Goal: Task Accomplishment & Management: Use online tool/utility

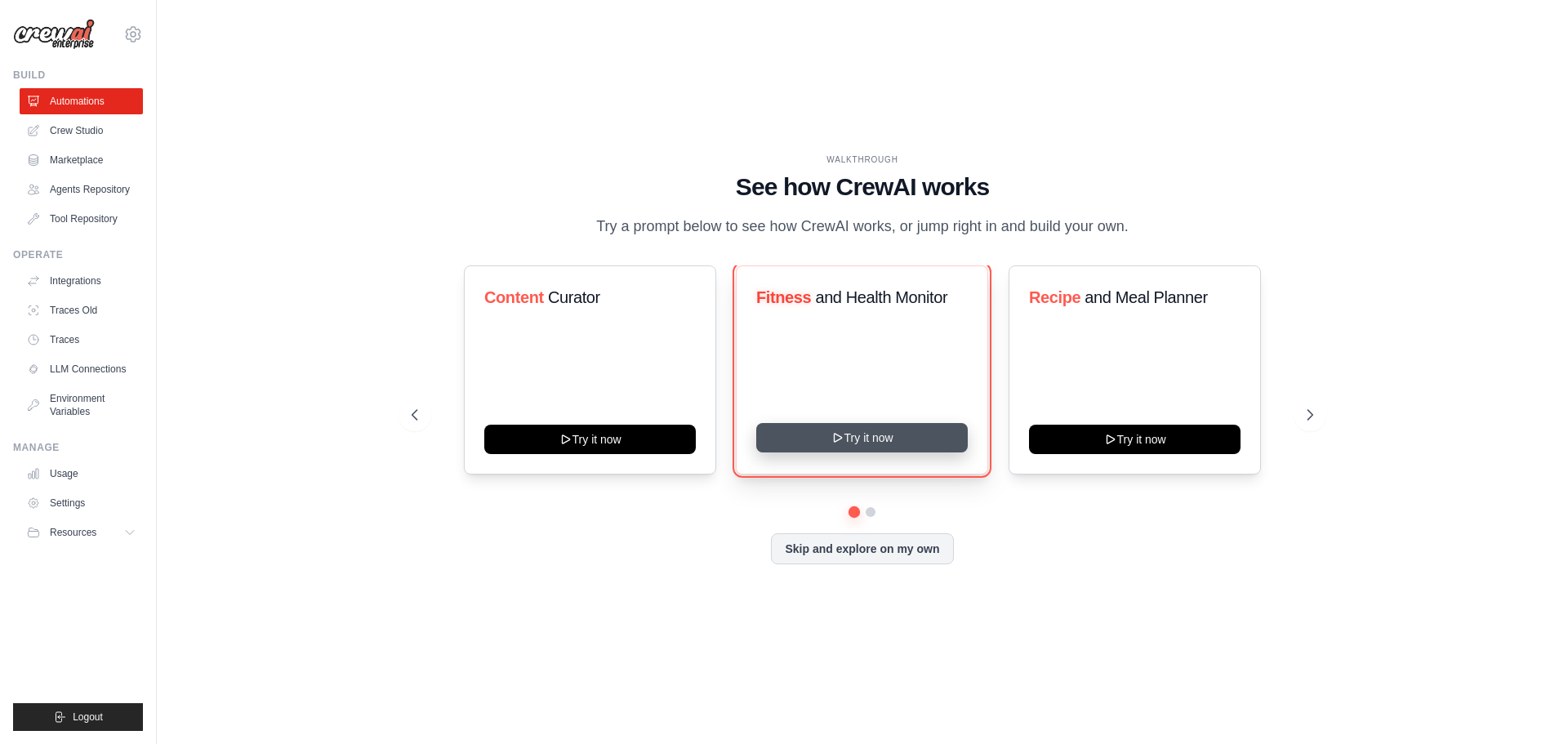
click at [860, 444] on button "Try it now" at bounding box center [862, 437] width 211 height 29
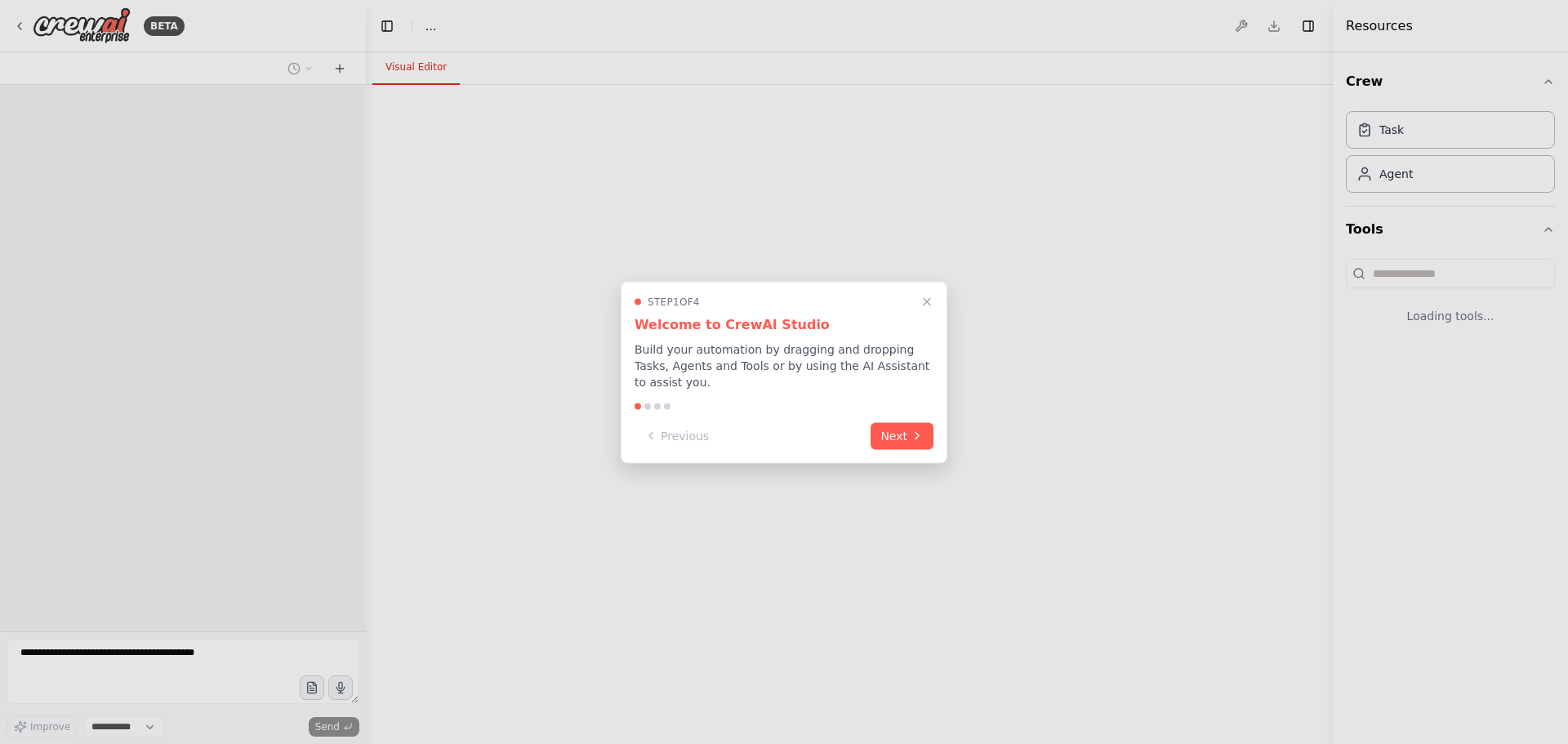
select select "****"
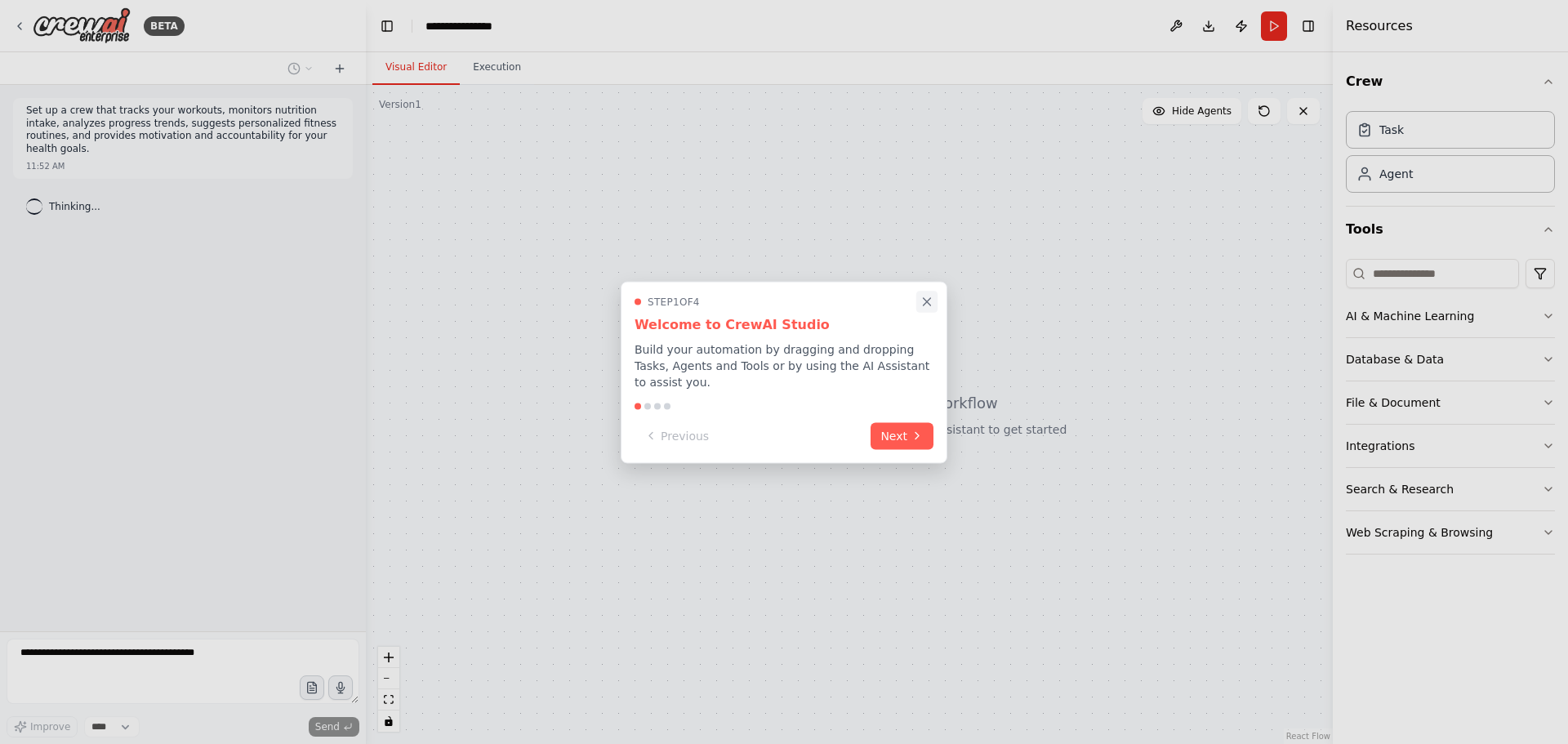
click at [930, 308] on icon "Close walkthrough" at bounding box center [927, 302] width 15 height 15
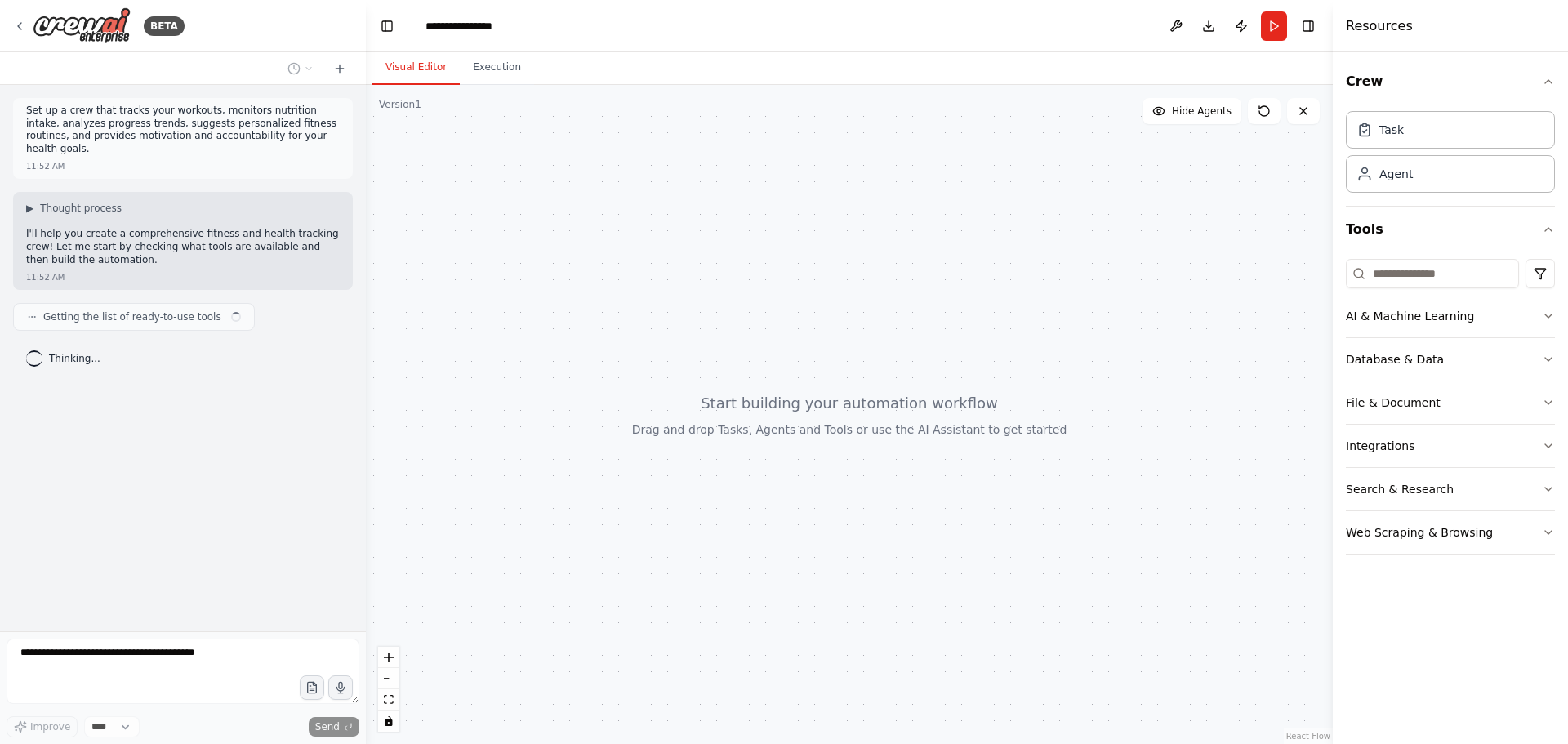
drag, startPoint x: 856, startPoint y: 400, endPoint x: 888, endPoint y: 488, distance: 93.6
click at [888, 488] on div at bounding box center [850, 414] width 967 height 659
click at [1474, 321] on button "AI & Machine Learning" at bounding box center [1451, 316] width 210 height 43
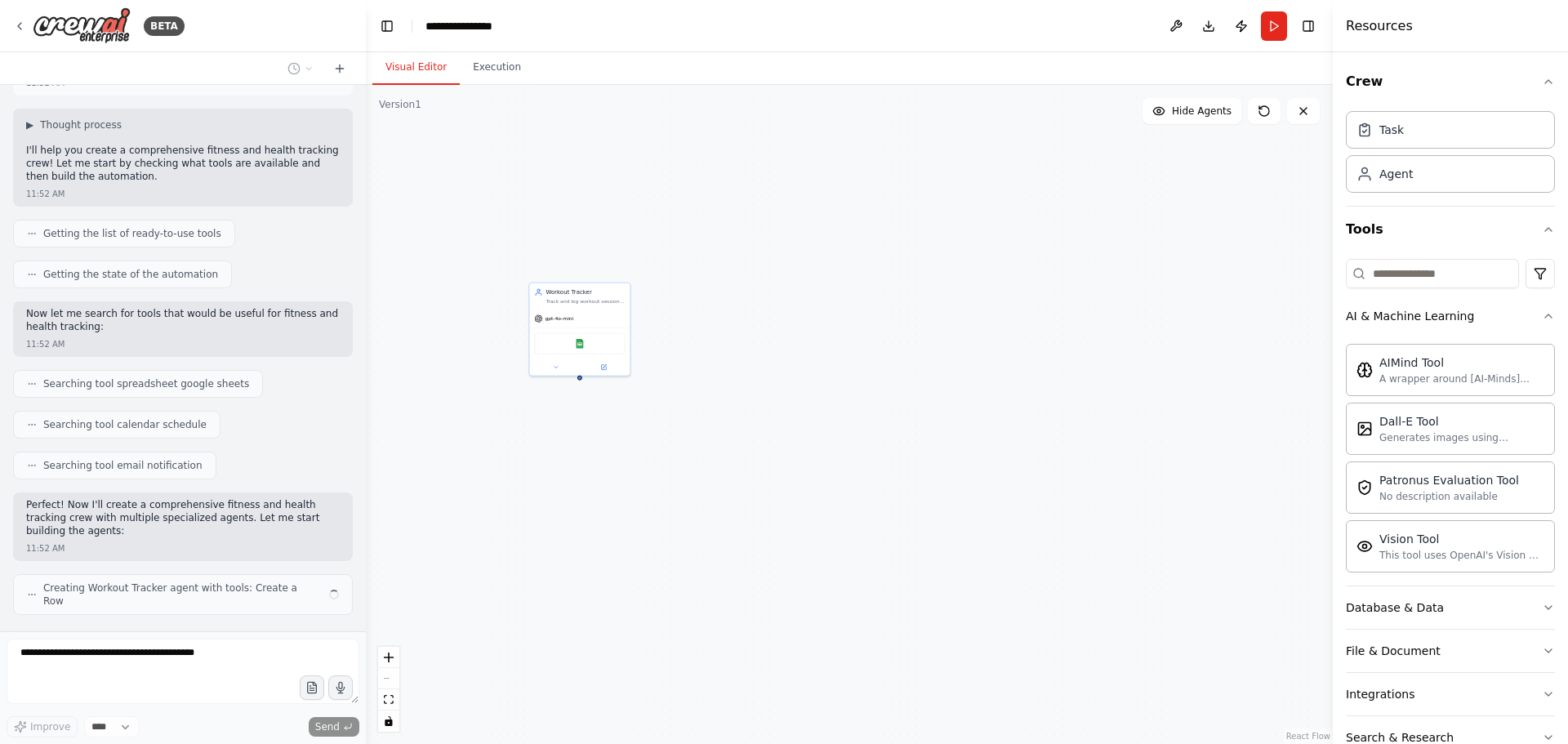
scroll to position [96, 0]
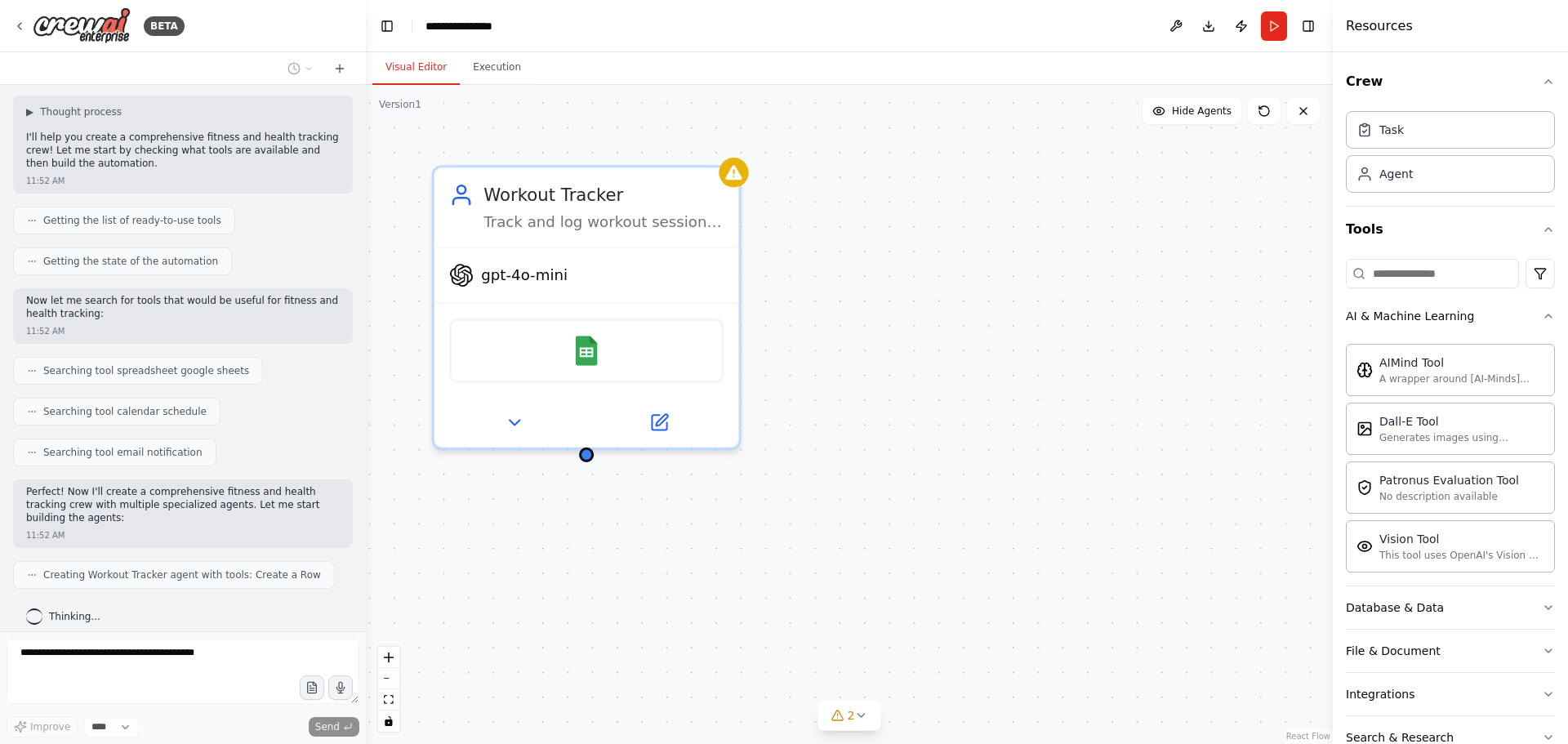
drag, startPoint x: 687, startPoint y: 375, endPoint x: 941, endPoint y: 421, distance: 258.1
click at [941, 421] on div "Workout Tracker Track and log workout sessions for {user_name}, recording exerc…" at bounding box center [850, 414] width 967 height 659
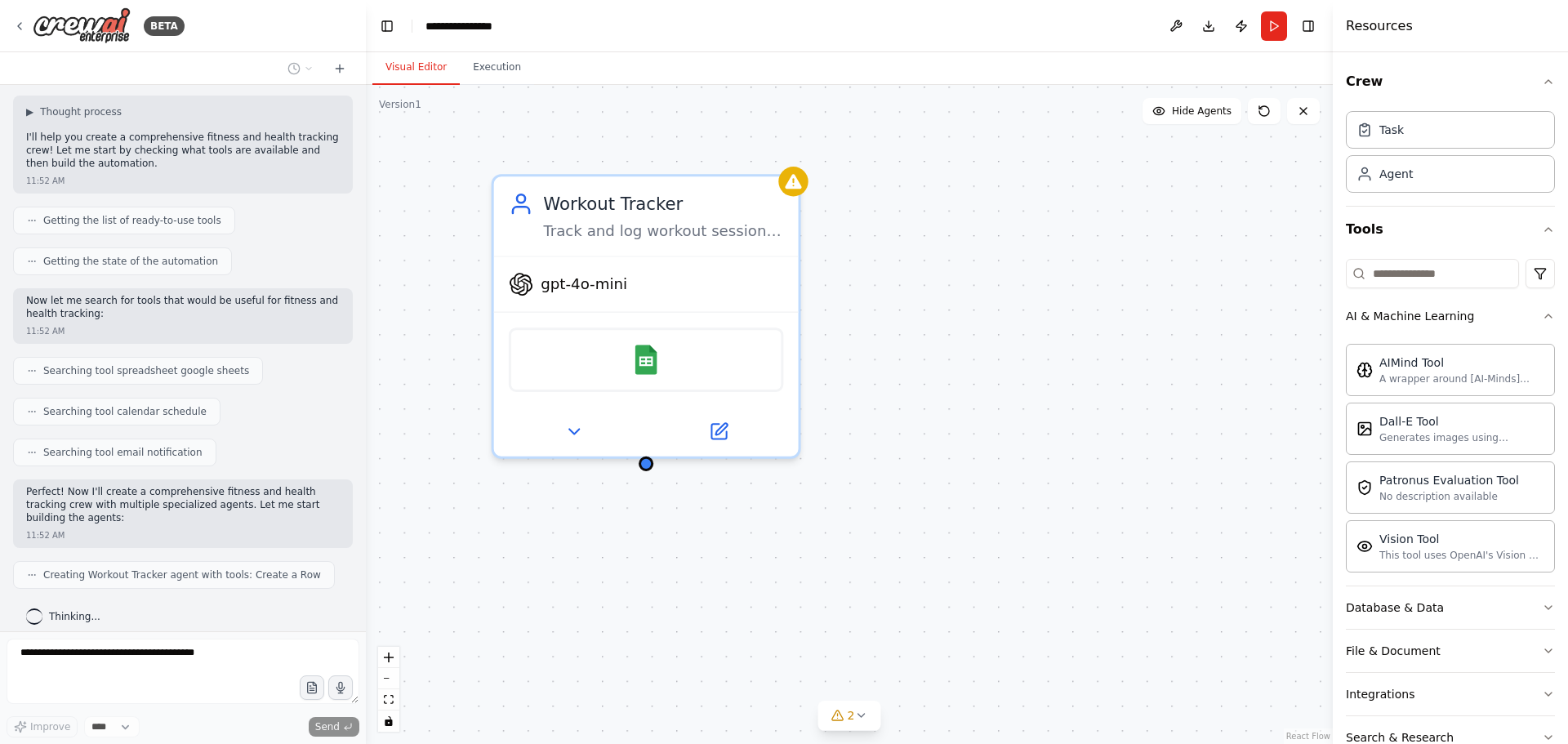
scroll to position [137, 0]
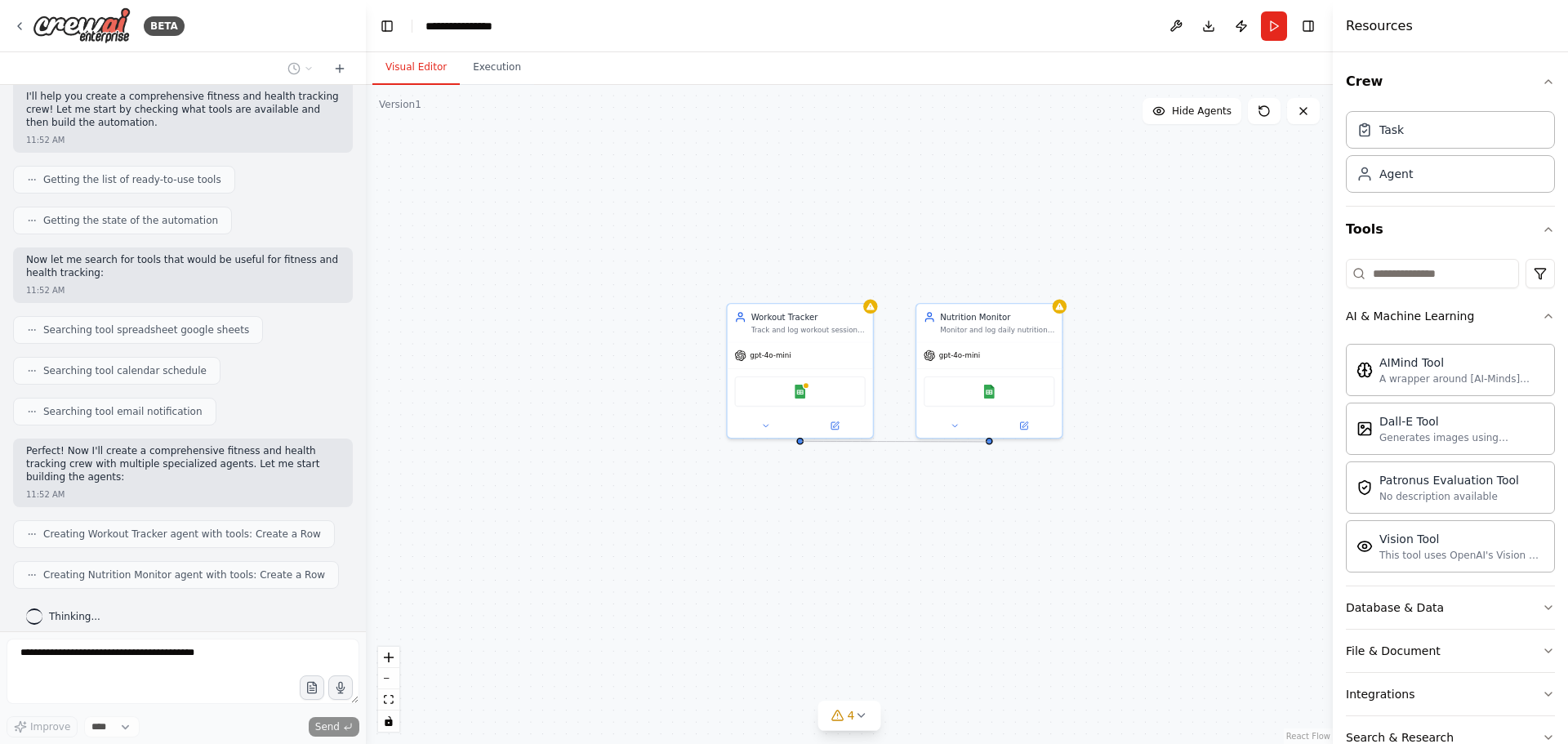
drag, startPoint x: 800, startPoint y: 435, endPoint x: 991, endPoint y: 442, distance: 191.1
click at [991, 442] on div "Workout Tracker Track and log workout sessions for {user_name}, recording exerc…" at bounding box center [850, 414] width 967 height 659
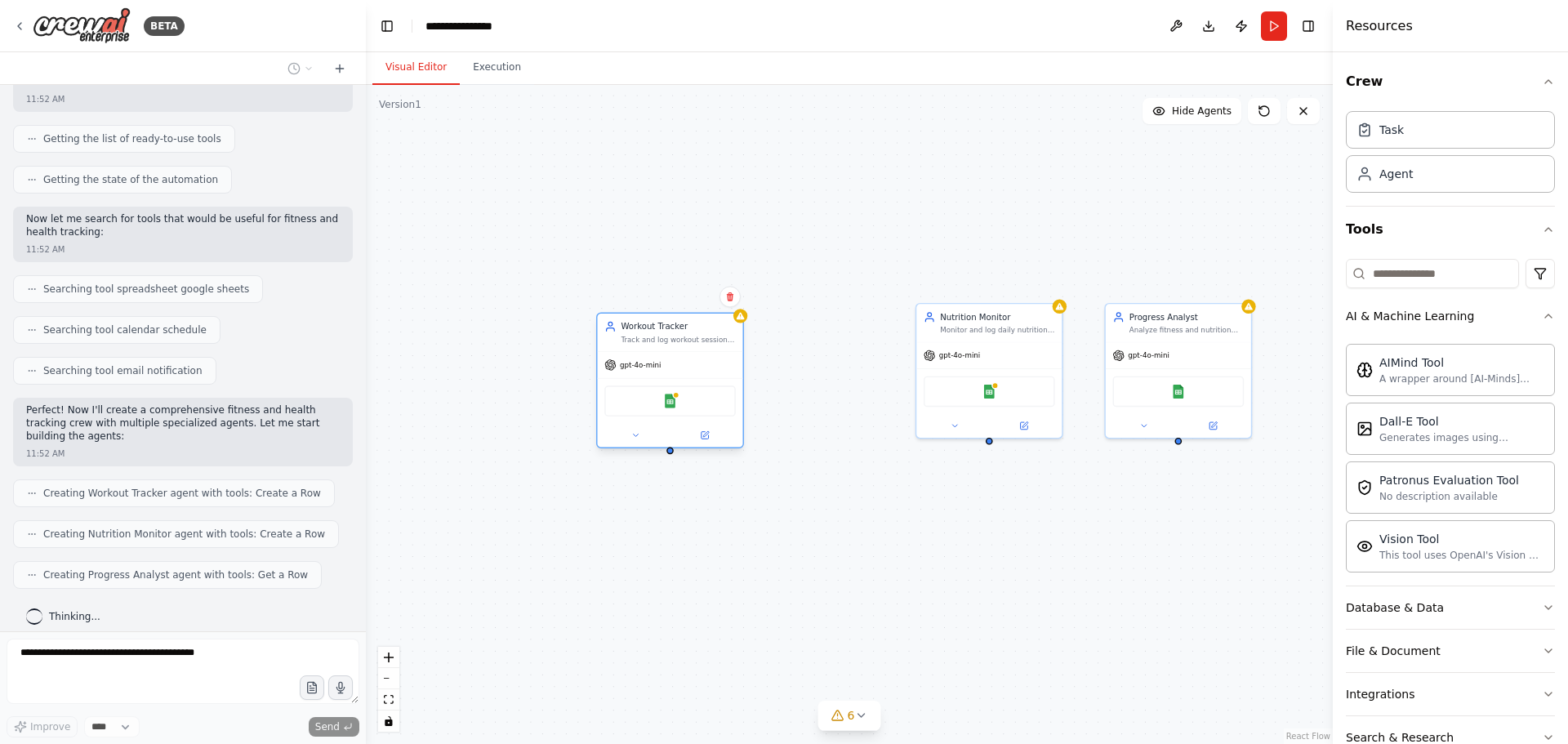
drag, startPoint x: 867, startPoint y: 375, endPoint x: 742, endPoint y: 384, distance: 125.3
click at [742, 384] on div "Google Sheets" at bounding box center [669, 400] width 145 height 46
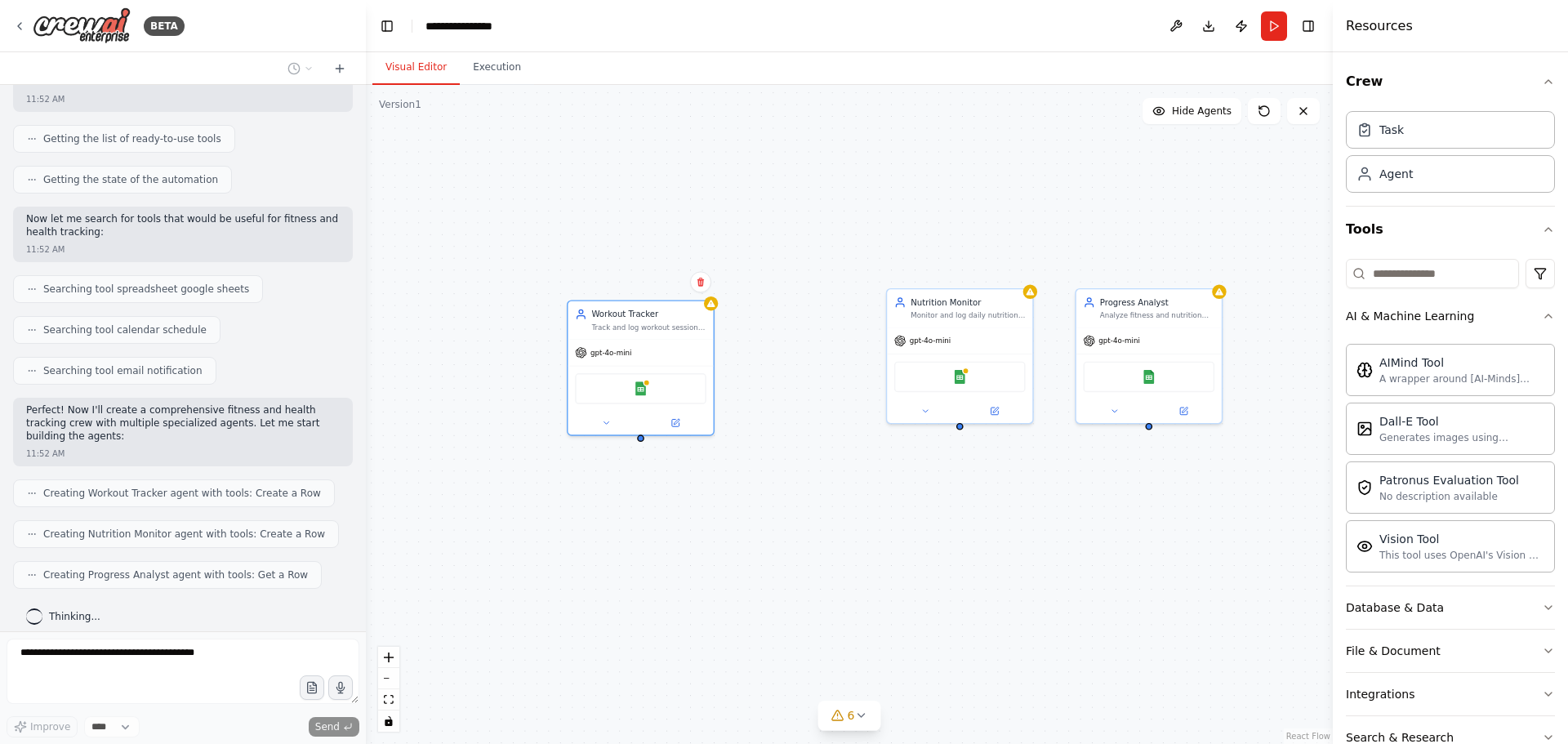
drag, startPoint x: 674, startPoint y: 458, endPoint x: 631, endPoint y: 431, distance: 50.8
click at [632, 431] on div "Workout Tracker Track and log workout sessions for {user_name}, recording exerc…" at bounding box center [850, 414] width 967 height 659
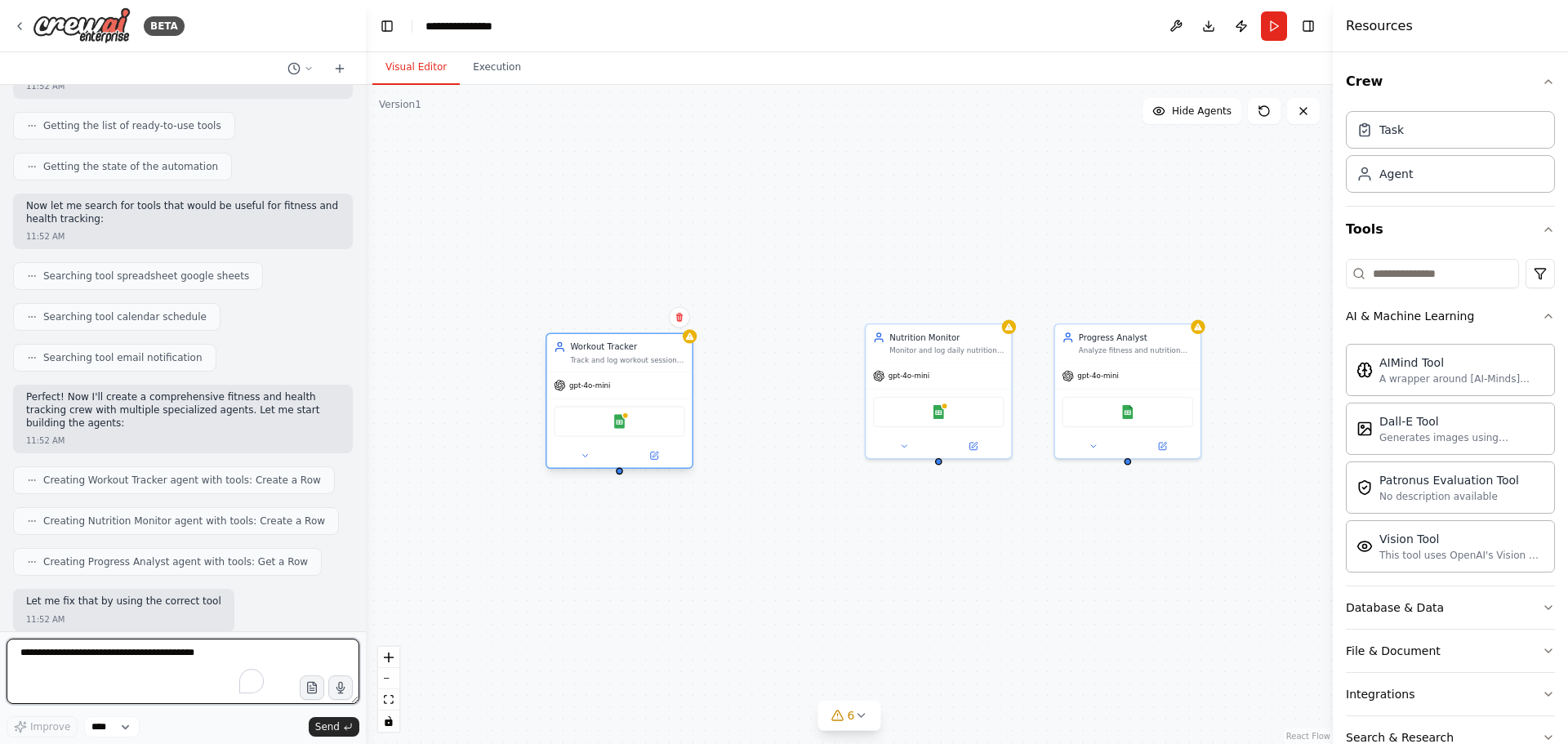
drag, startPoint x: 631, startPoint y: 427, endPoint x: 623, endPoint y: 474, distance: 47.7
click at [623, 474] on div "Workout Tracker Track and log workout sessions for {user_name}, recording exerc…" at bounding box center [850, 414] width 967 height 659
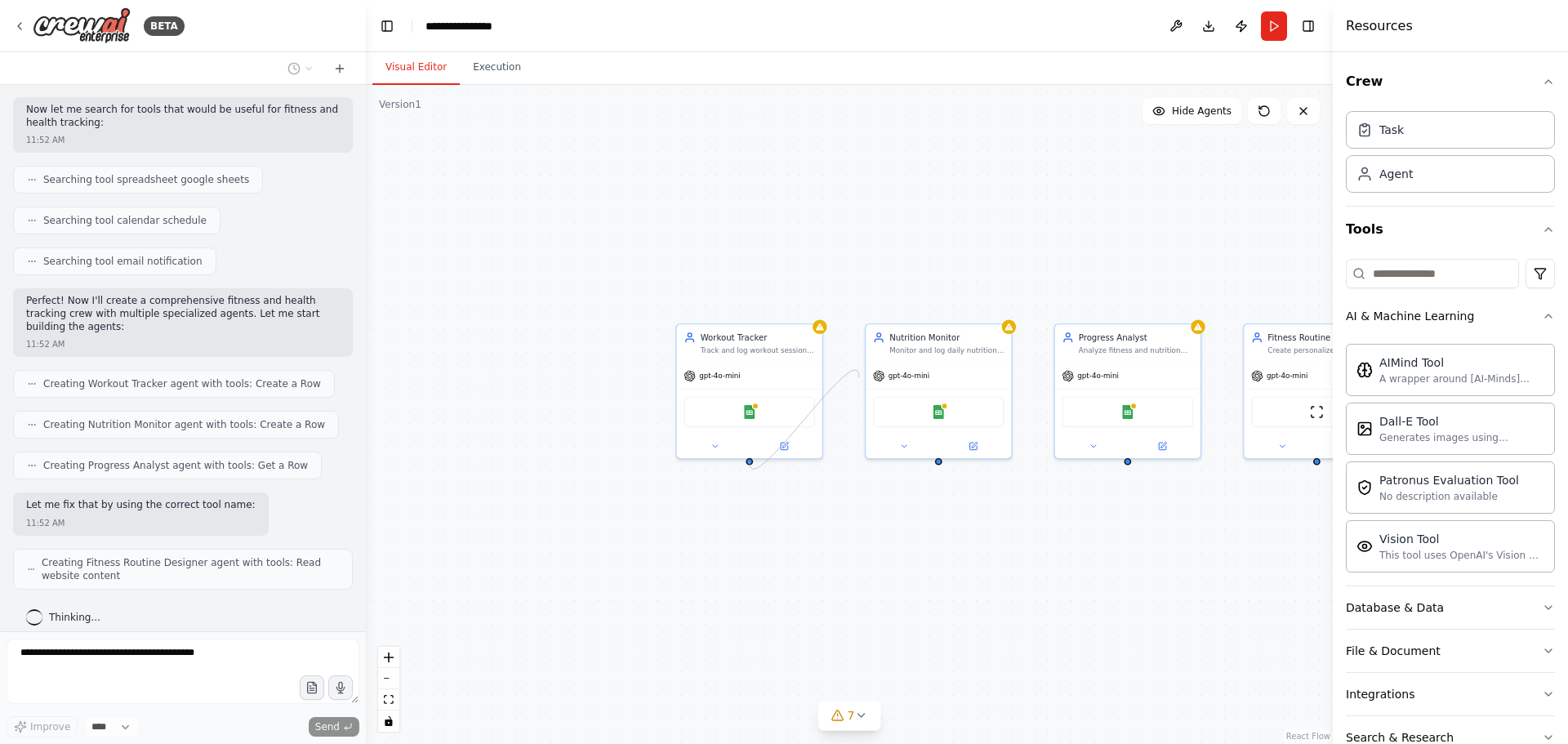
scroll to position [341, 0]
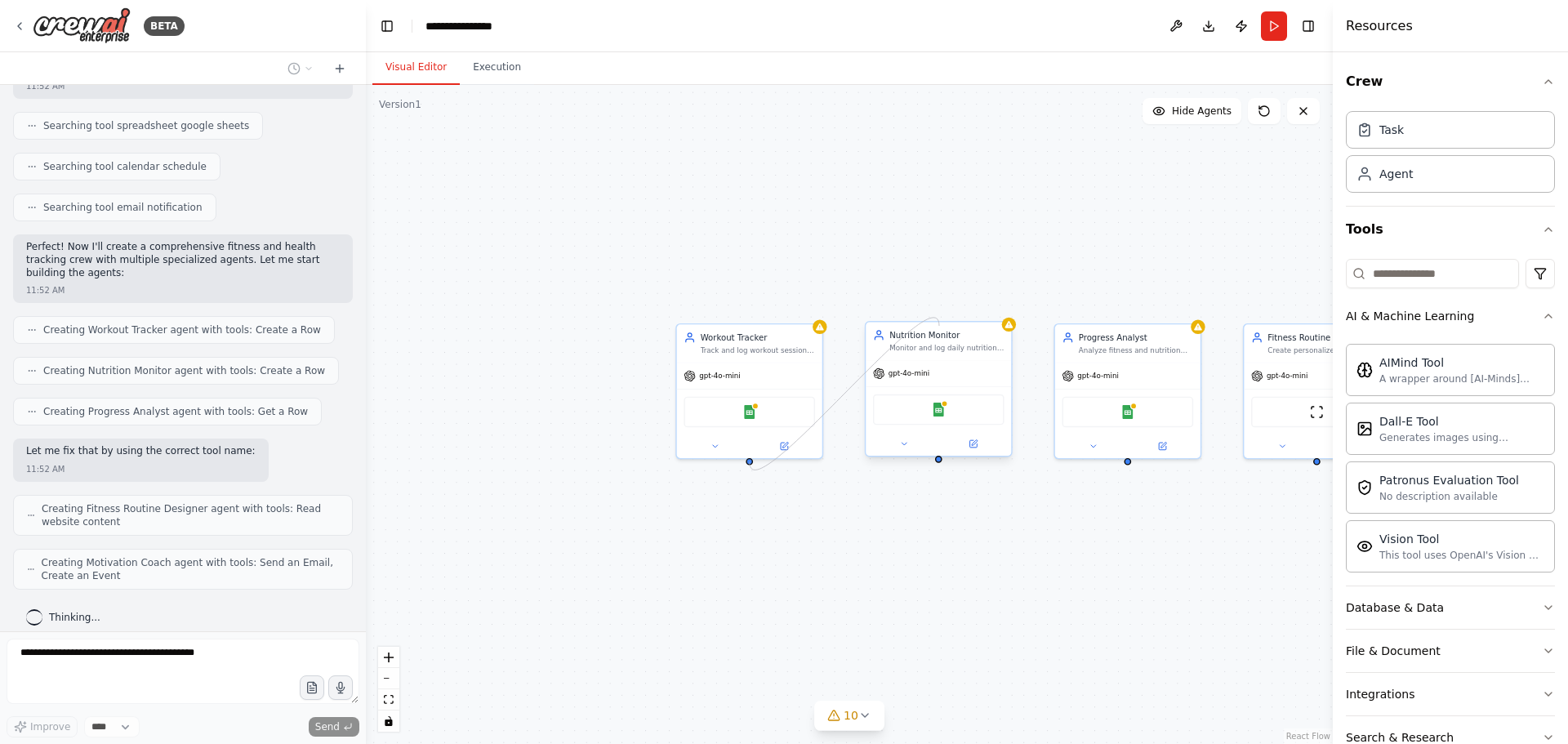
drag, startPoint x: 747, startPoint y: 463, endPoint x: 939, endPoint y: 326, distance: 235.9
click at [939, 326] on div "Workout Tracker Track and log workout sessions for {user_name}, recording exerc…" at bounding box center [966, 503] width 700 height 477
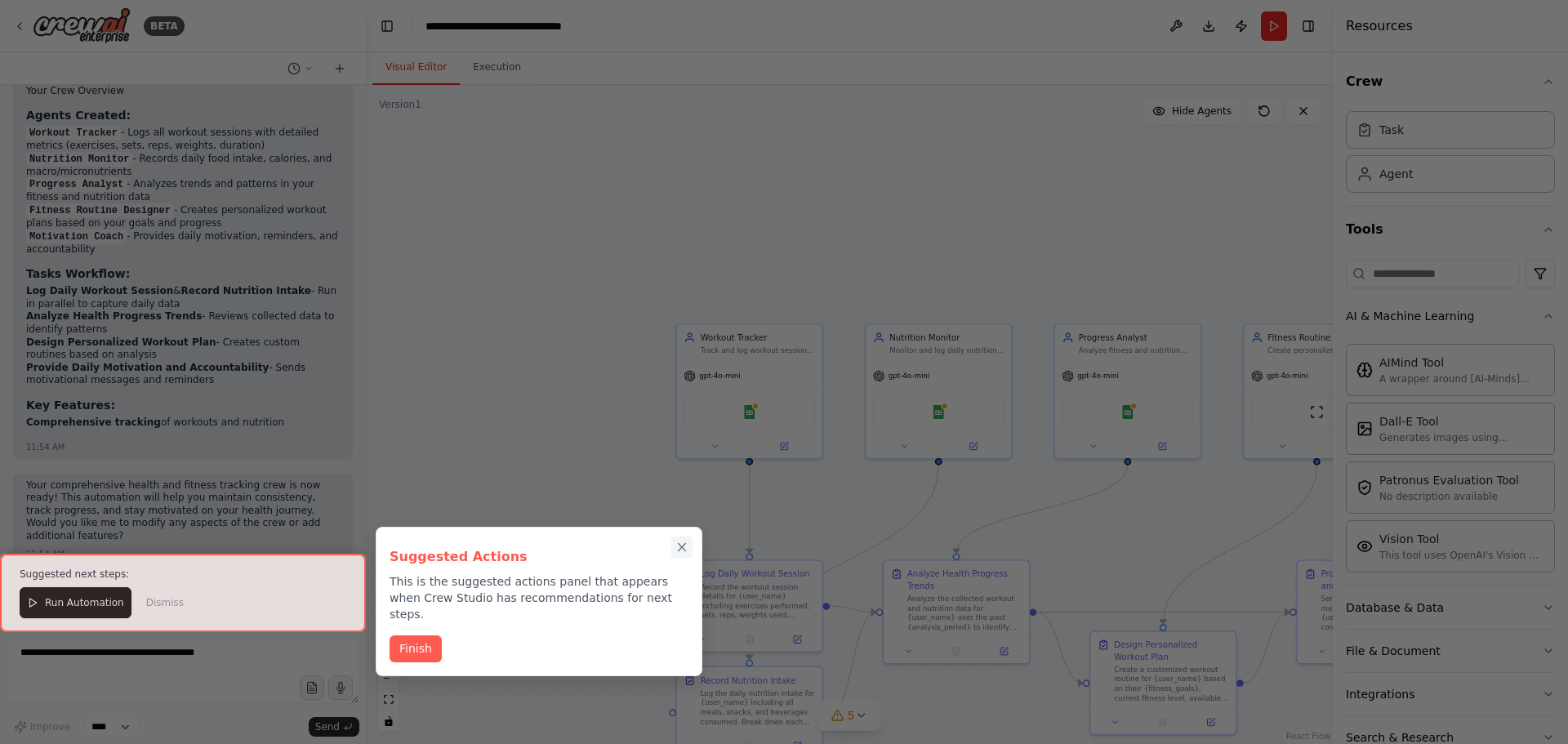
click at [682, 549] on icon "Close walkthrough" at bounding box center [682, 547] width 15 height 15
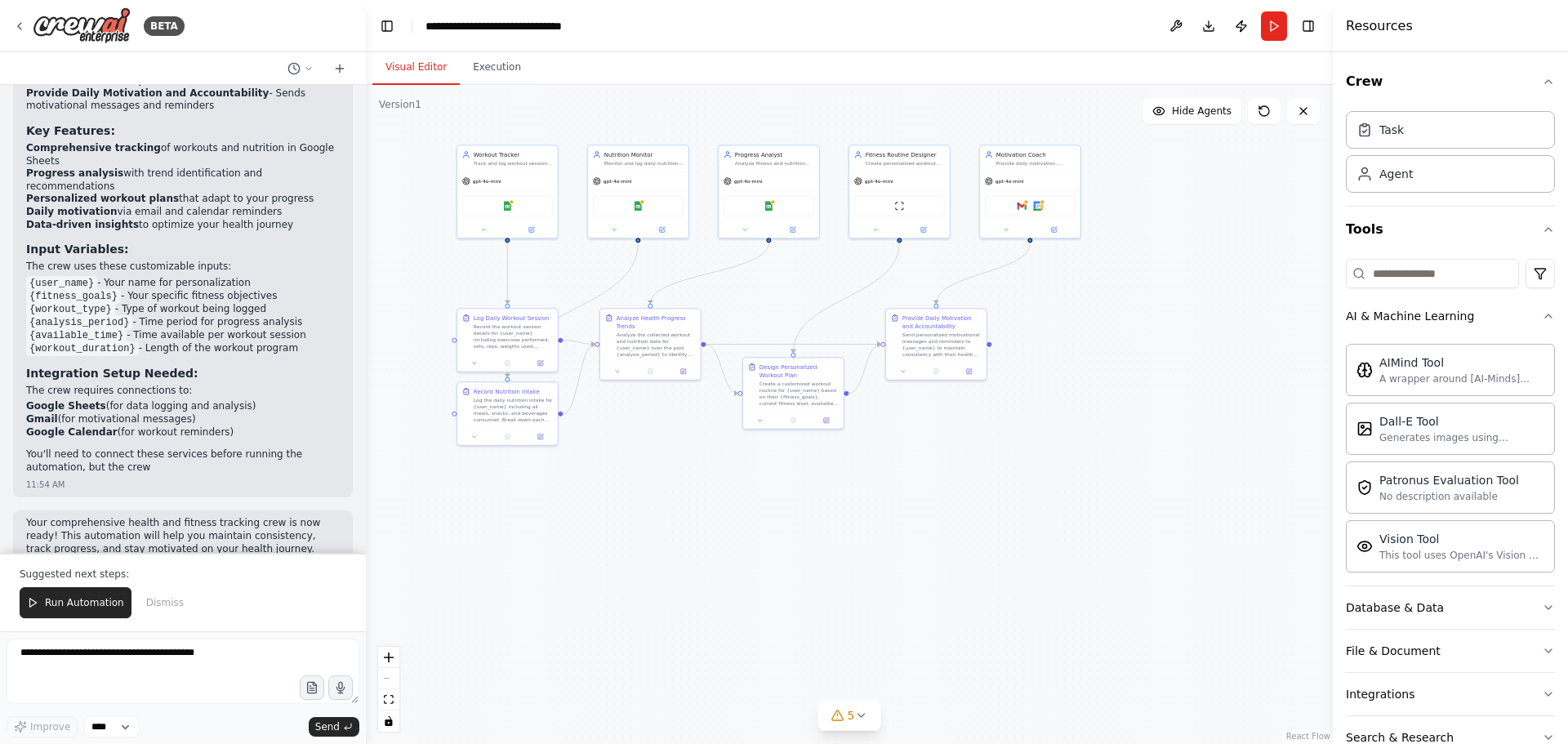
scroll to position [1593, 0]
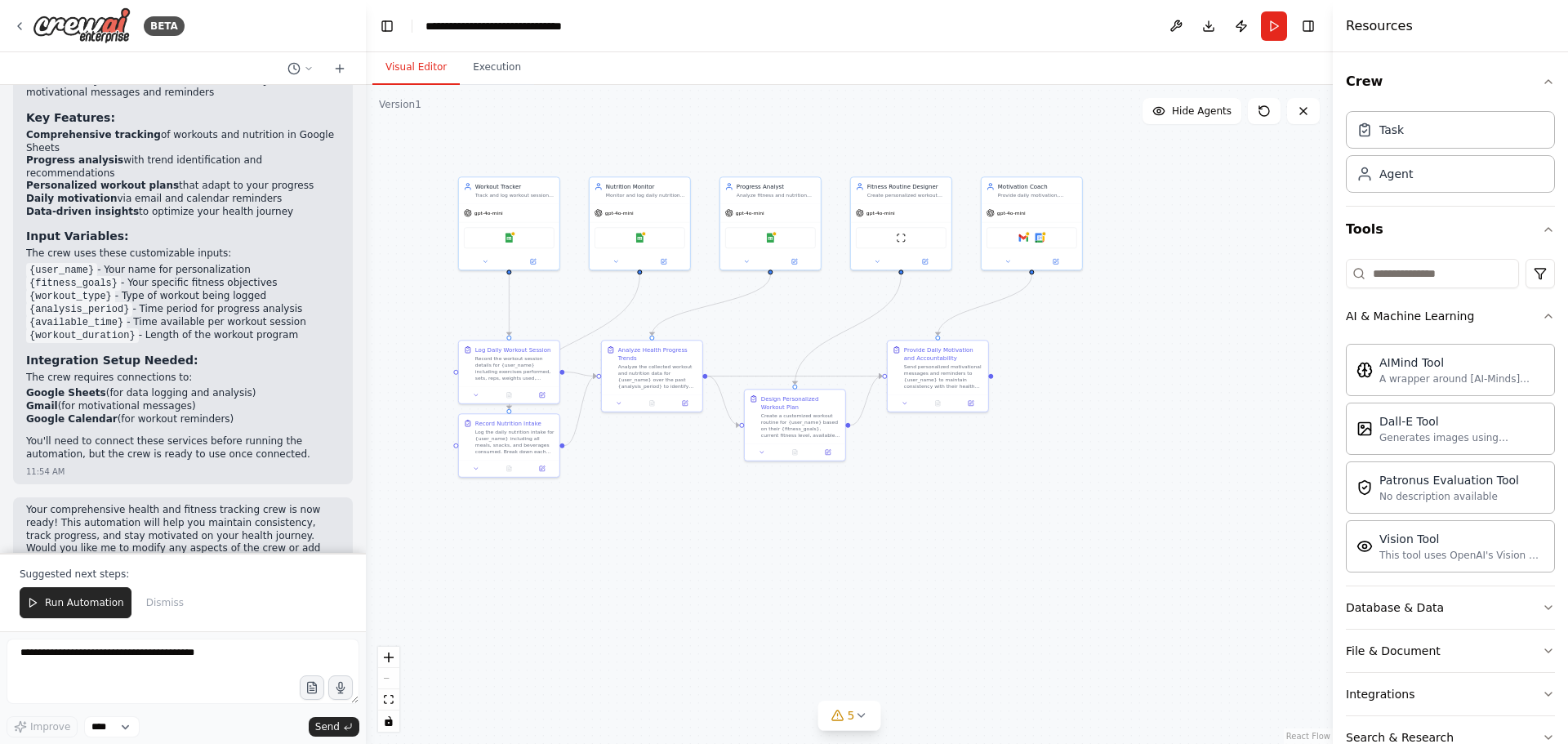
drag, startPoint x: 1105, startPoint y: 649, endPoint x: 908, endPoint y: 475, distance: 262.8
click at [908, 475] on div ".deletable-edge-delete-btn { width: 20px; height: 20px; border: 0px solid #ffff…" at bounding box center [850, 414] width 967 height 659
click at [89, 601] on span "Run Automation" at bounding box center [85, 603] width 80 height 13
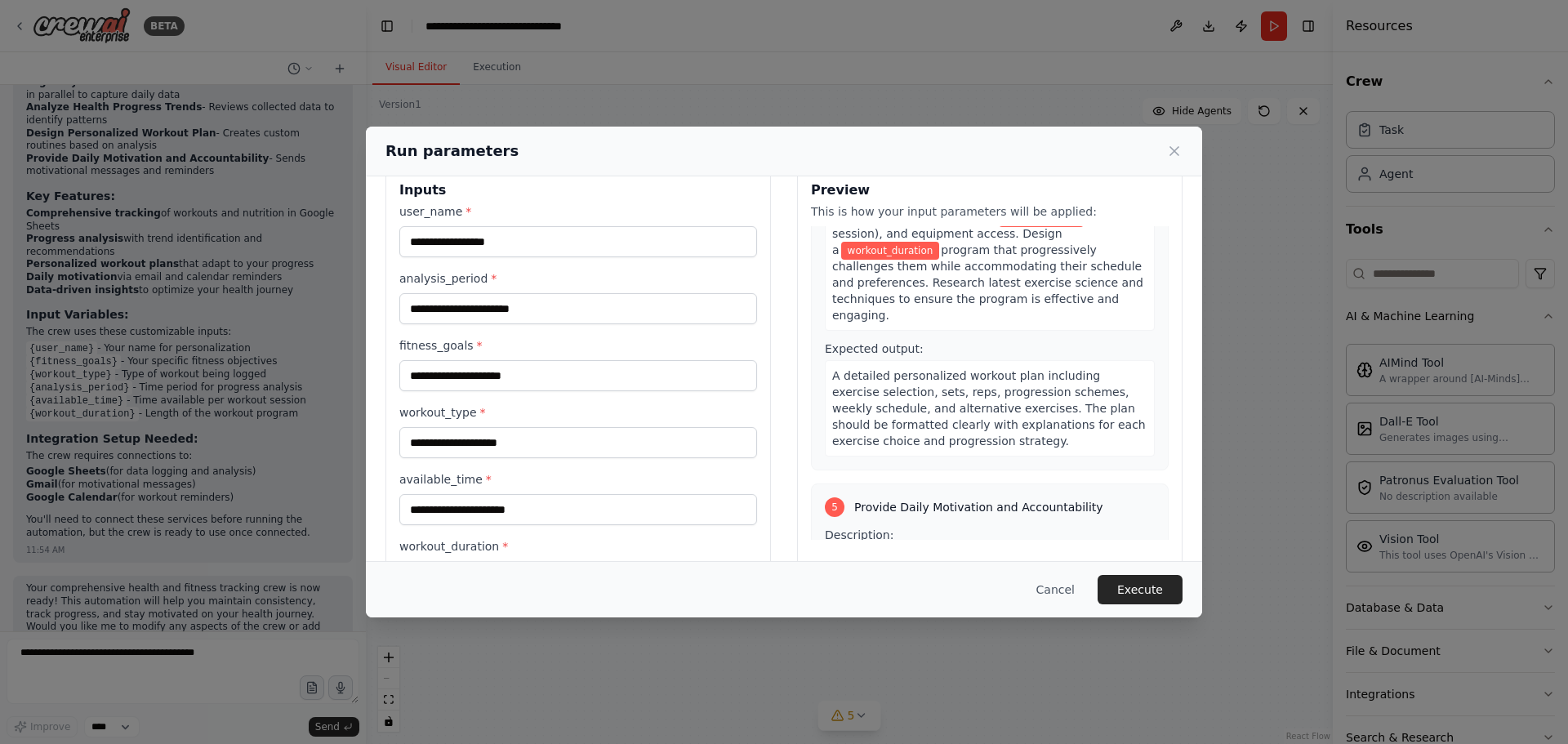
scroll to position [0, 0]
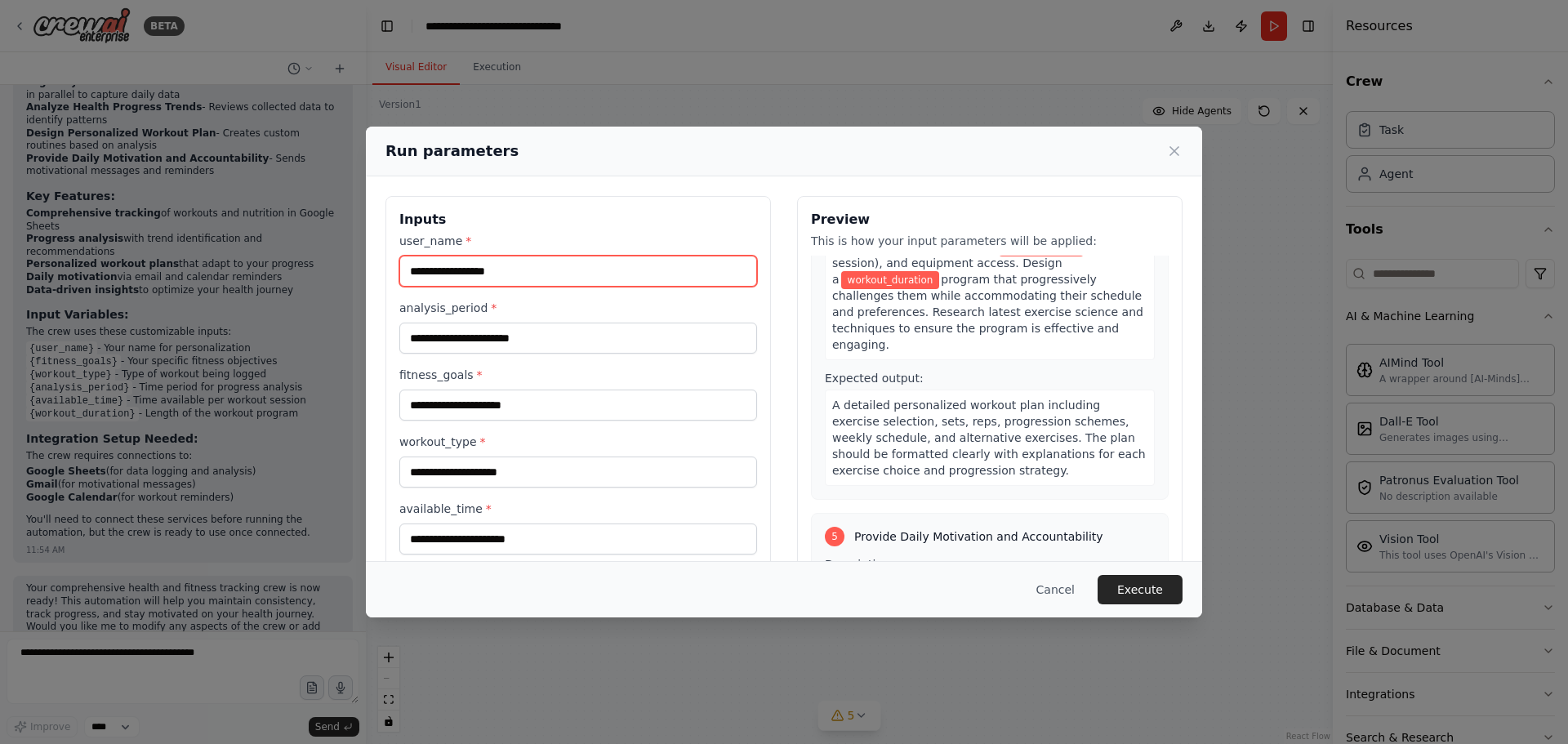
click at [513, 276] on input "user_name *" at bounding box center [578, 271] width 358 height 31
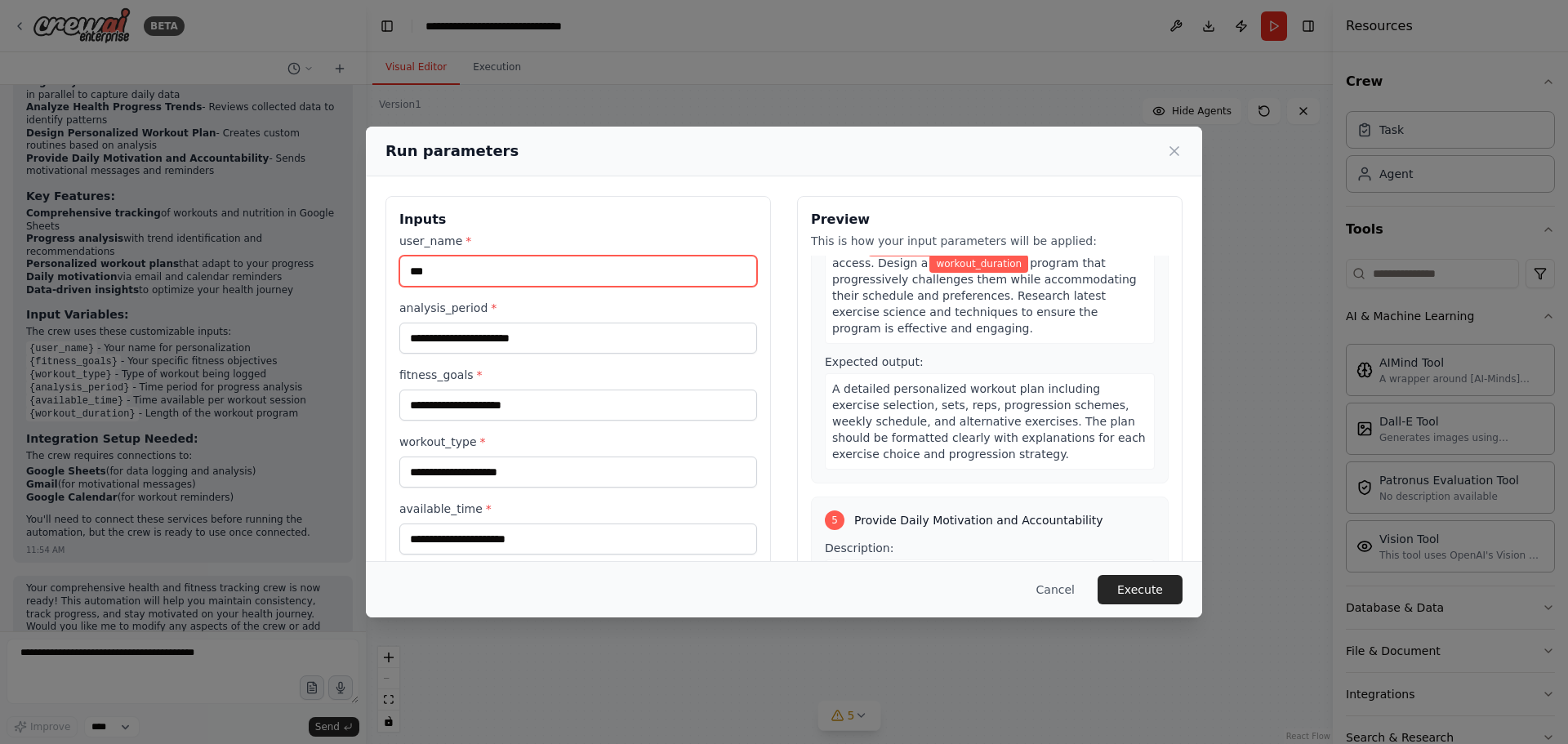
scroll to position [1088, 0]
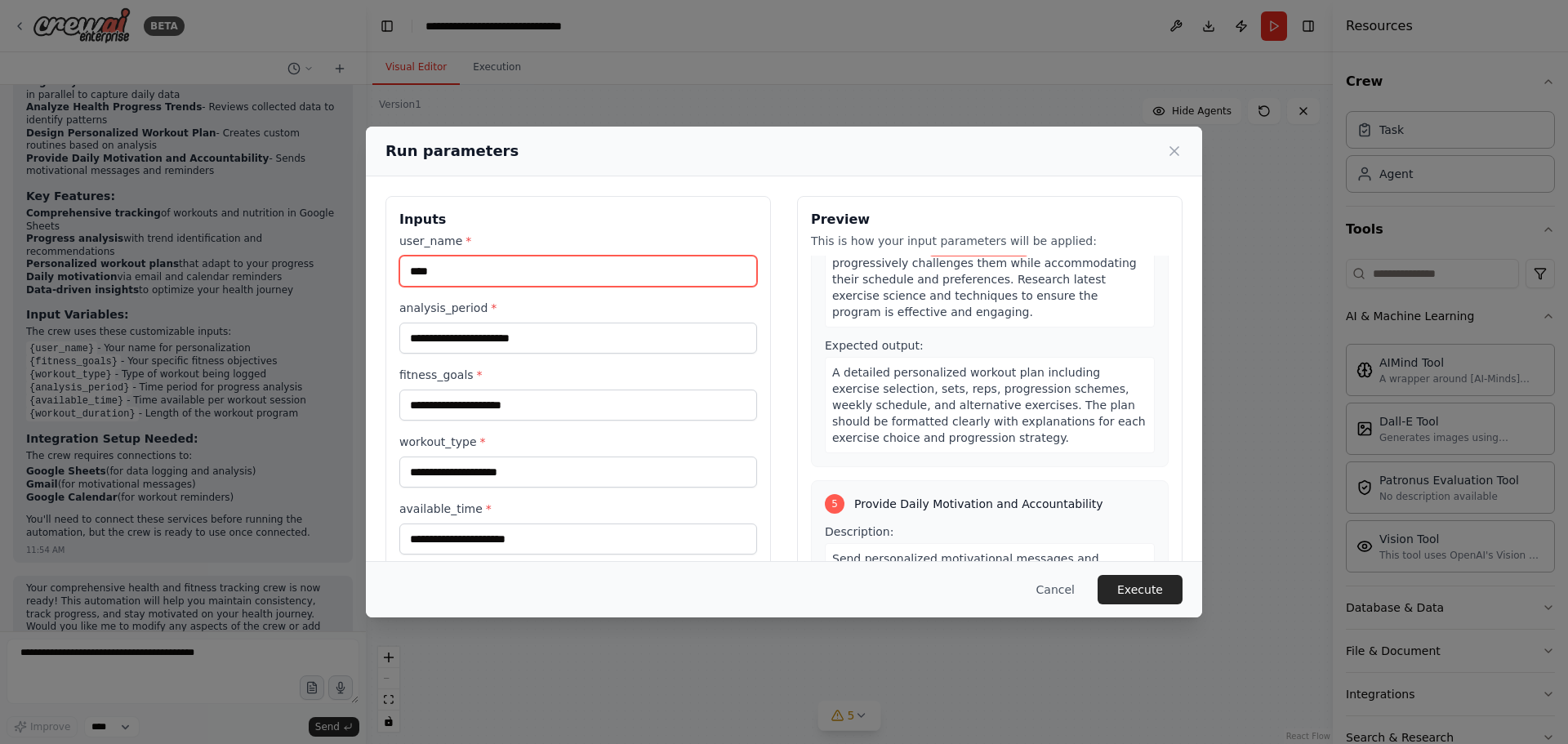
type input "****"
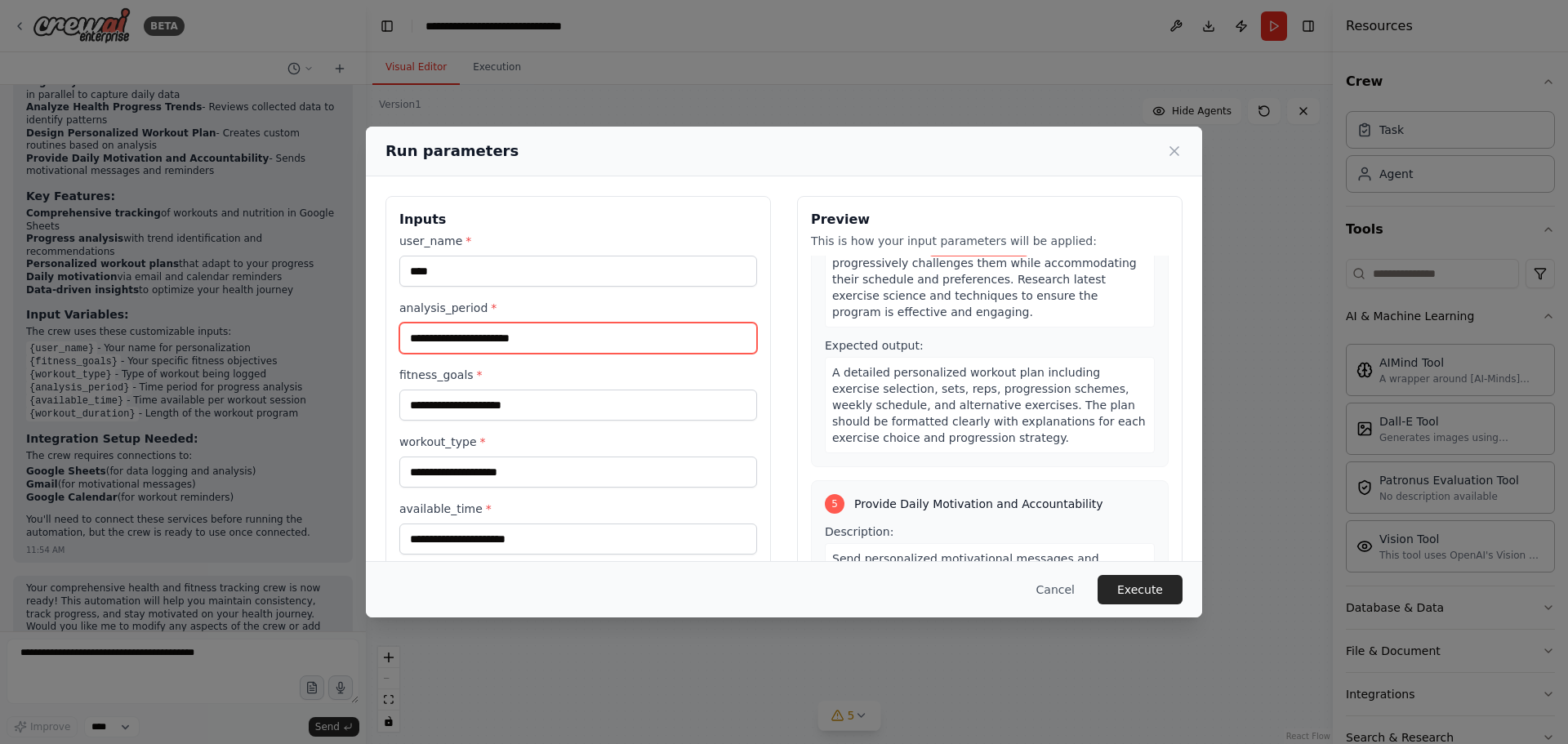
click at [497, 337] on input "analysis_period *" at bounding box center [578, 338] width 358 height 31
type input "*"
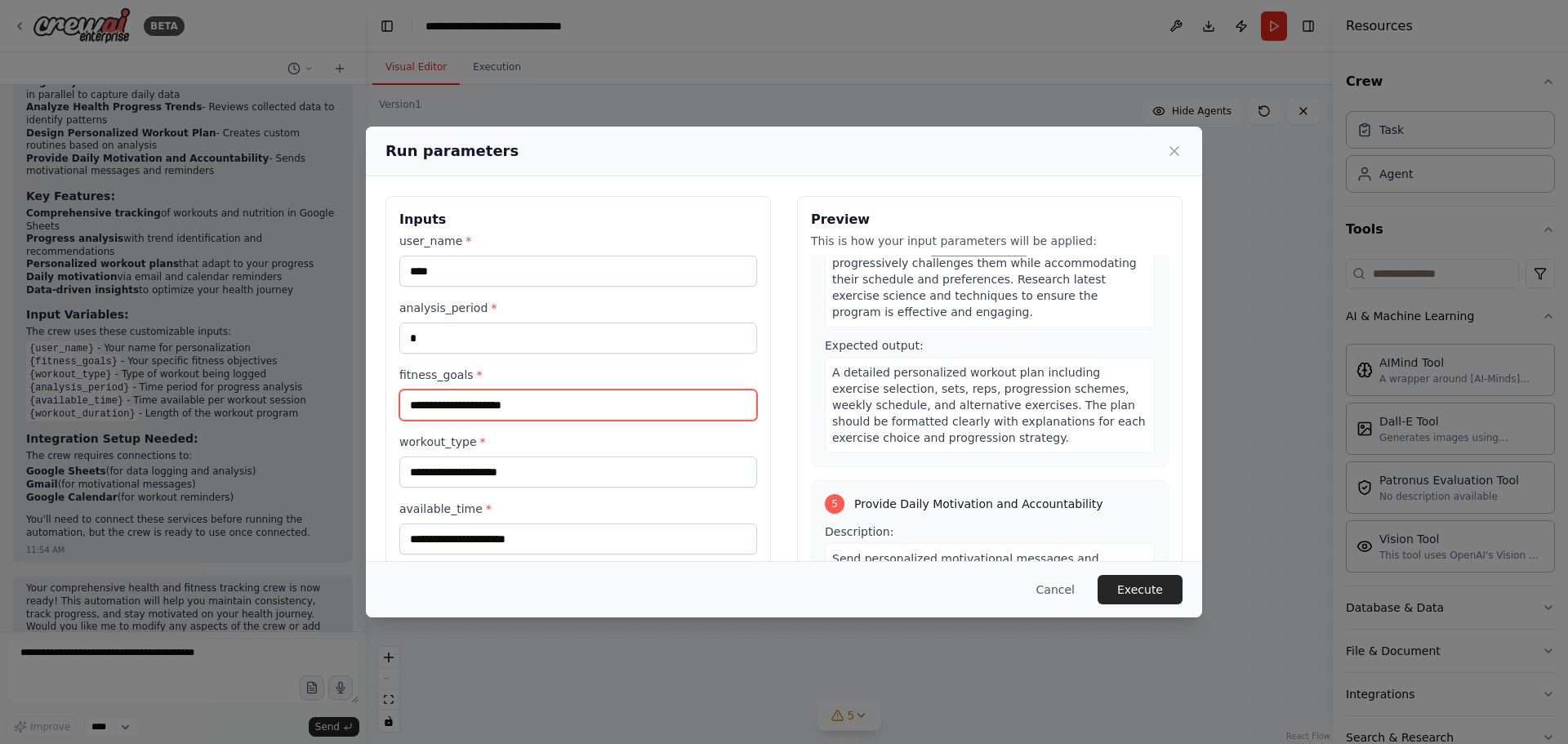
click at [499, 403] on input "fitness_goals *" at bounding box center [578, 405] width 358 height 31
type input "*"
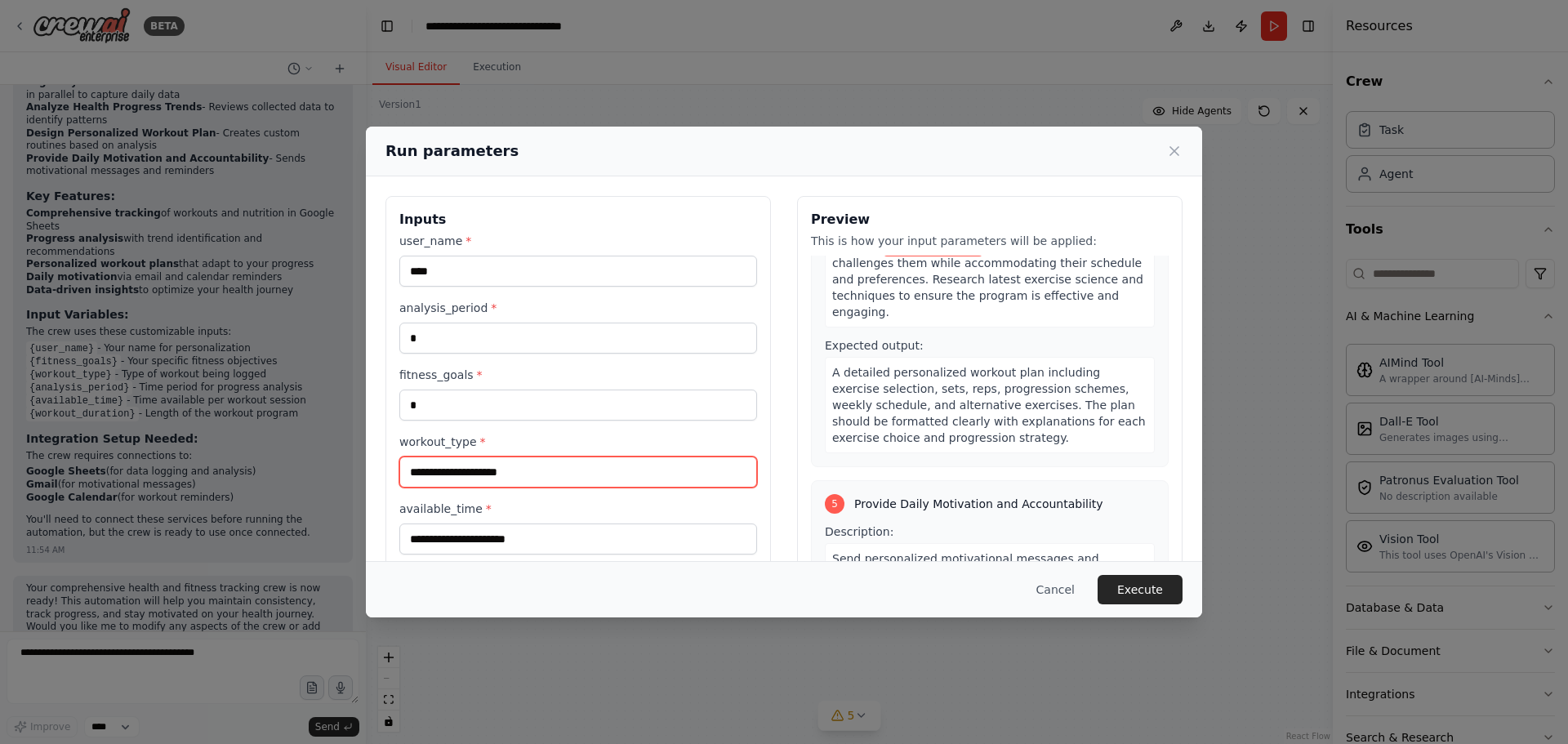
click at [520, 481] on input "workout_type *" at bounding box center [578, 472] width 358 height 31
click at [541, 468] on input "workout_type *" at bounding box center [578, 472] width 358 height 31
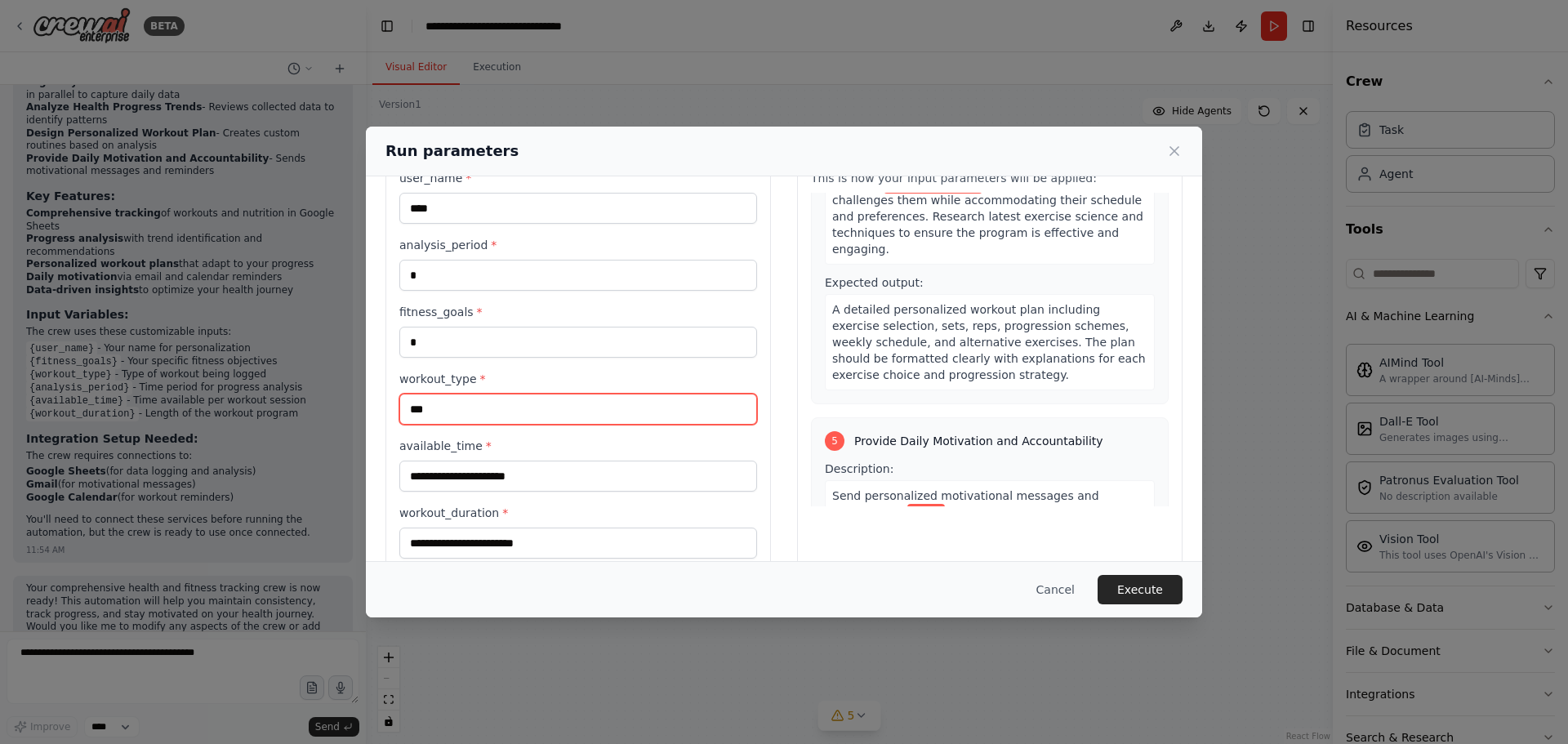
scroll to position [94, 0]
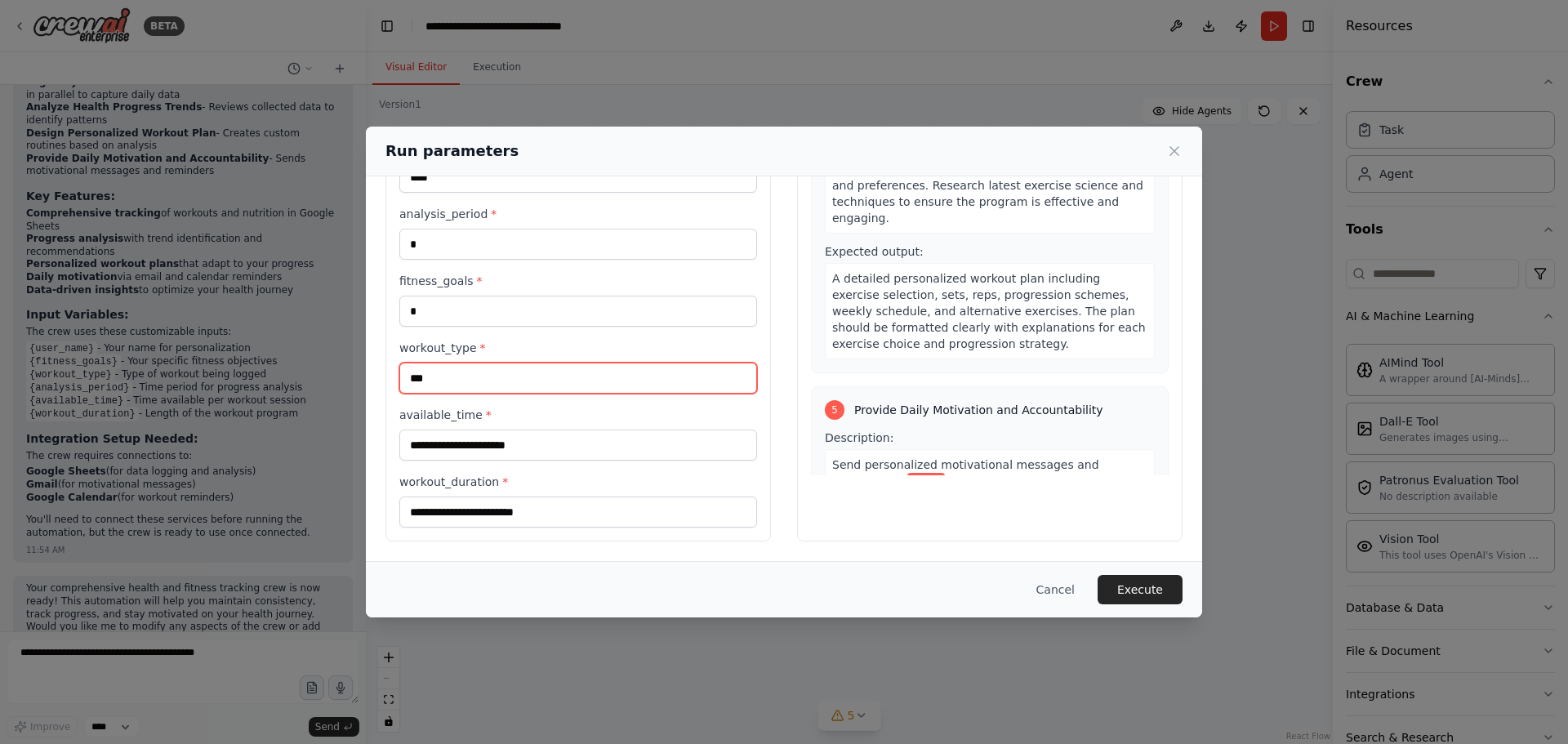
type input "***"
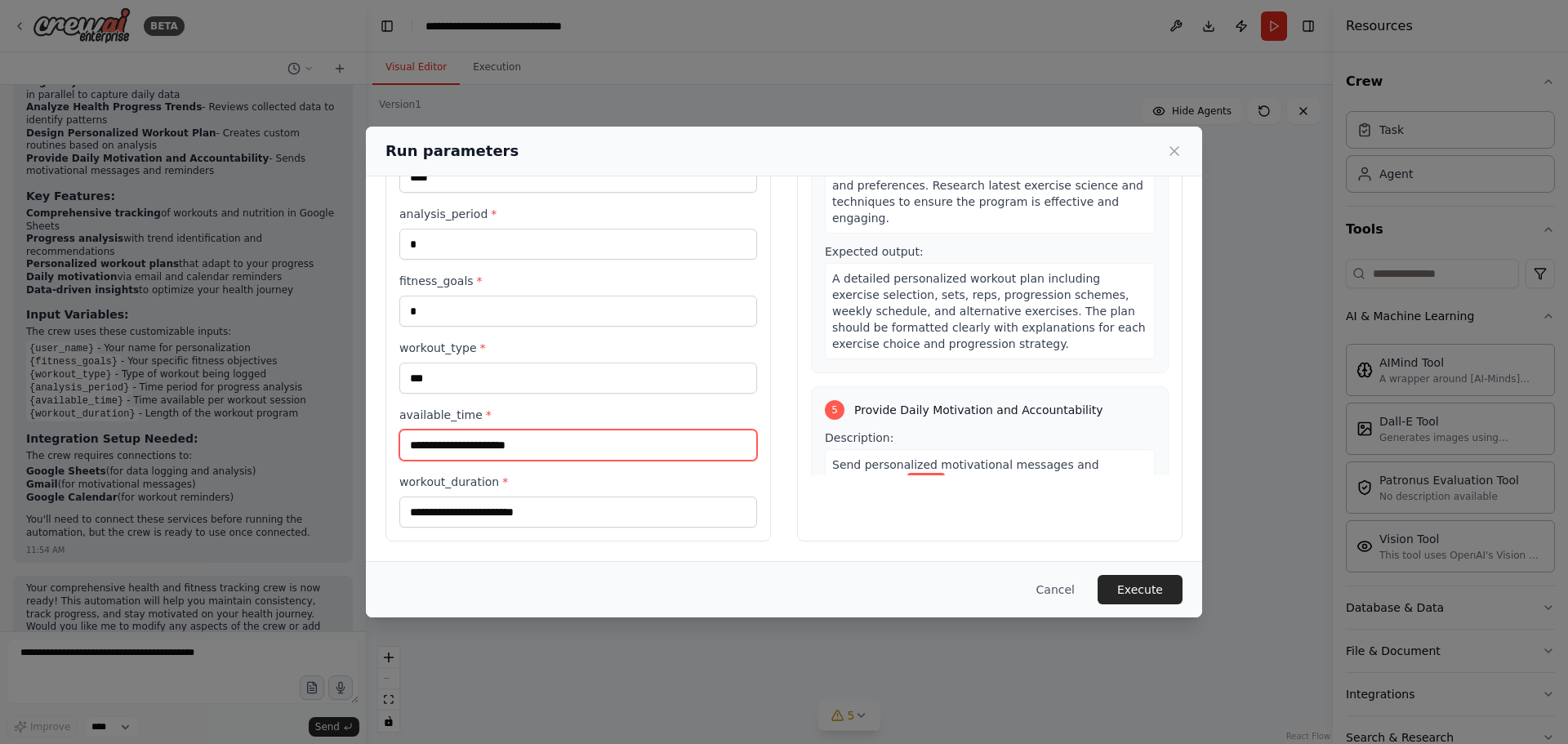
click at [530, 453] on input "available_time *" at bounding box center [578, 445] width 358 height 31
type input "*"
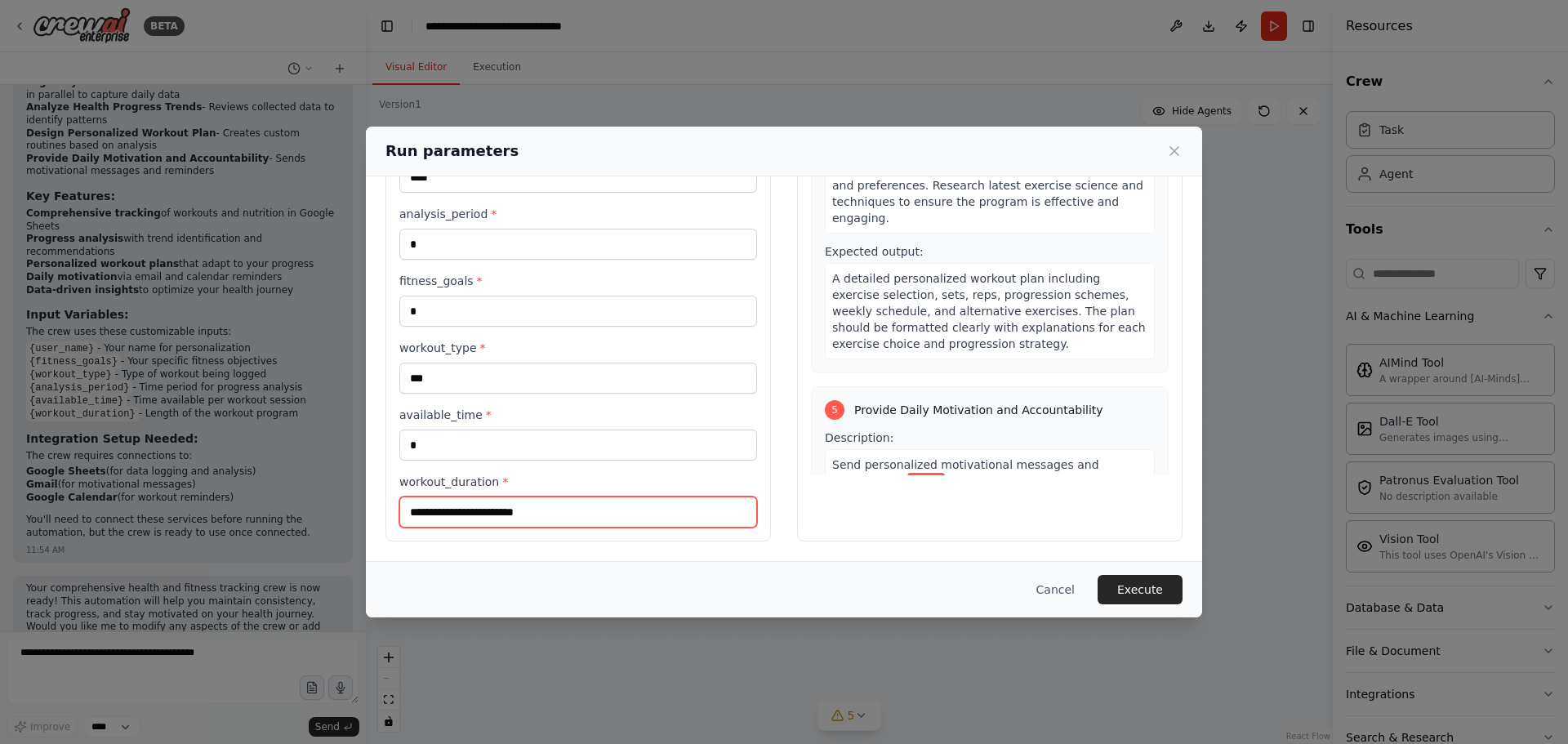
click at [513, 514] on input "workout_duration *" at bounding box center [578, 512] width 358 height 31
click at [546, 510] on input "workout_duration *" at bounding box center [578, 512] width 358 height 31
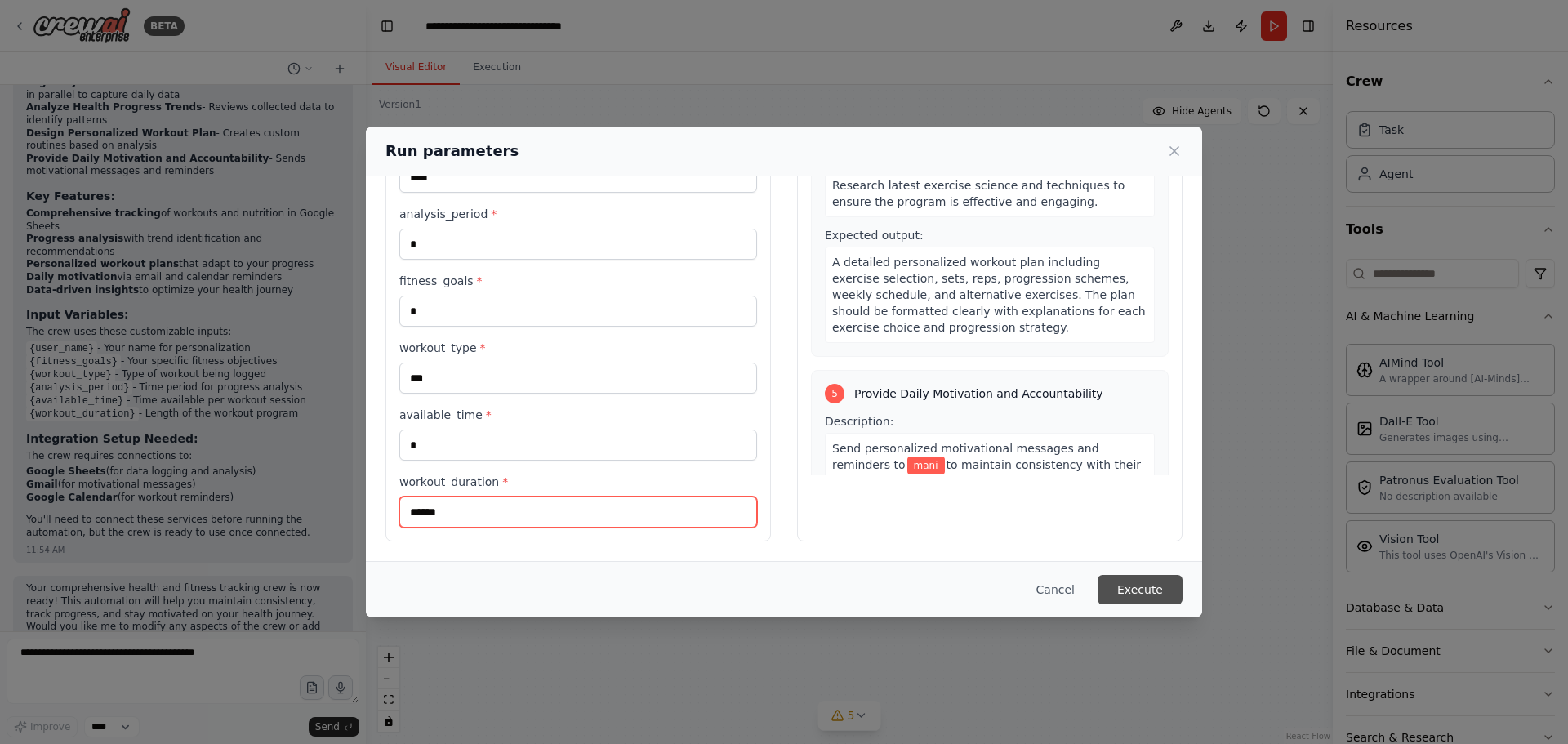
type input "******"
click at [1152, 597] on button "Execute" at bounding box center [1140, 589] width 85 height 29
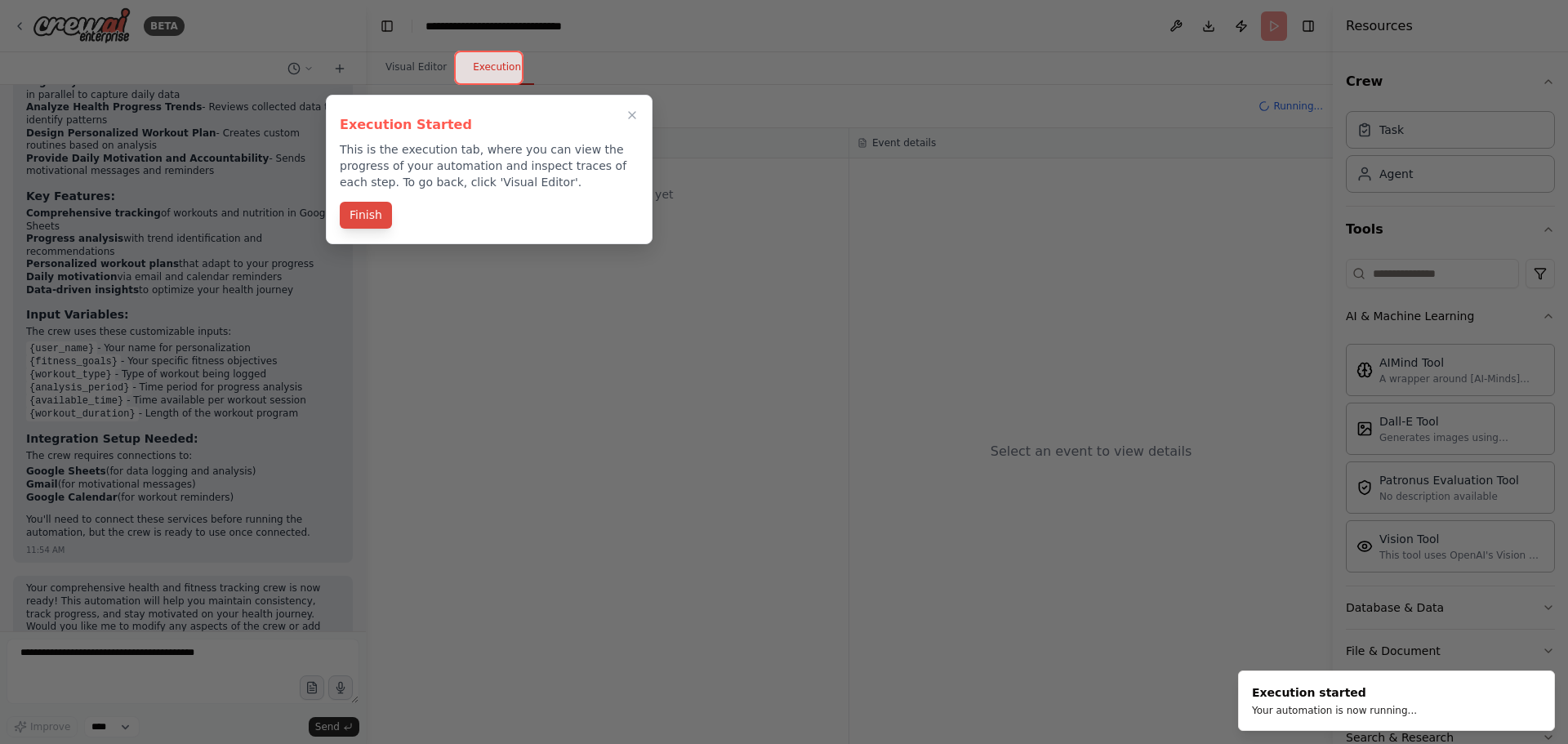
click at [370, 218] on button "Finish" at bounding box center [365, 215] width 52 height 27
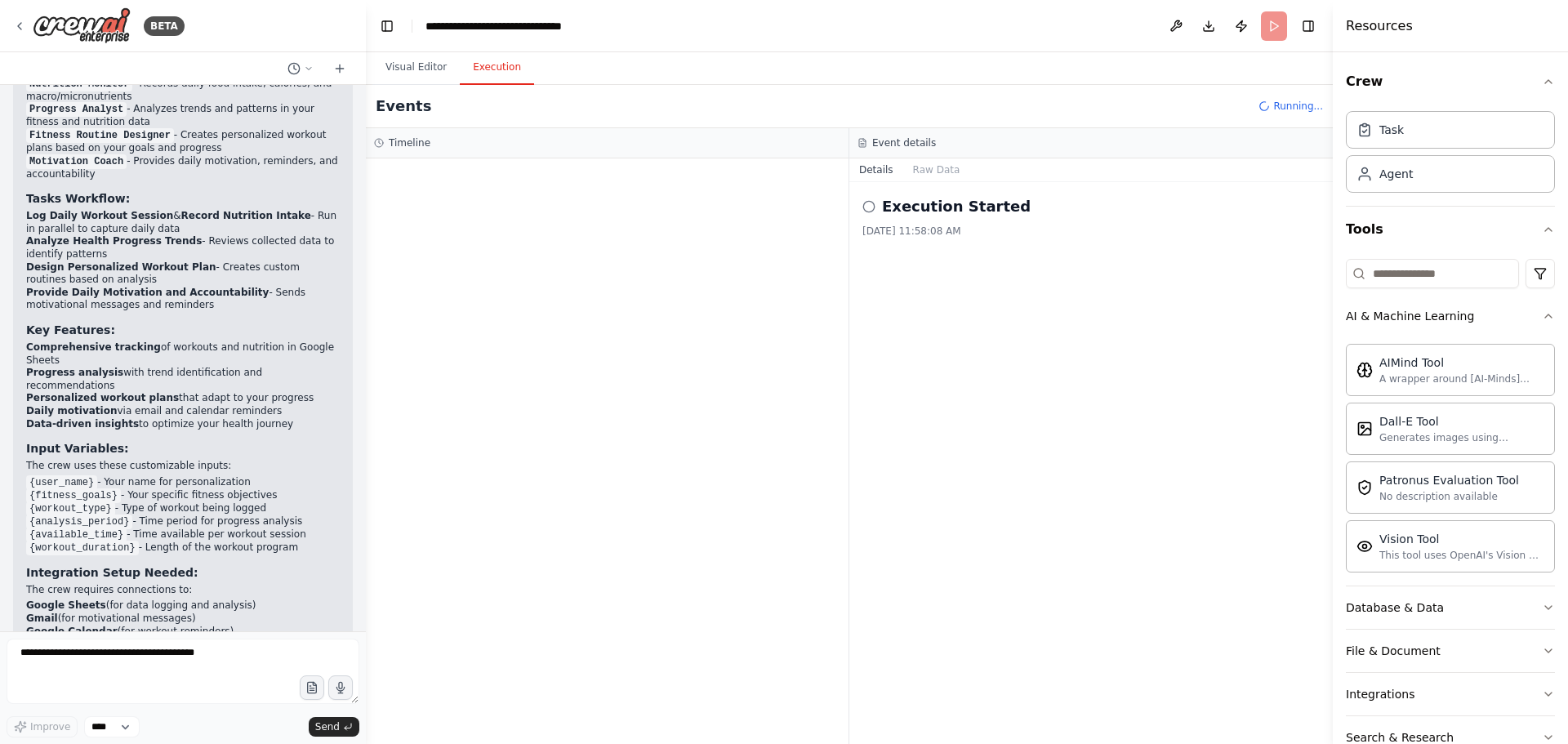
scroll to position [1514, 0]
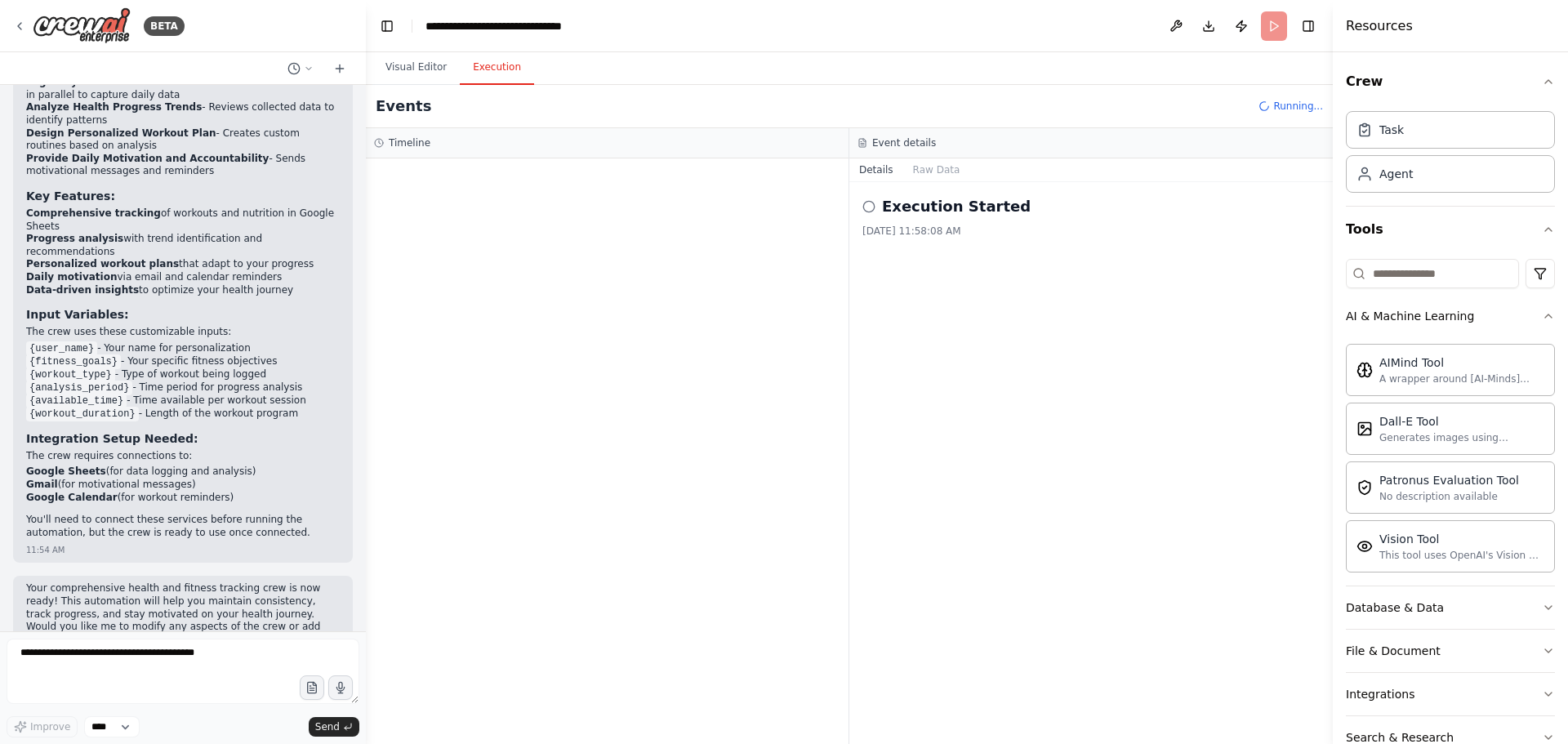
click at [680, 296] on div at bounding box center [608, 451] width 483 height 586
click at [956, 235] on div "9/22/2025, 11:58:08 AM" at bounding box center [1091, 231] width 458 height 13
click at [869, 204] on icon at bounding box center [869, 207] width 13 height 13
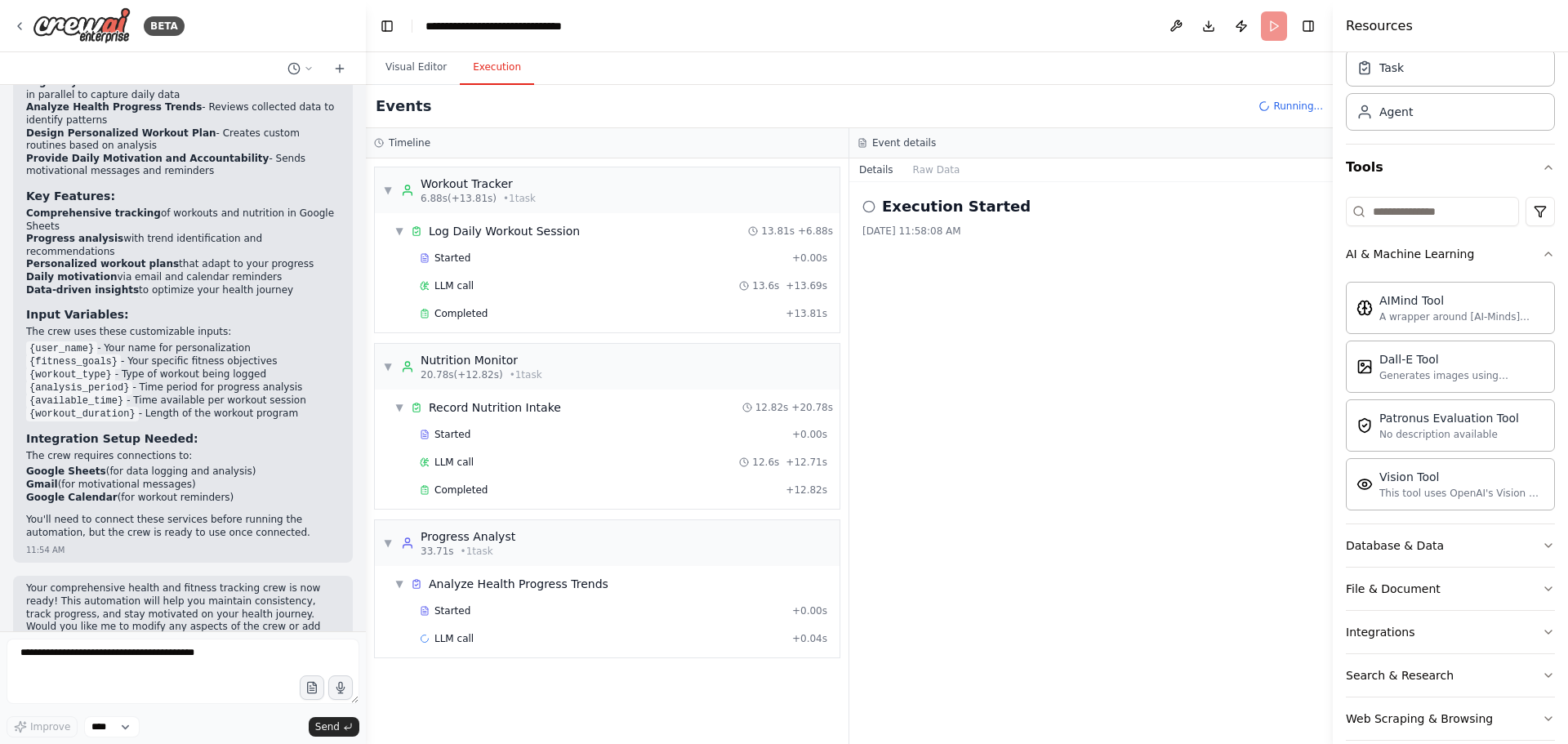
scroll to position [85, 0]
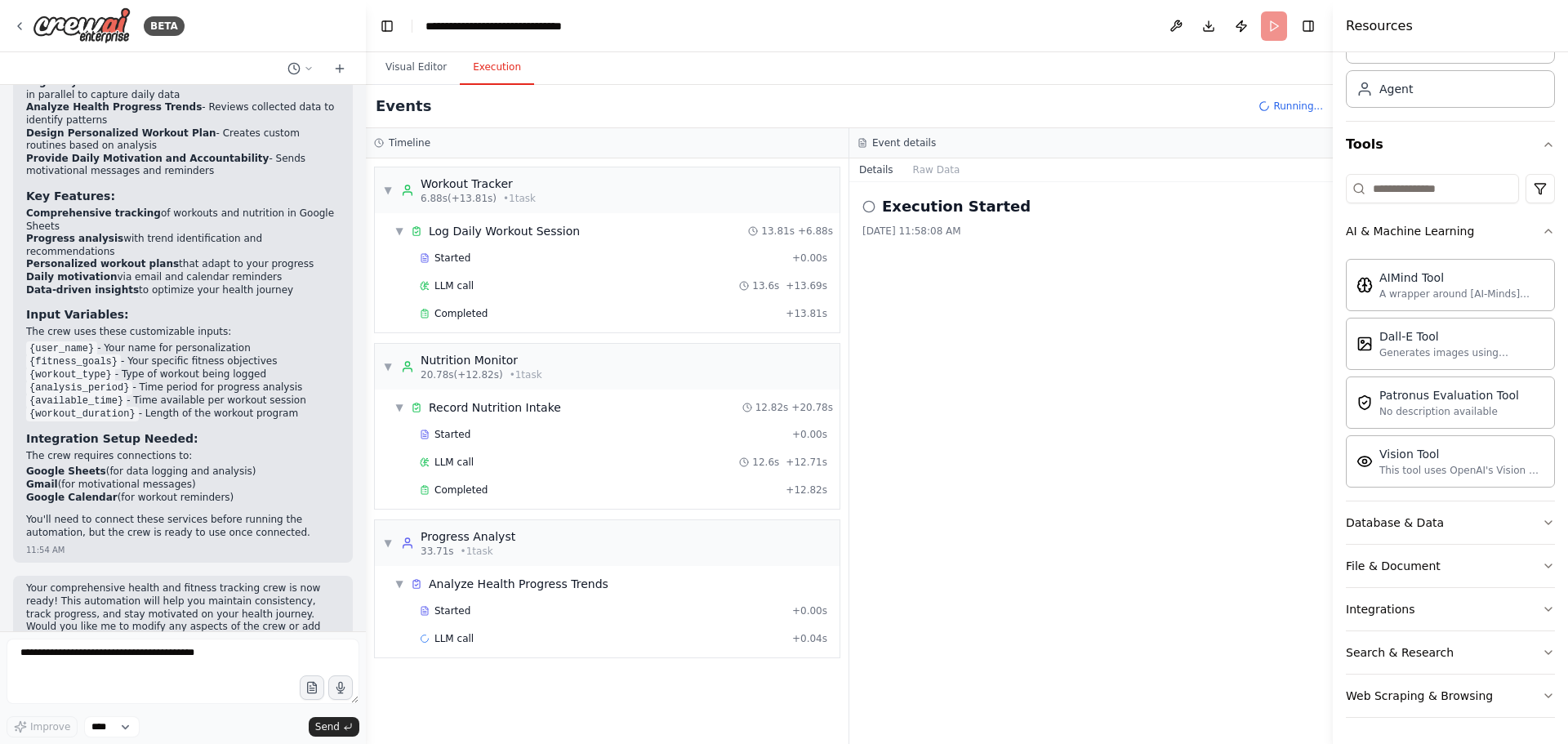
click at [871, 204] on icon at bounding box center [869, 207] width 13 height 13
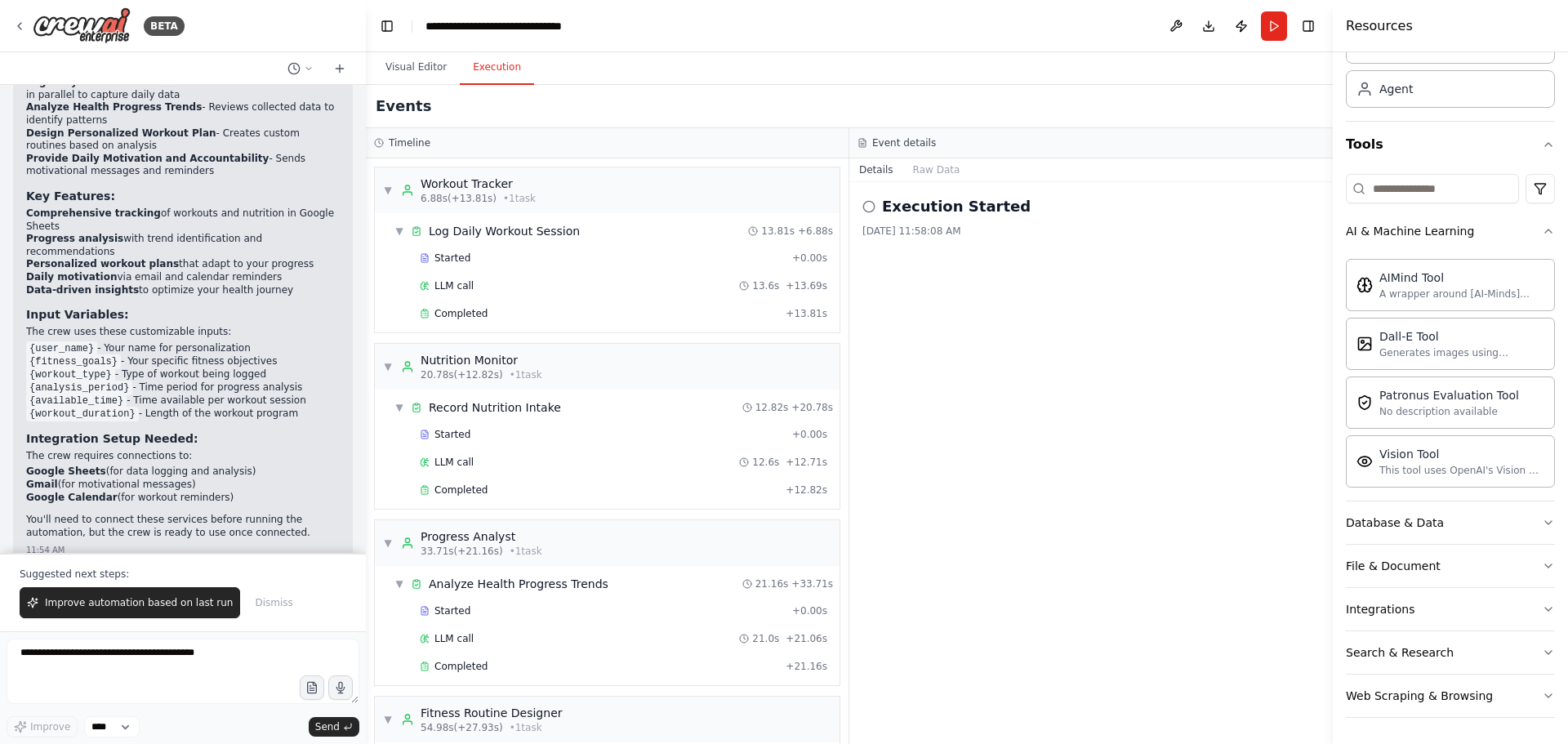
scroll to position [1090, 0]
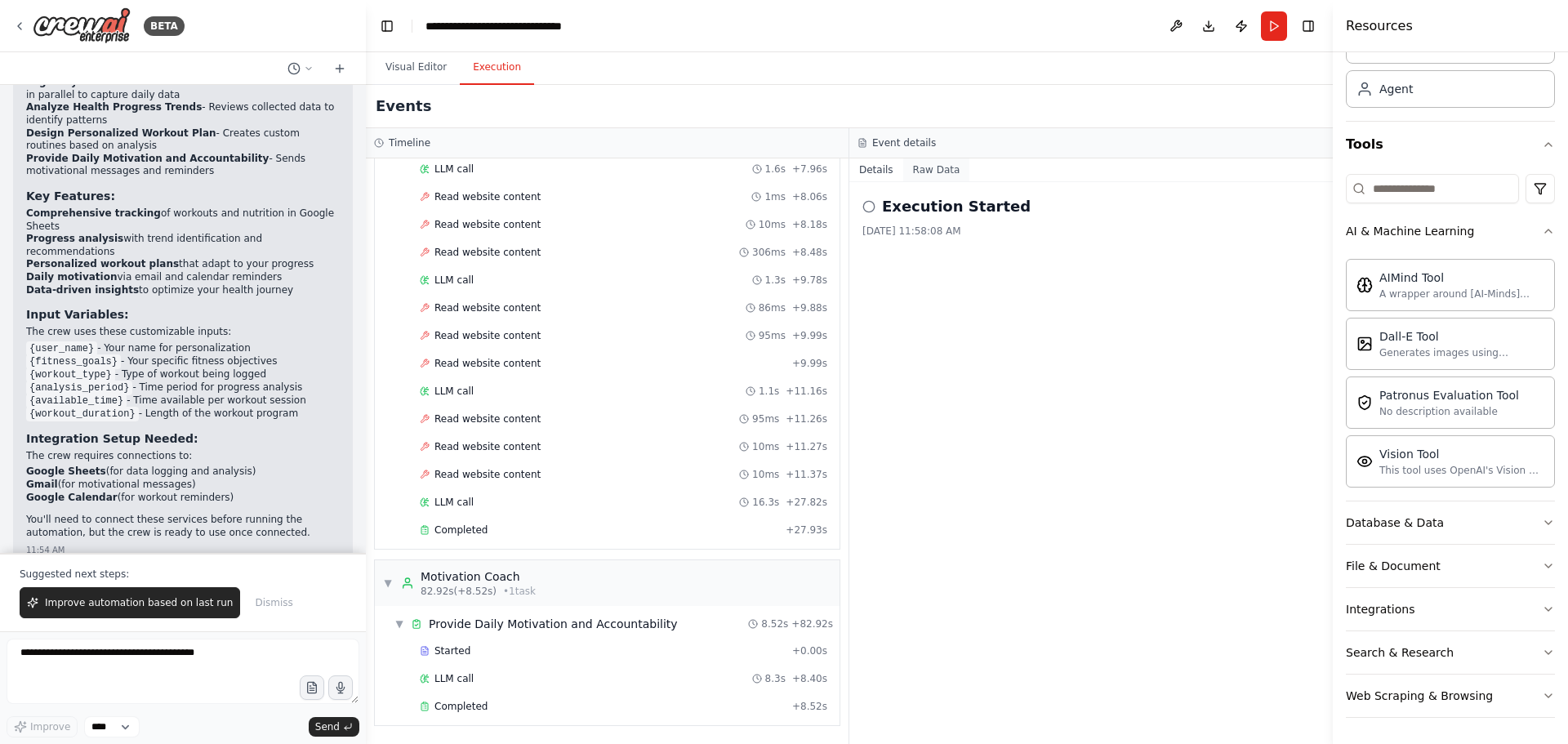
click at [938, 163] on button "Raw Data" at bounding box center [937, 169] width 67 height 23
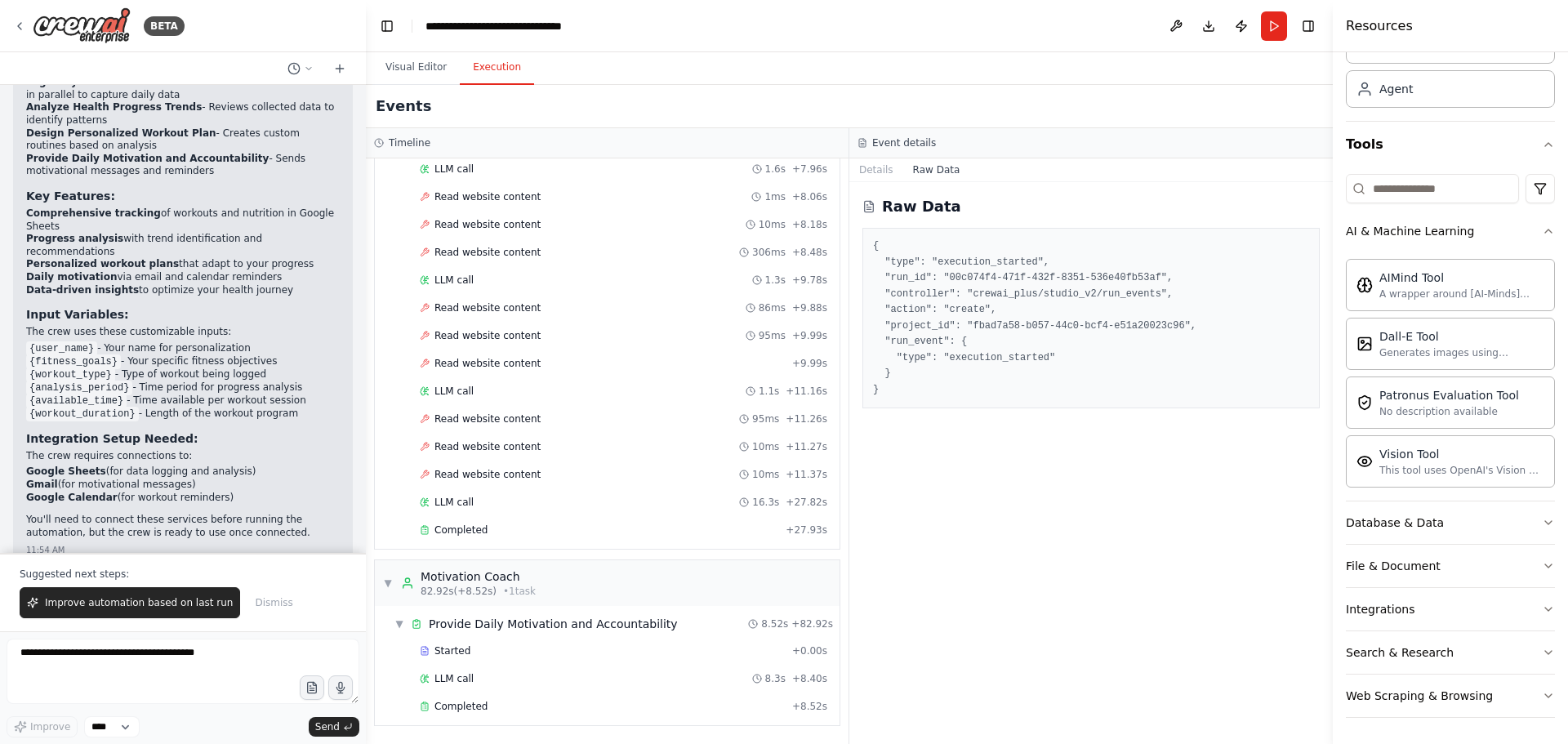
click at [1007, 442] on div "Raw Data { "type": "execution_started", "run_id": "00c074f4-471f-432f-8351-536e…" at bounding box center [1091, 462] width 484 height 562
click at [876, 168] on button "Details" at bounding box center [877, 169] width 54 height 23
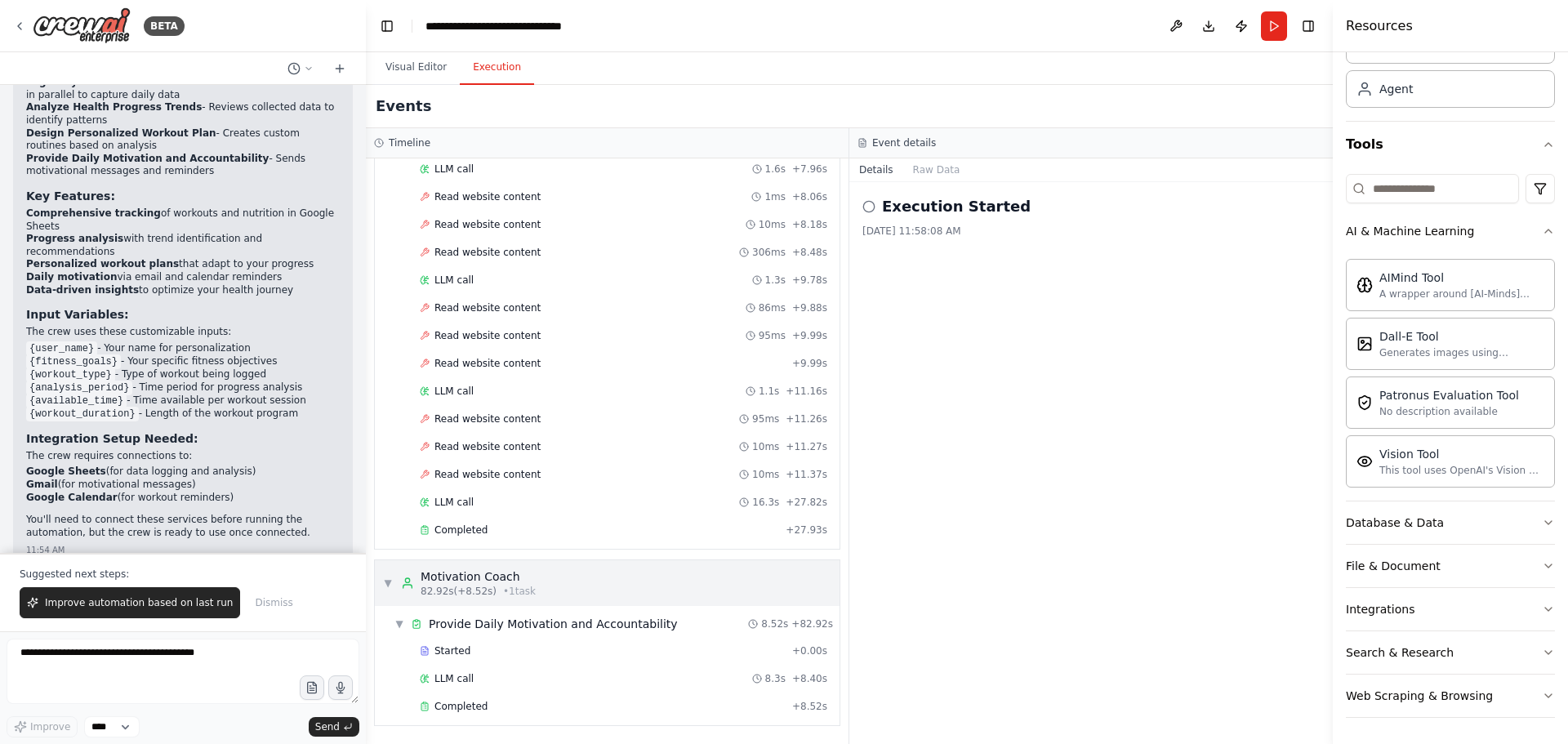
click at [410, 587] on icon at bounding box center [408, 583] width 13 height 13
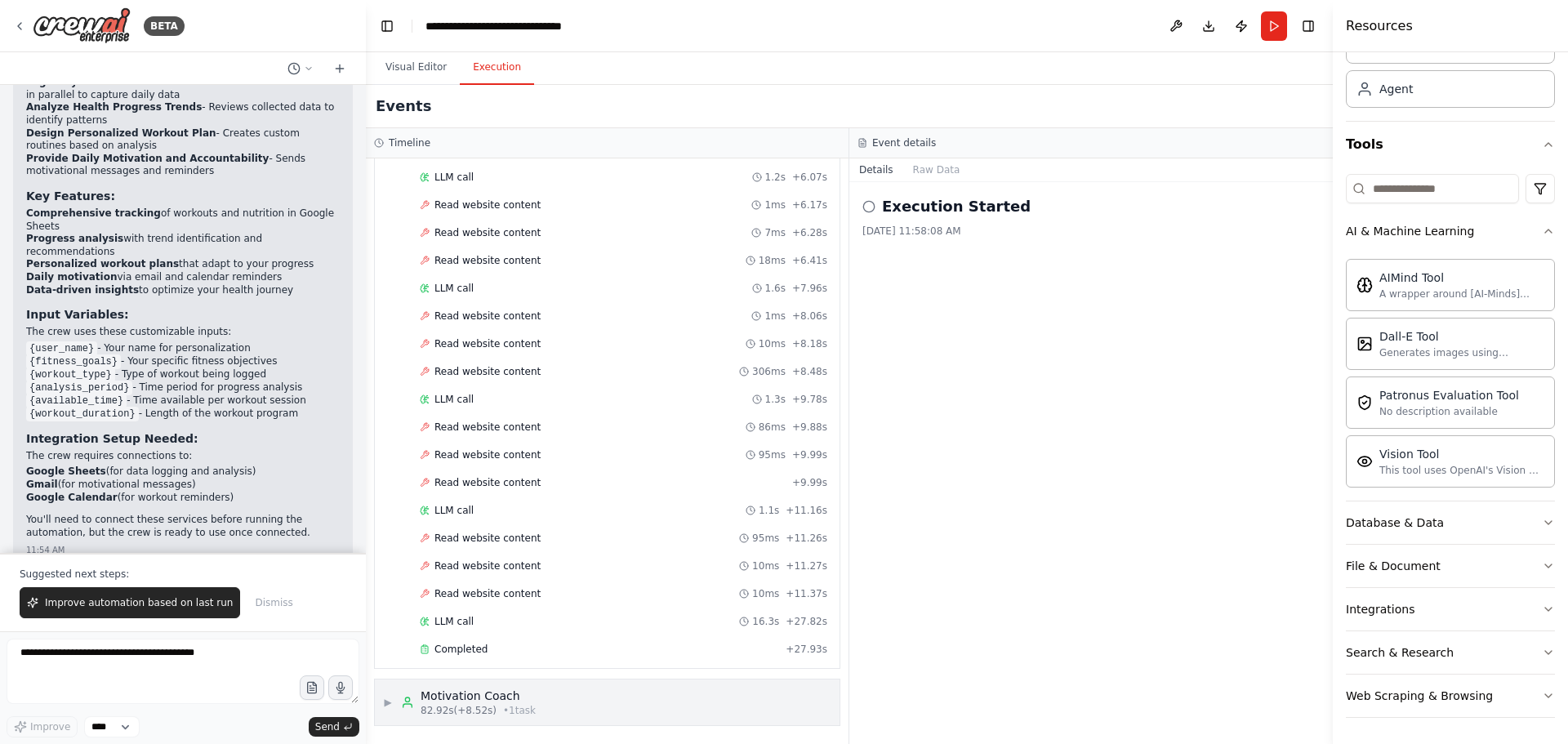
click at [391, 703] on span "▶" at bounding box center [388, 702] width 10 height 13
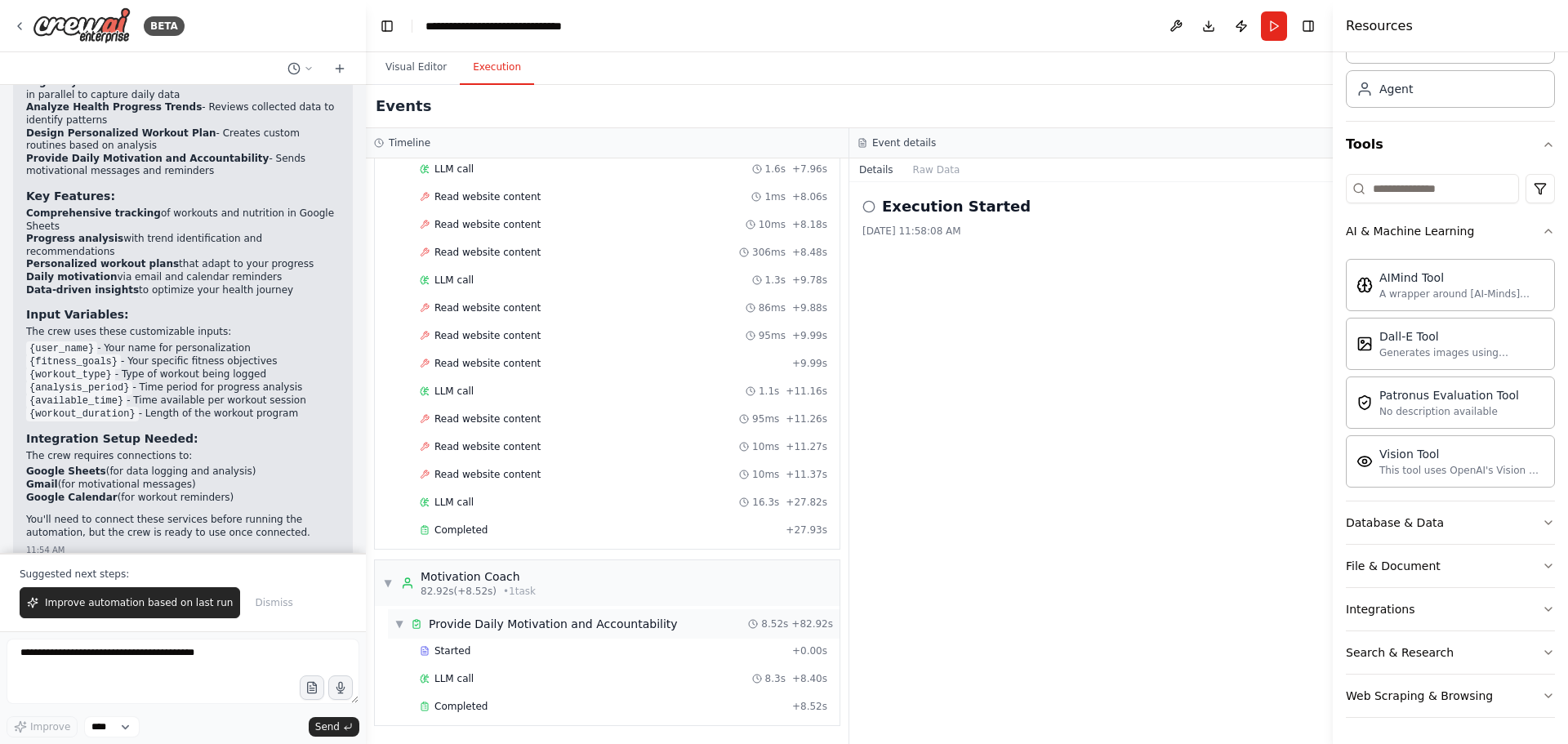
click at [401, 628] on span "▼" at bounding box center [400, 624] width 10 height 13
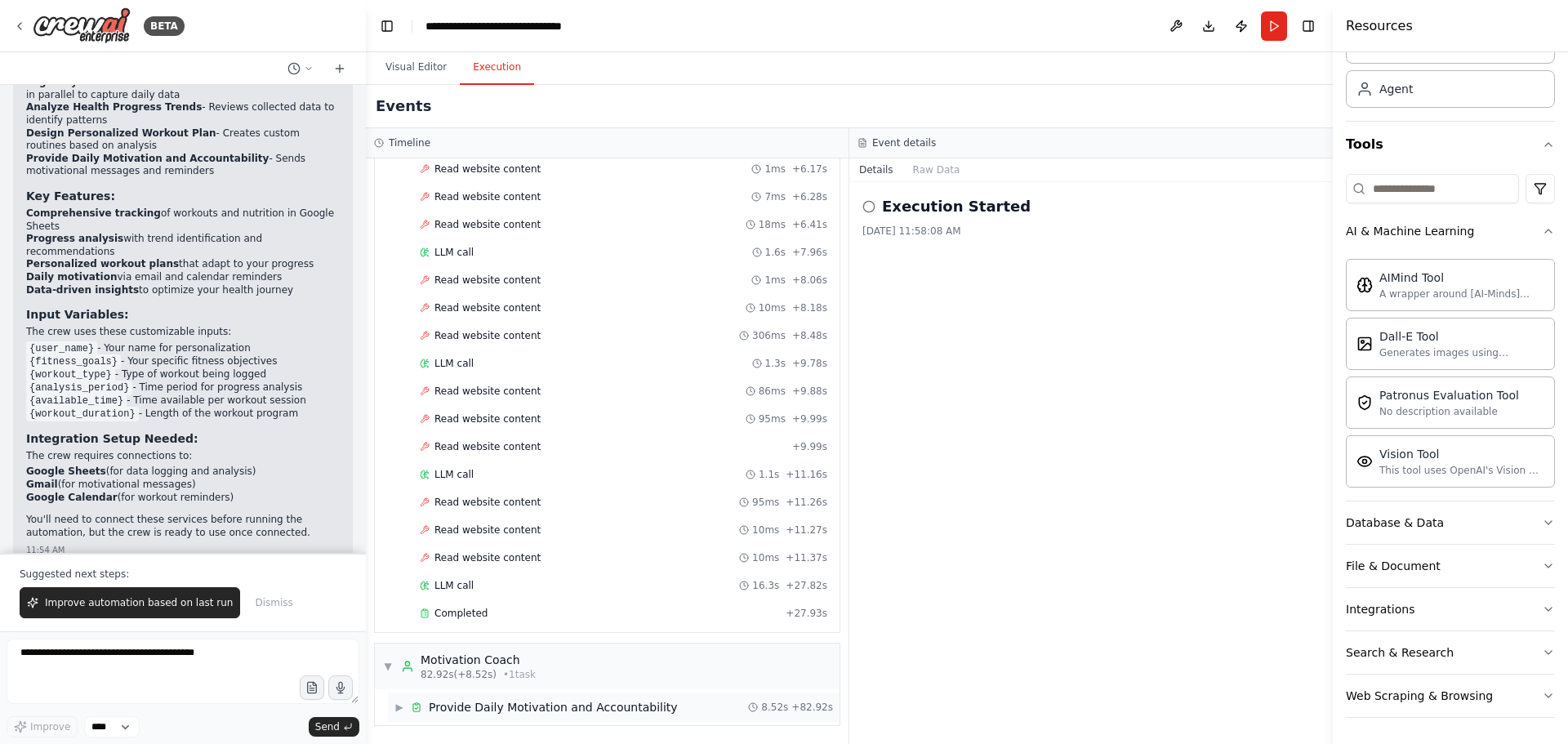
click at [396, 707] on span "▶" at bounding box center [400, 707] width 10 height 13
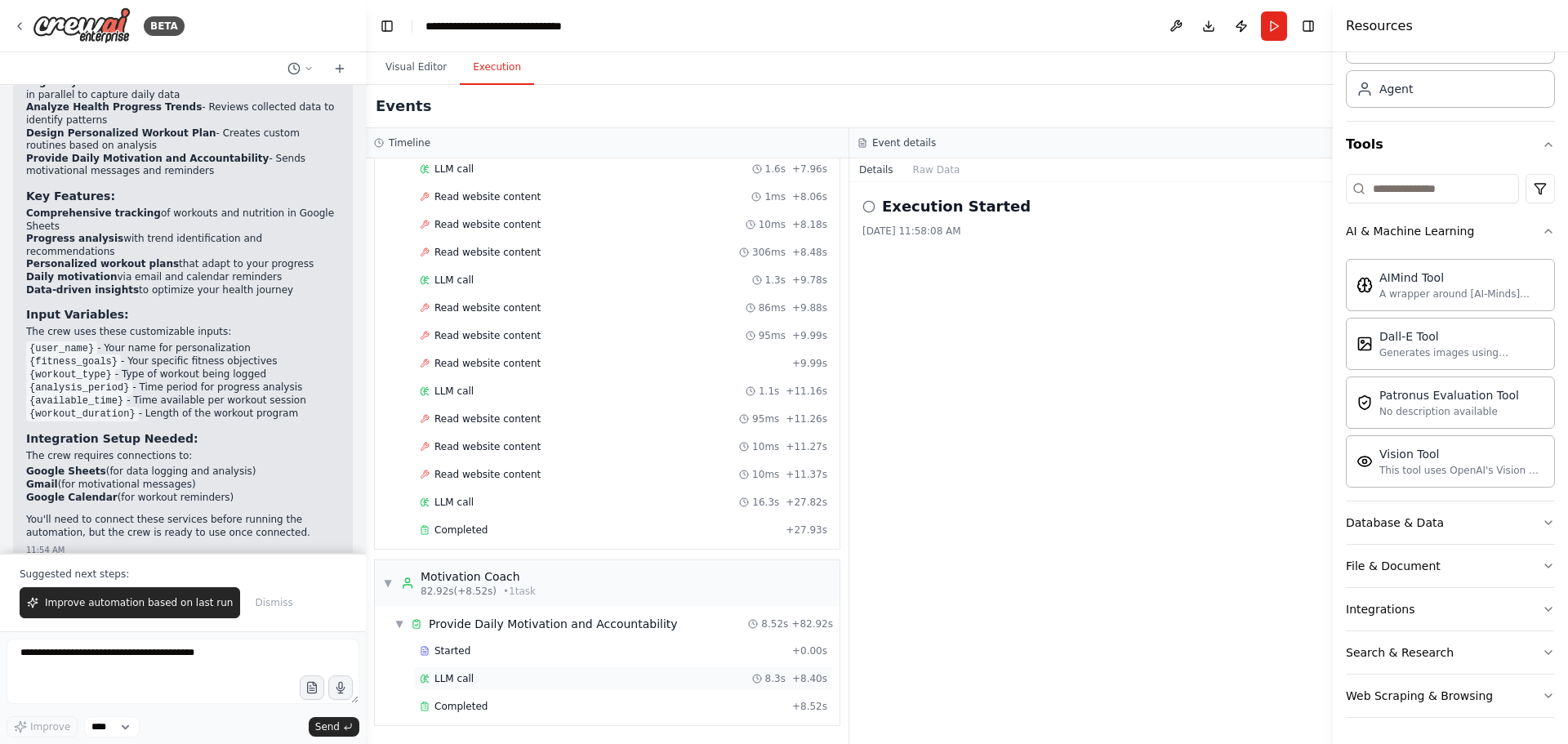
click at [437, 679] on span "LLM call" at bounding box center [454, 679] width 39 height 13
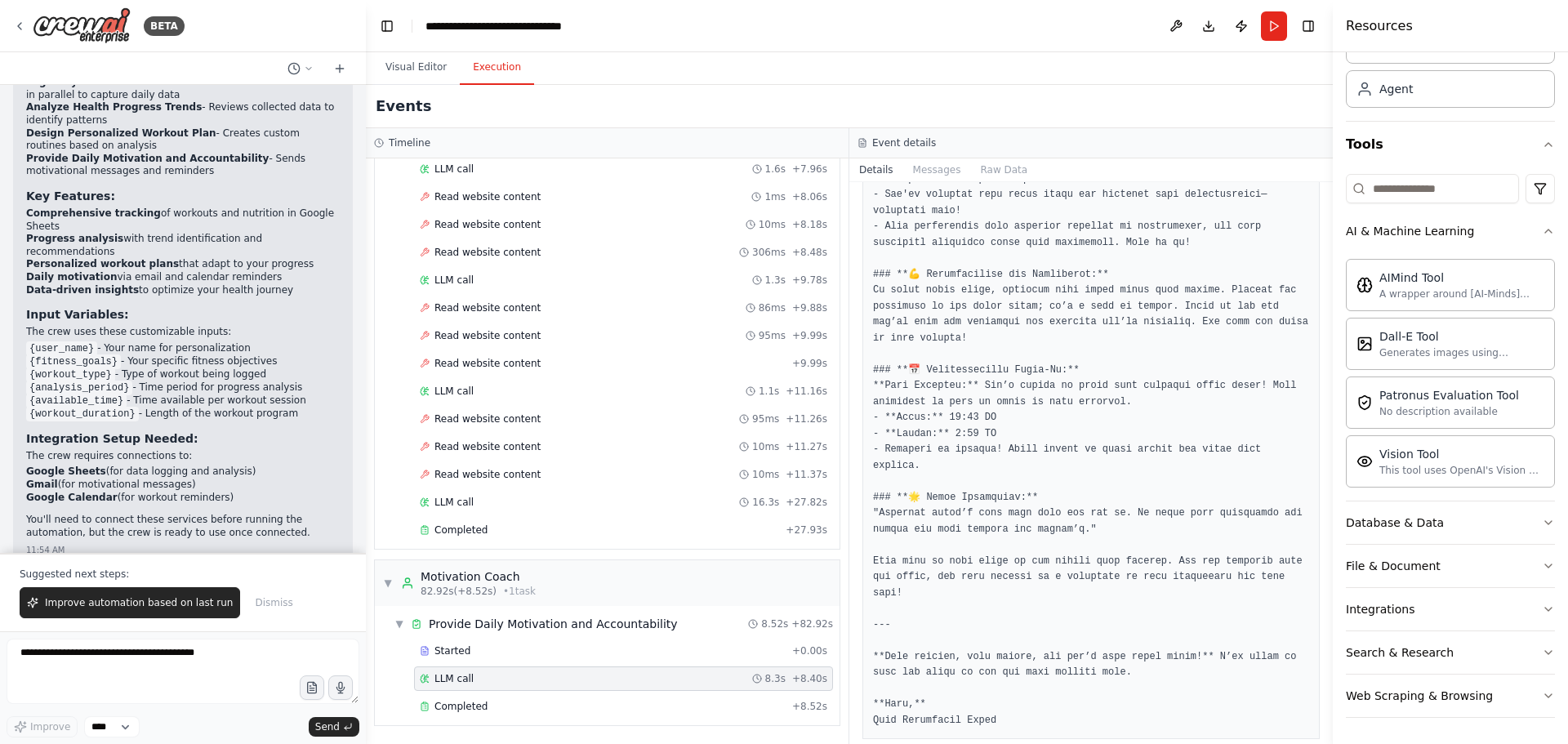
scroll to position [508, 0]
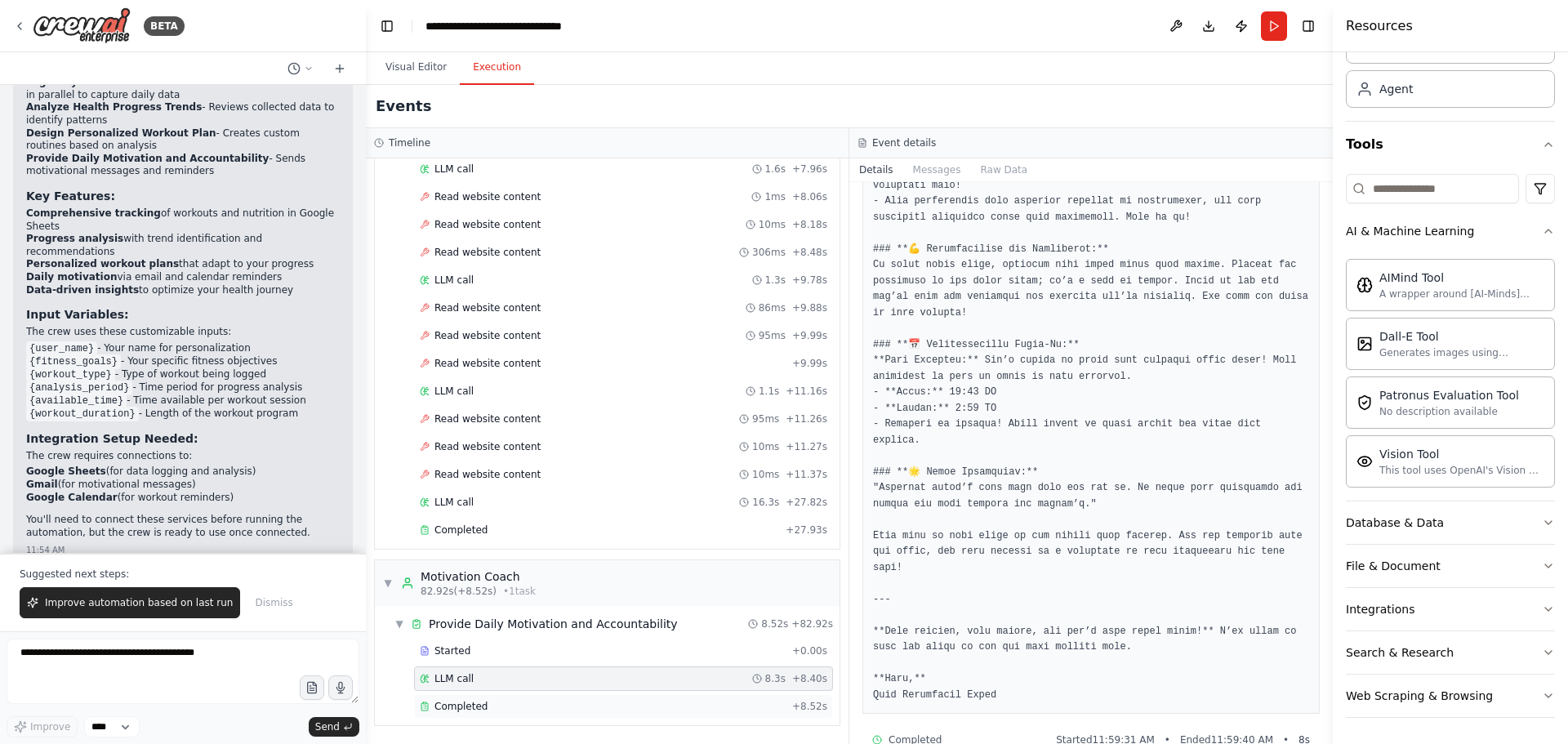
click at [470, 713] on div "Completed + 8.52s" at bounding box center [624, 705] width 419 height 24
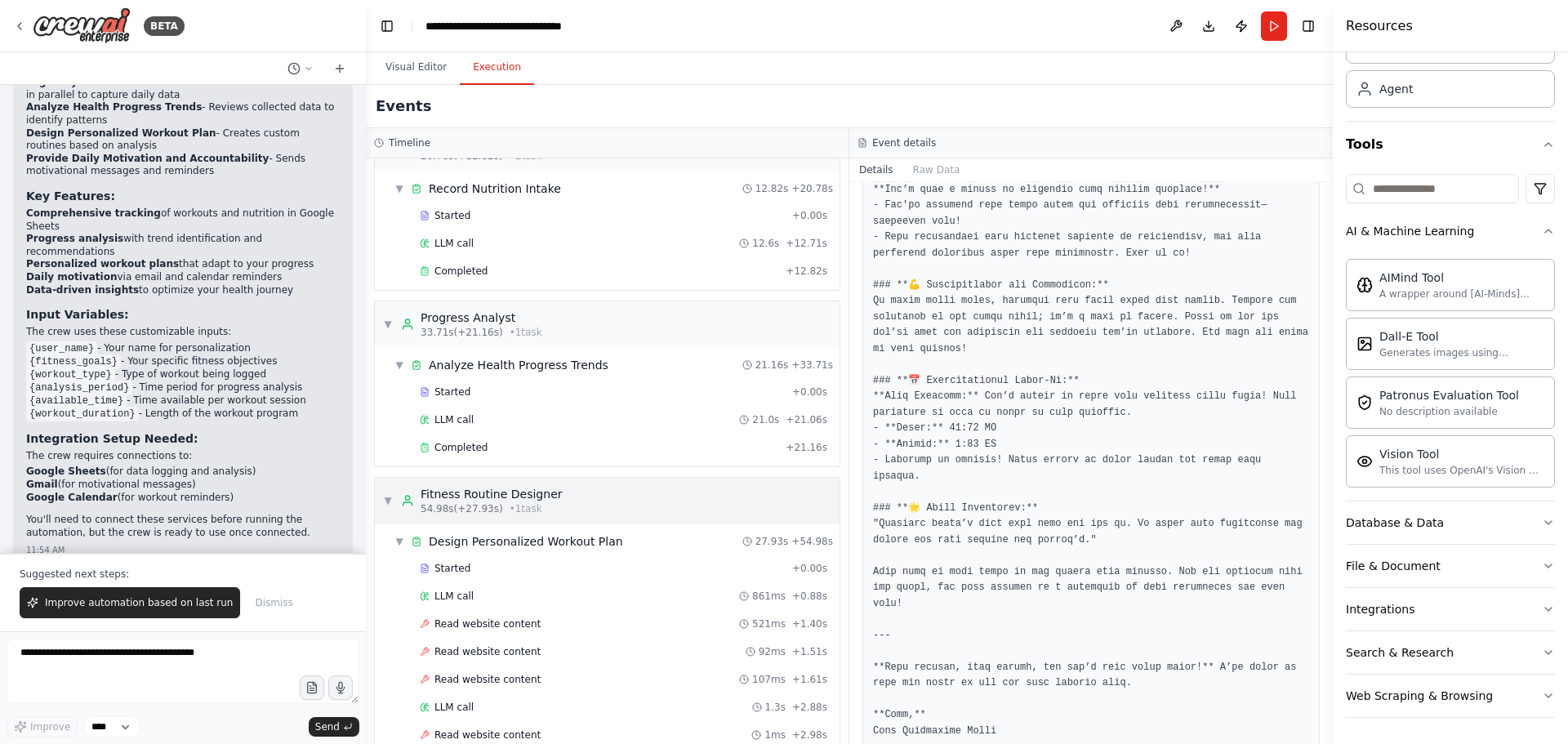
scroll to position [437, 0]
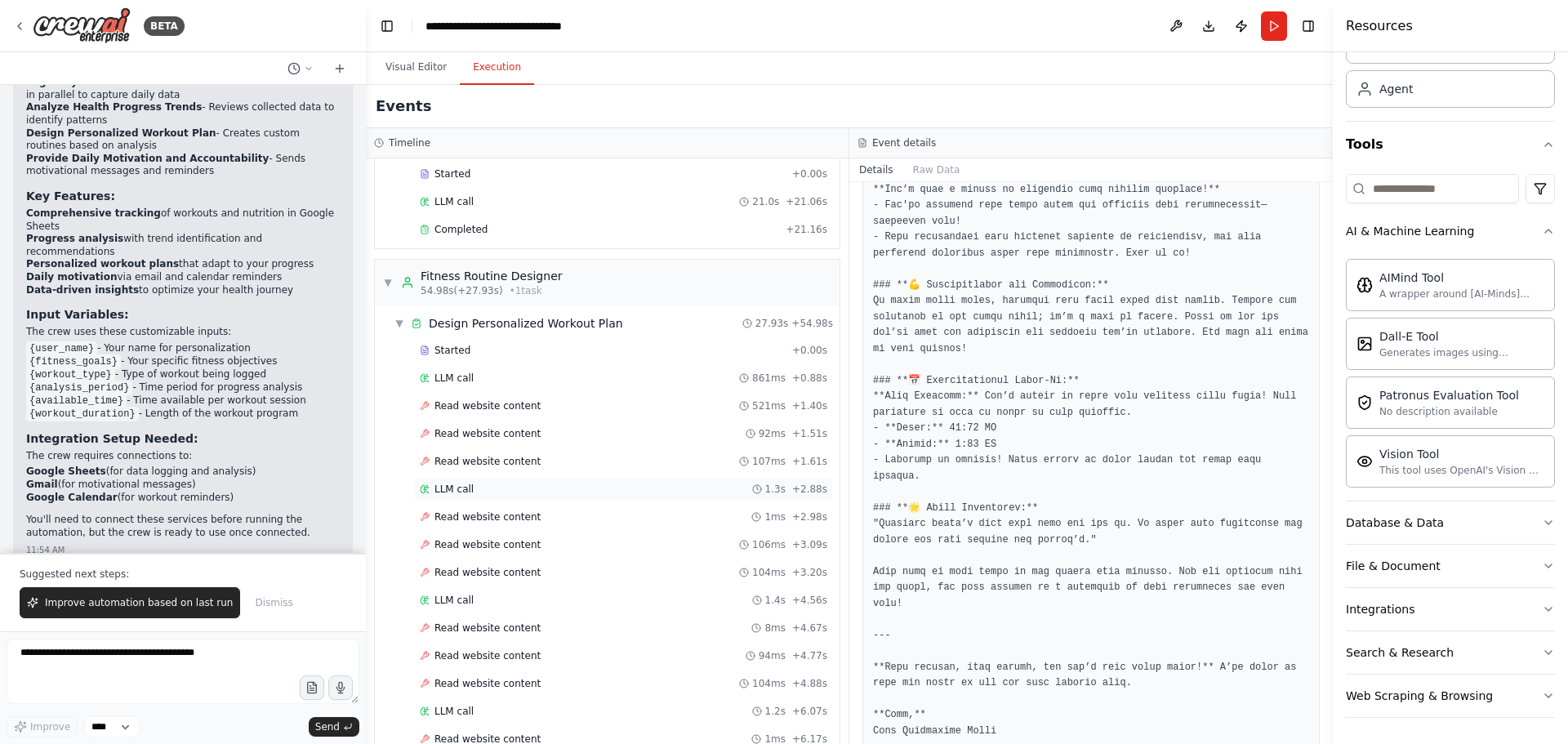
click at [464, 491] on span "LLM call" at bounding box center [454, 489] width 39 height 13
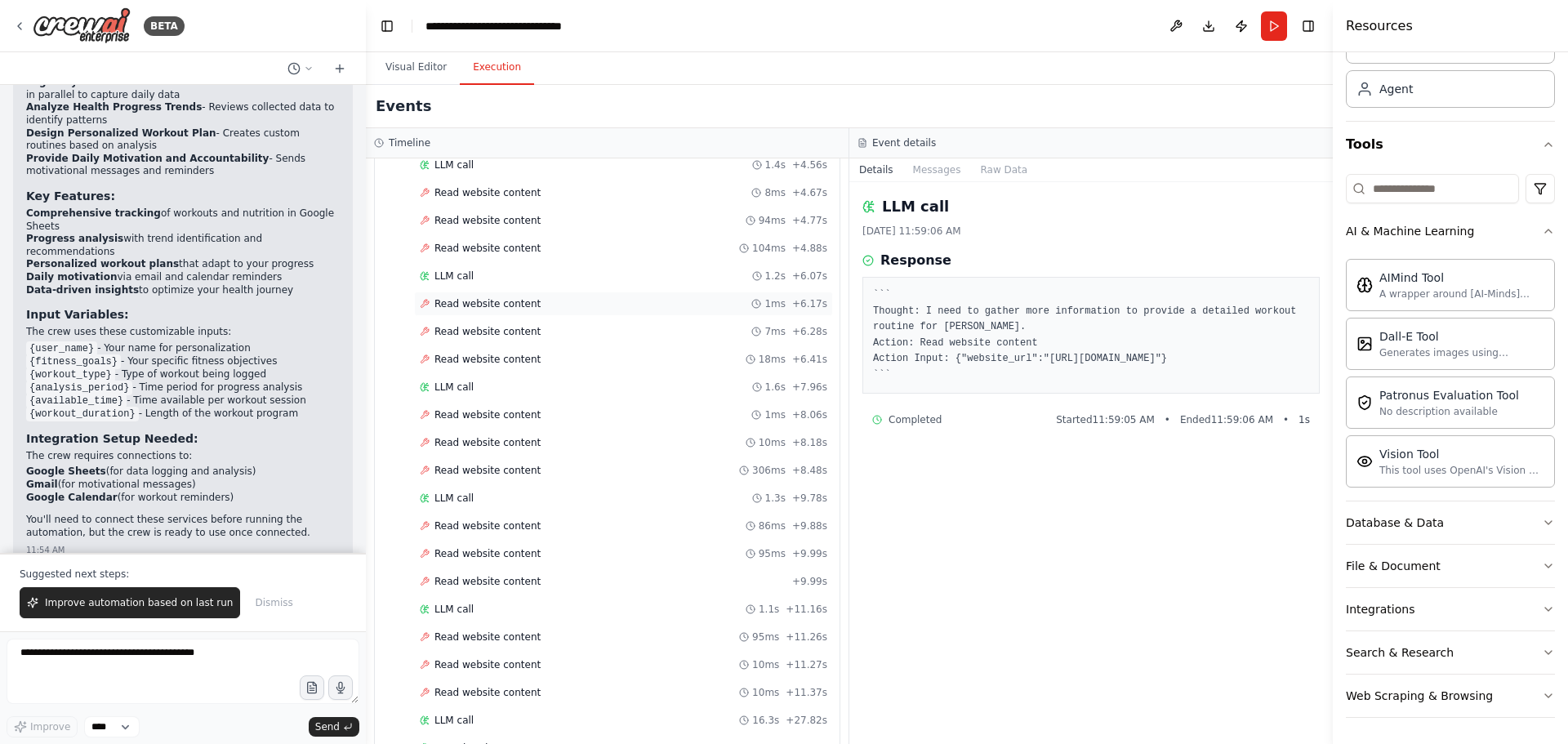
scroll to position [1090, 0]
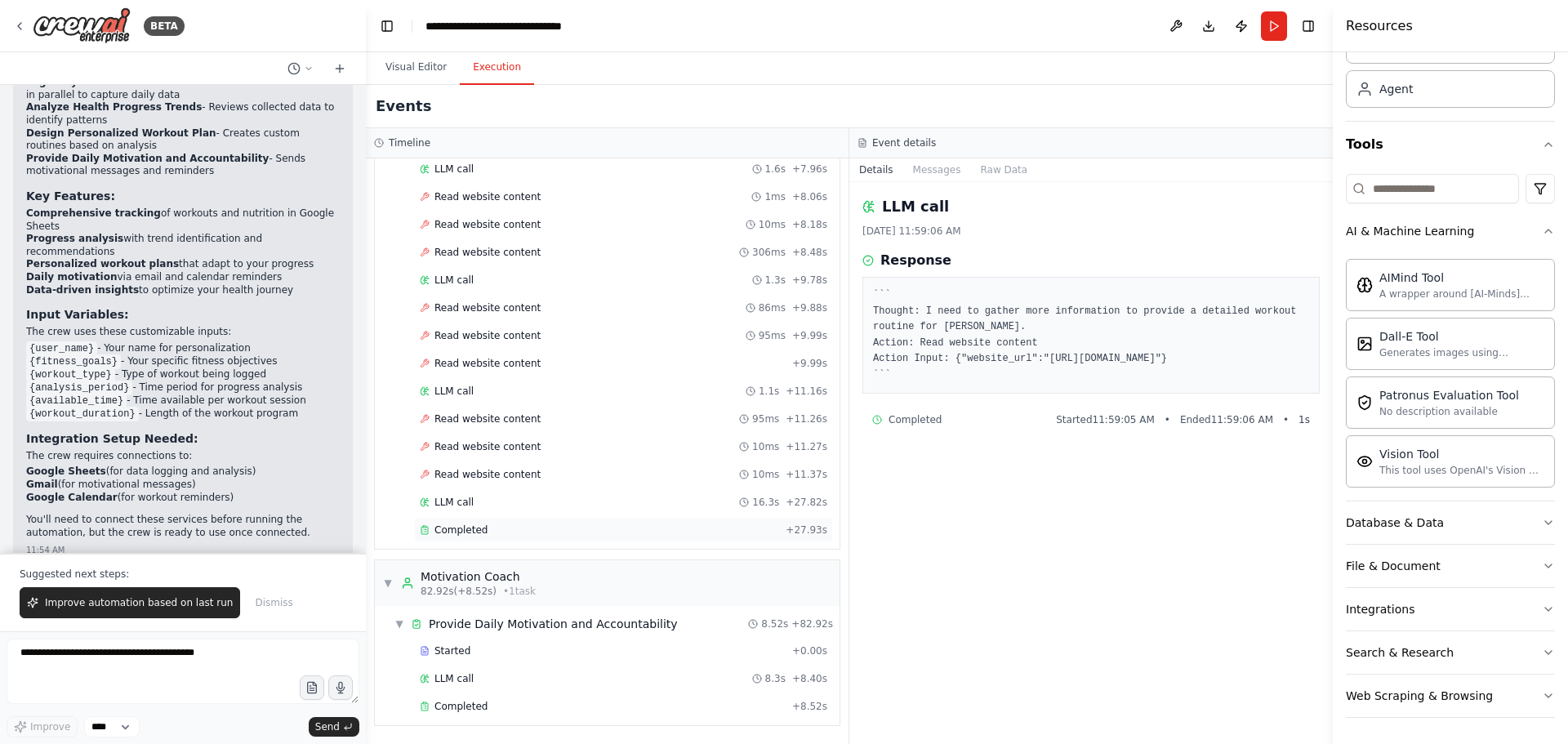
click at [458, 532] on span "Completed" at bounding box center [461, 530] width 53 height 13
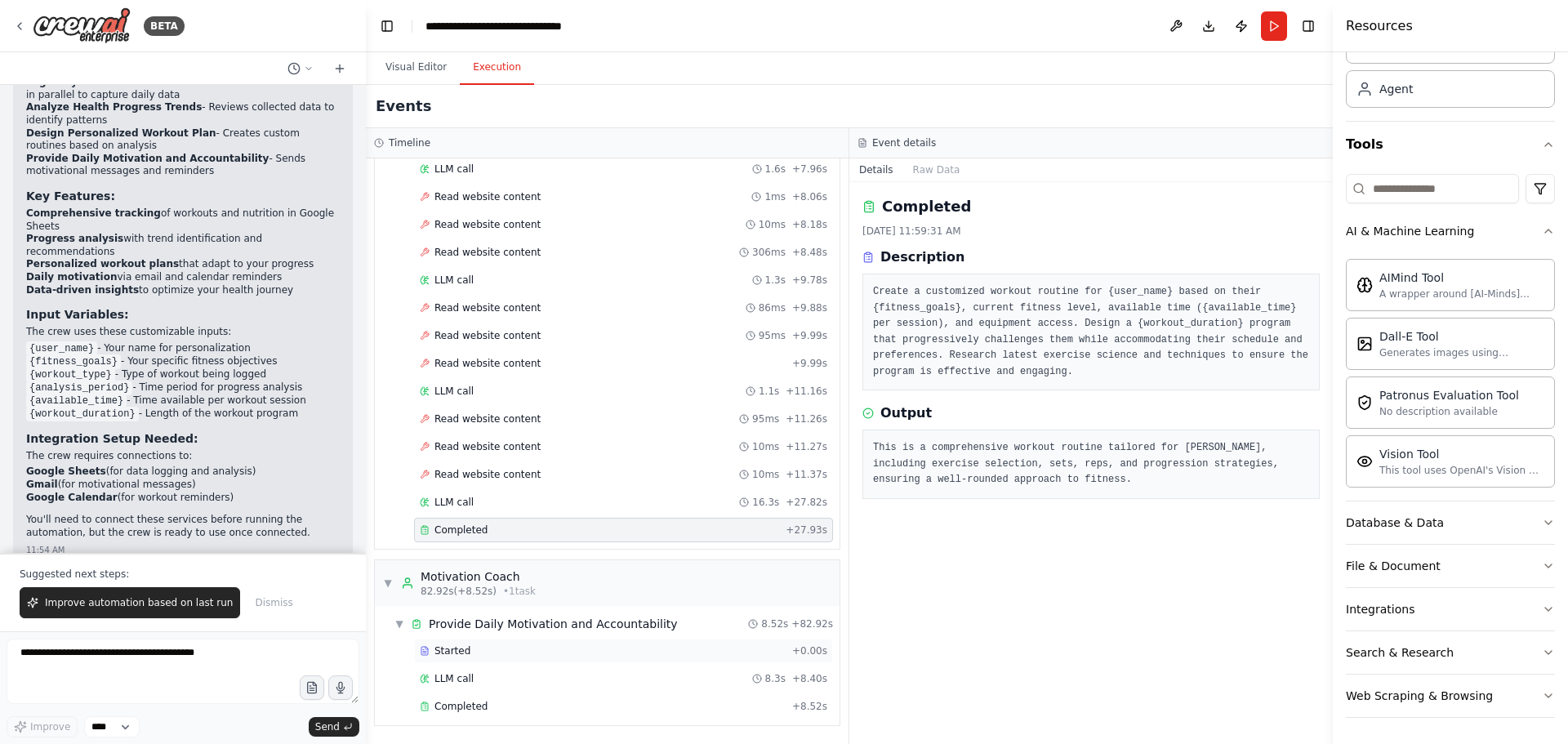
click at [486, 659] on div "Started + 0.00s" at bounding box center [624, 650] width 419 height 24
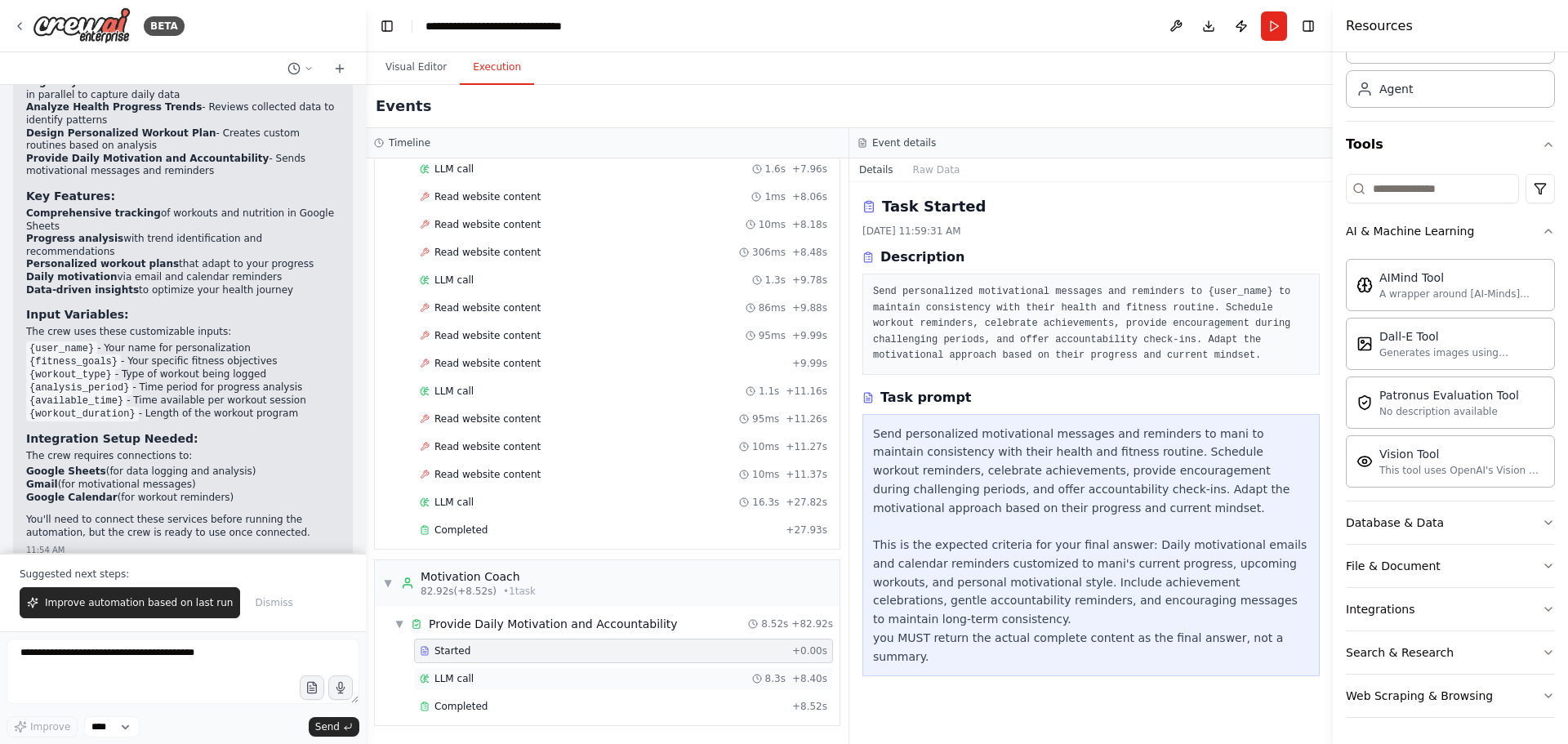
click at [469, 675] on div "LLM call 8.3s + 8.40s" at bounding box center [624, 679] width 407 height 13
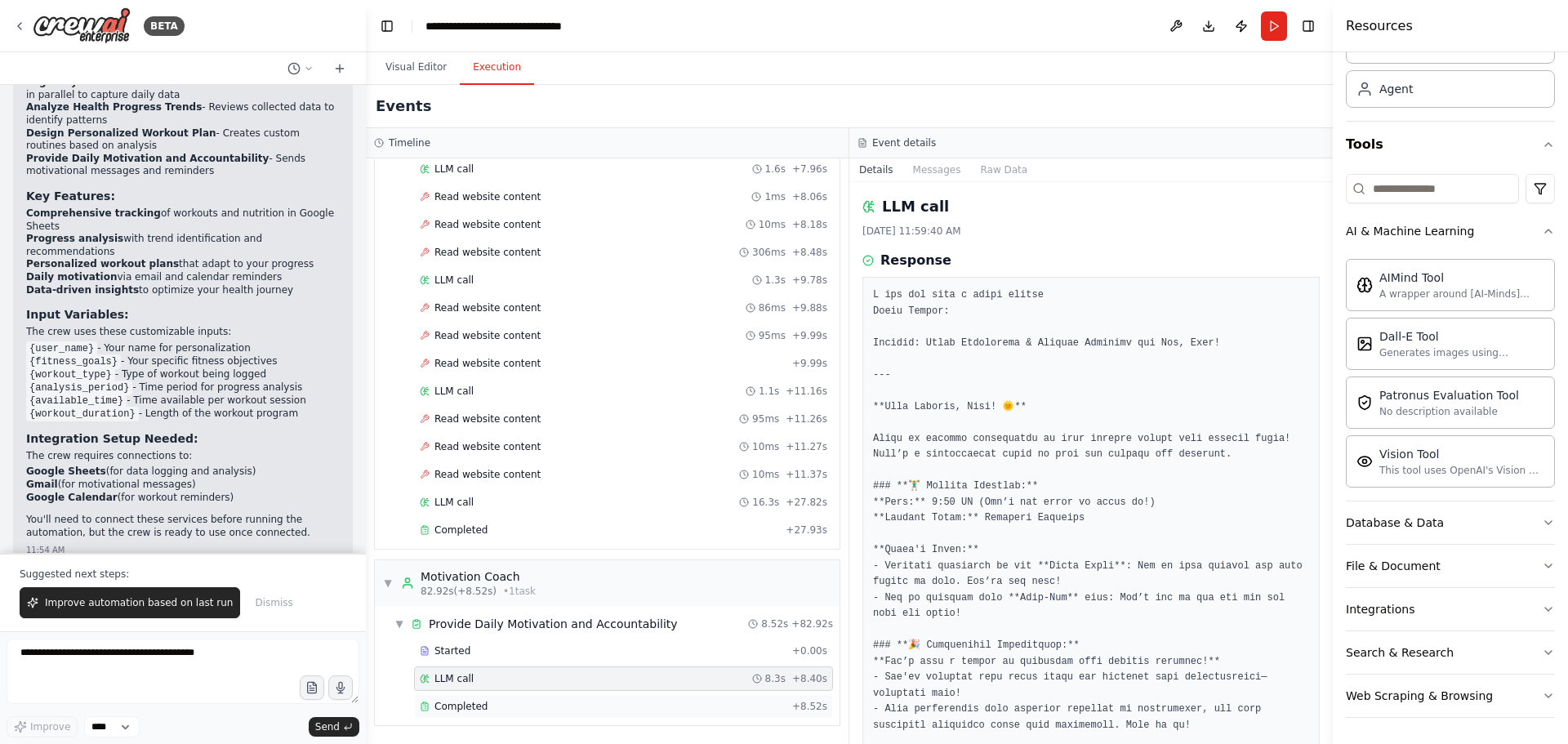
click at [477, 705] on span "Completed" at bounding box center [461, 706] width 53 height 13
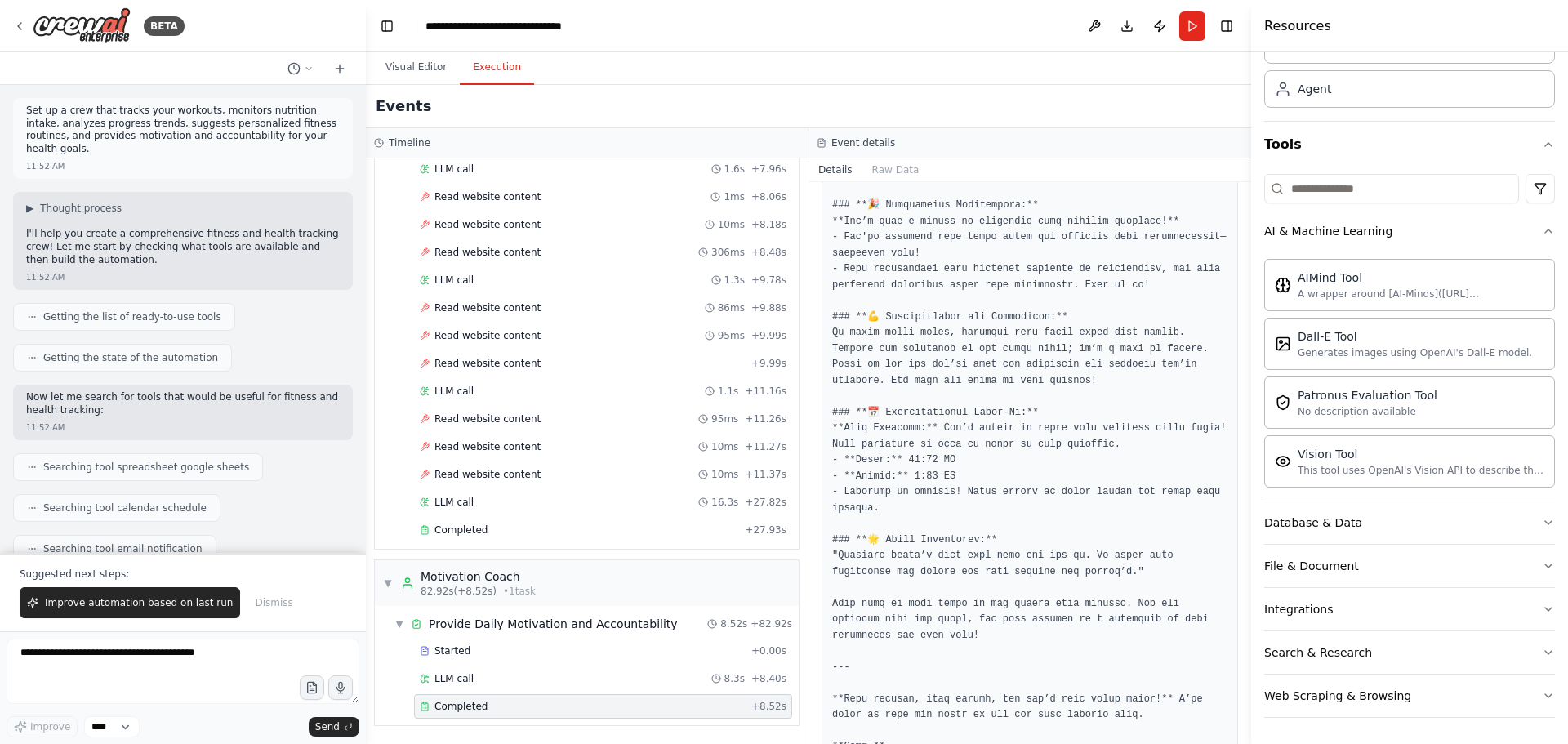
scroll to position [593, 0]
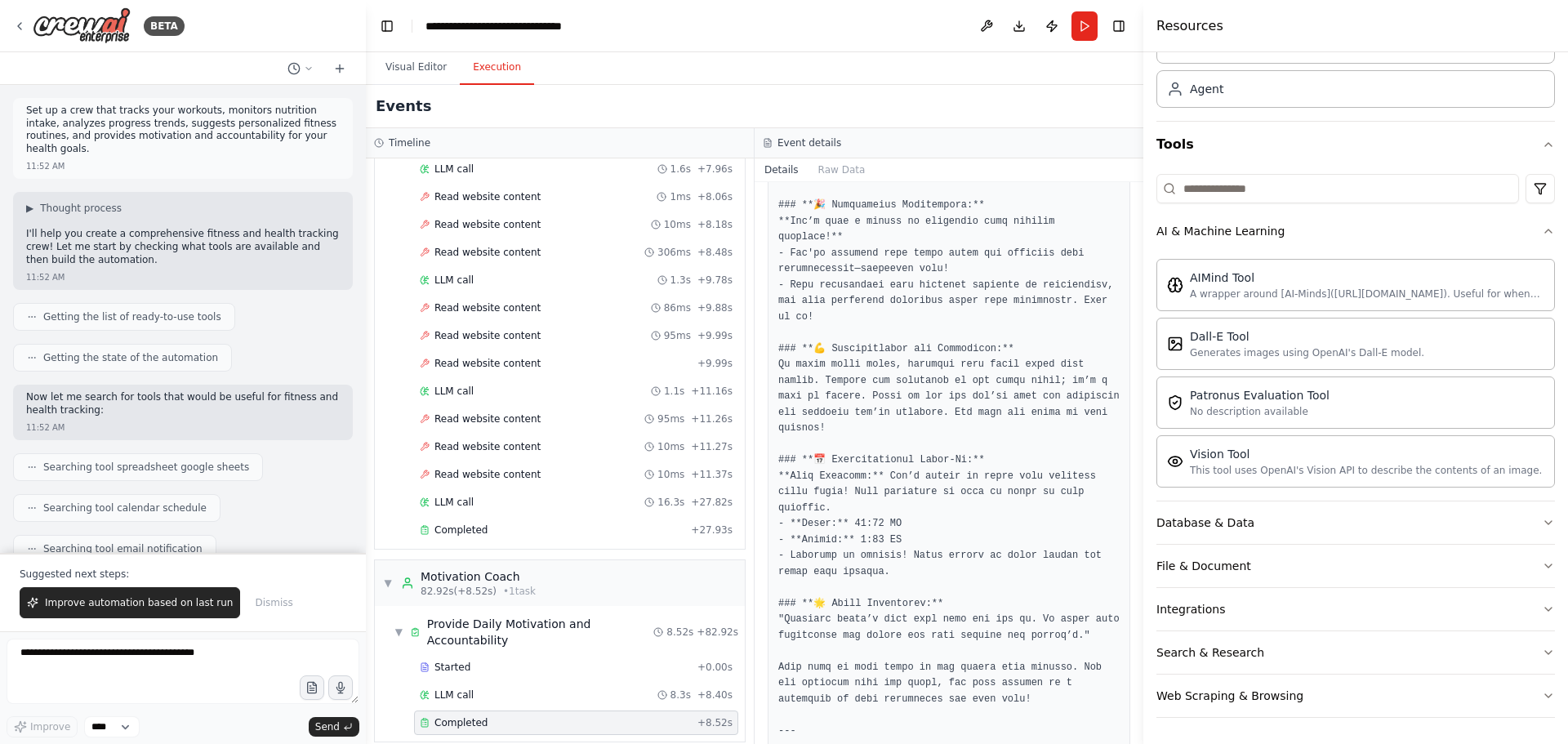
drag, startPoint x: 1335, startPoint y: 394, endPoint x: 1144, endPoint y: 458, distance: 201.4
click at [1144, 458] on div at bounding box center [1147, 372] width 7 height 744
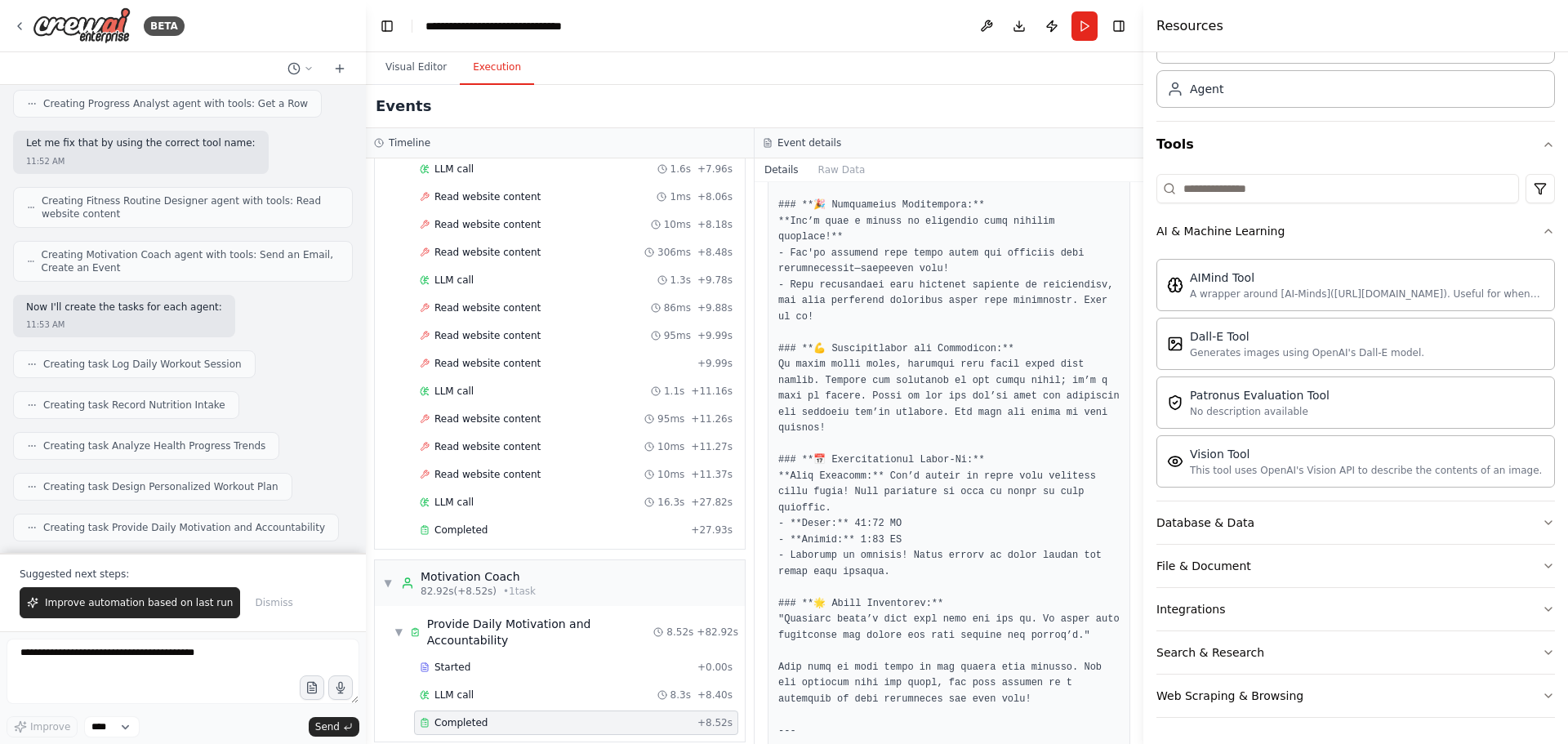
scroll to position [0, 0]
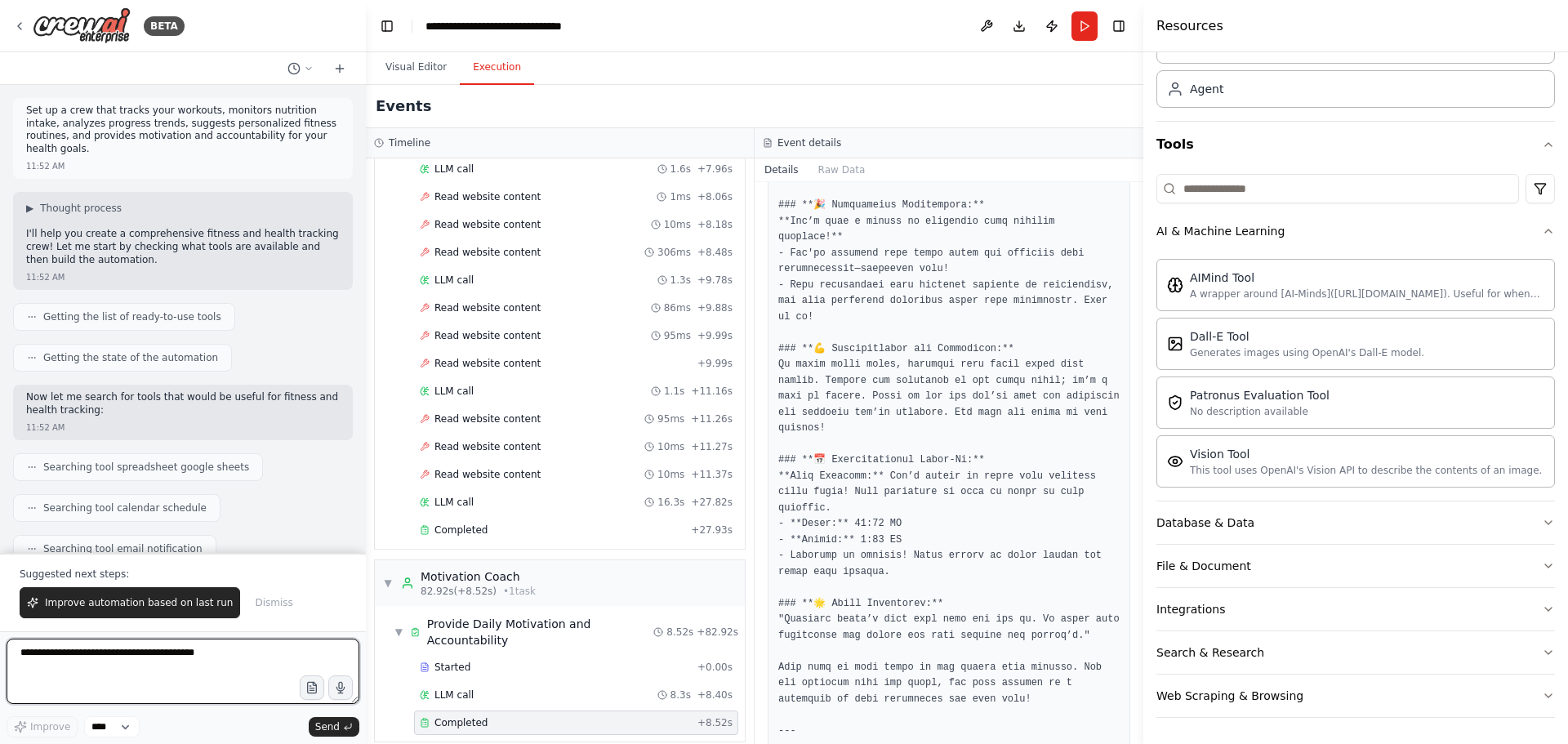
click at [137, 662] on textarea "To enrich screen reader interactions, please activate Accessibility in Grammarl…" at bounding box center [183, 671] width 353 height 65
click at [255, 603] on span "Dismiss" at bounding box center [273, 603] width 38 height 13
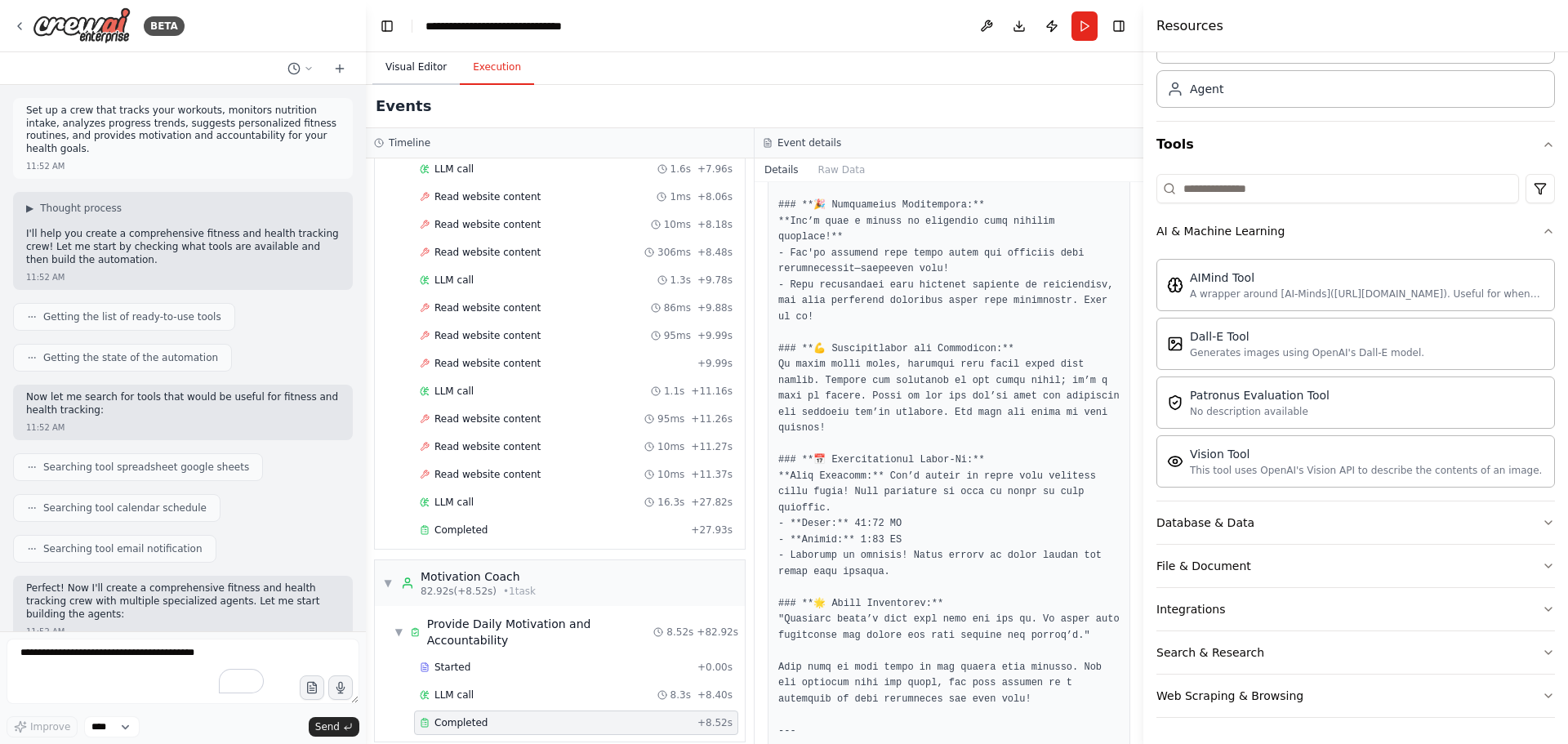
click at [416, 69] on button "Visual Editor" at bounding box center [416, 67] width 87 height 34
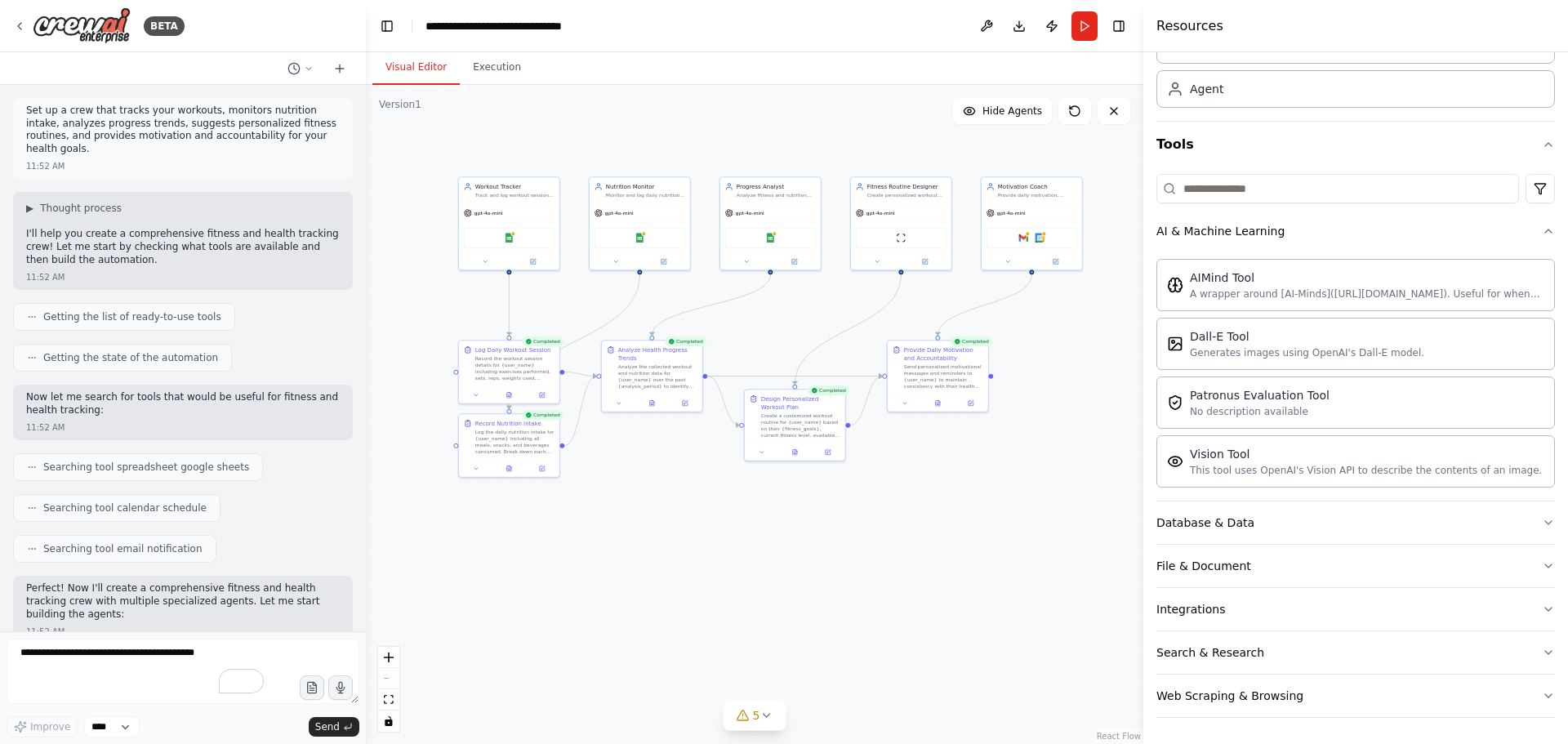
click at [674, 507] on div ".deletable-edge-delete-btn { width: 20px; height: 20px; border: 0px solid #ffff…" at bounding box center [755, 414] width 778 height 659
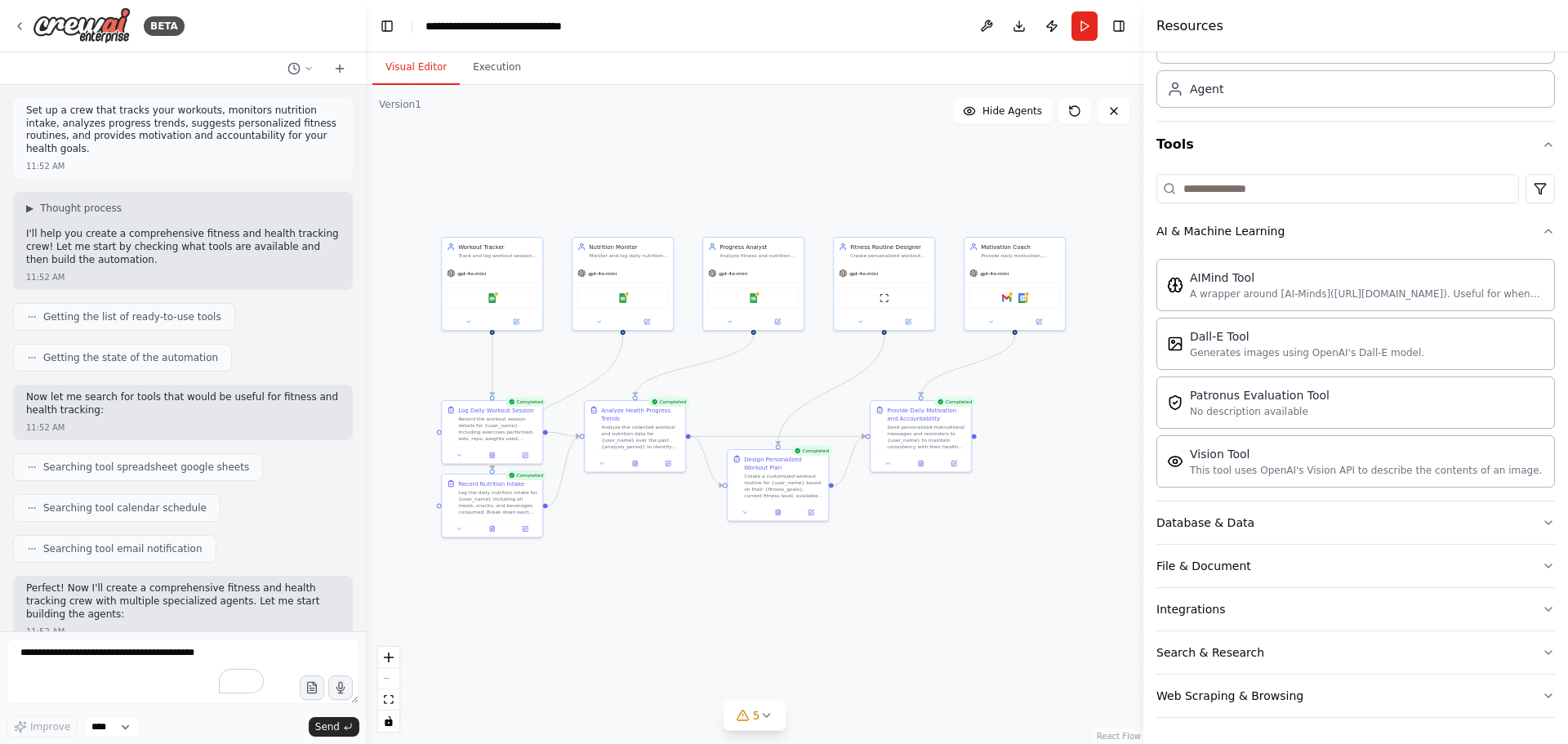
drag, startPoint x: 846, startPoint y: 430, endPoint x: 779, endPoint y: 403, distance: 72.2
click at [779, 403] on div ".deletable-edge-delete-btn { width: 20px; height: 20px; border: 0px solid #ffff…" at bounding box center [755, 414] width 778 height 659
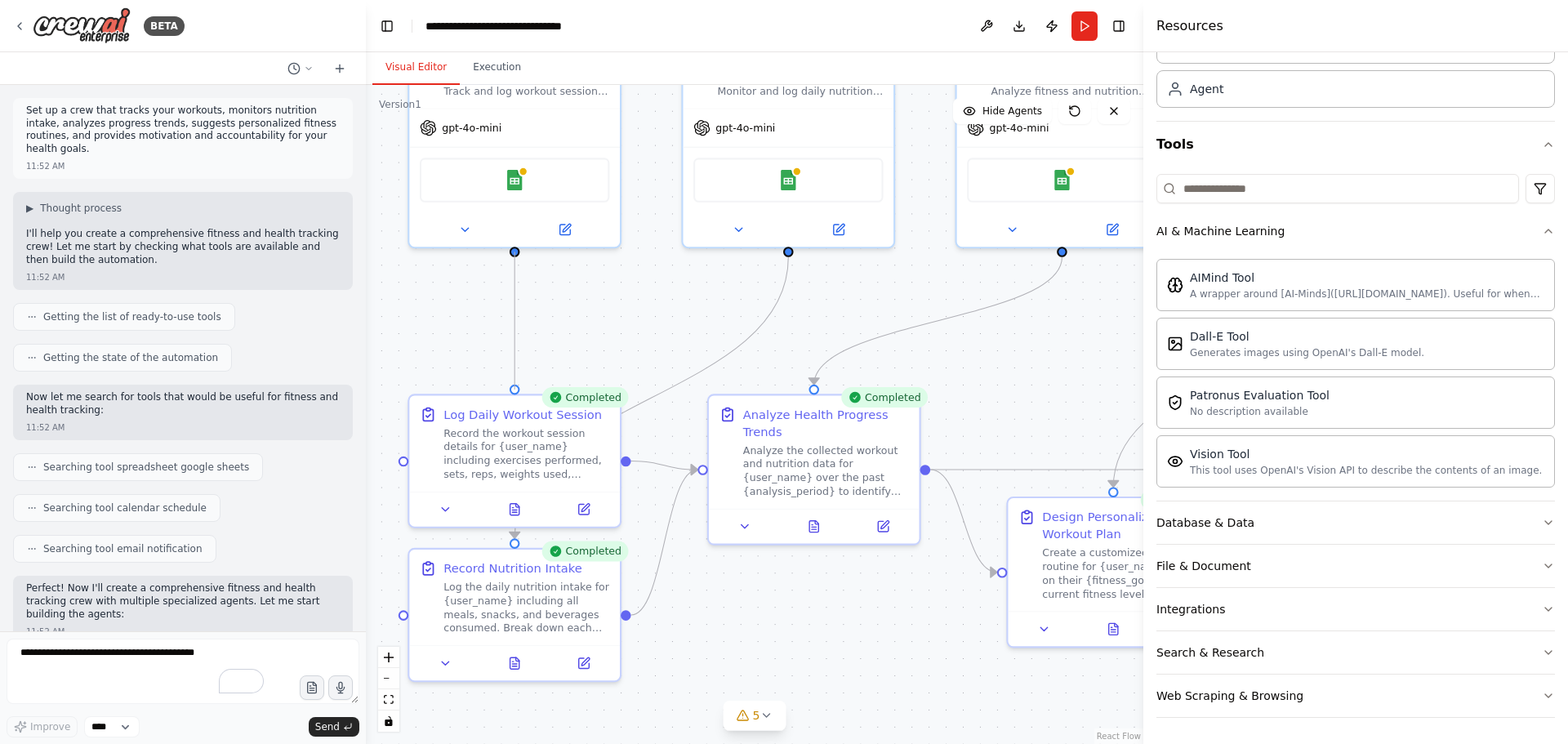
click at [509, 387] on div ".deletable-edge-delete-btn { width: 20px; height: 20px; border: 0px solid #ffff…" at bounding box center [755, 414] width 778 height 659
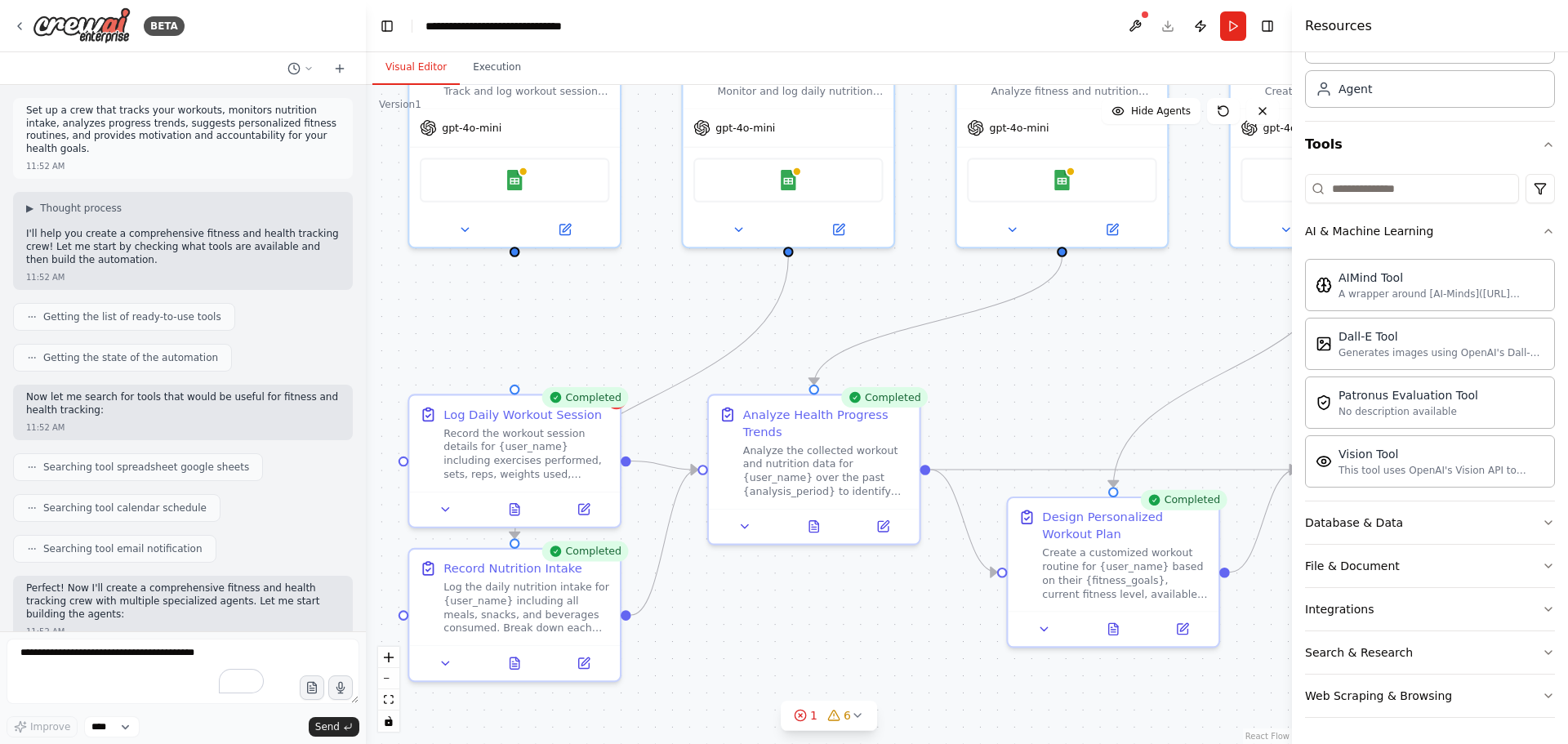
drag, startPoint x: 1146, startPoint y: 395, endPoint x: 1292, endPoint y: 411, distance: 146.9
click at [1292, 411] on div at bounding box center [1296, 372] width 7 height 744
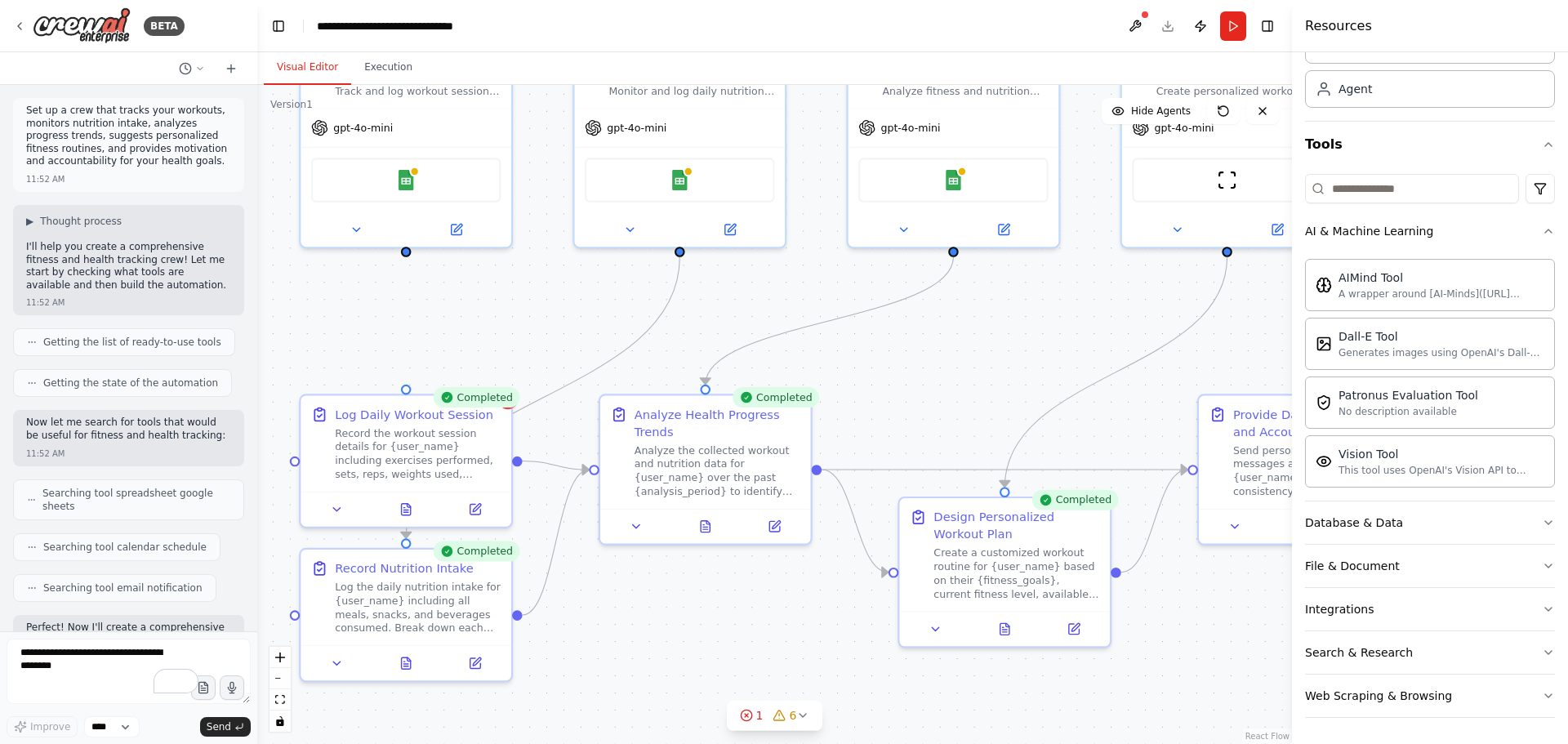
drag, startPoint x: 365, startPoint y: 385, endPoint x: 257, endPoint y: 385, distance: 108.0
click at [257, 385] on div "BETA Set up a crew that tracks your workouts, monitors nutrition intake, analyz…" at bounding box center [784, 372] width 1568 height 744
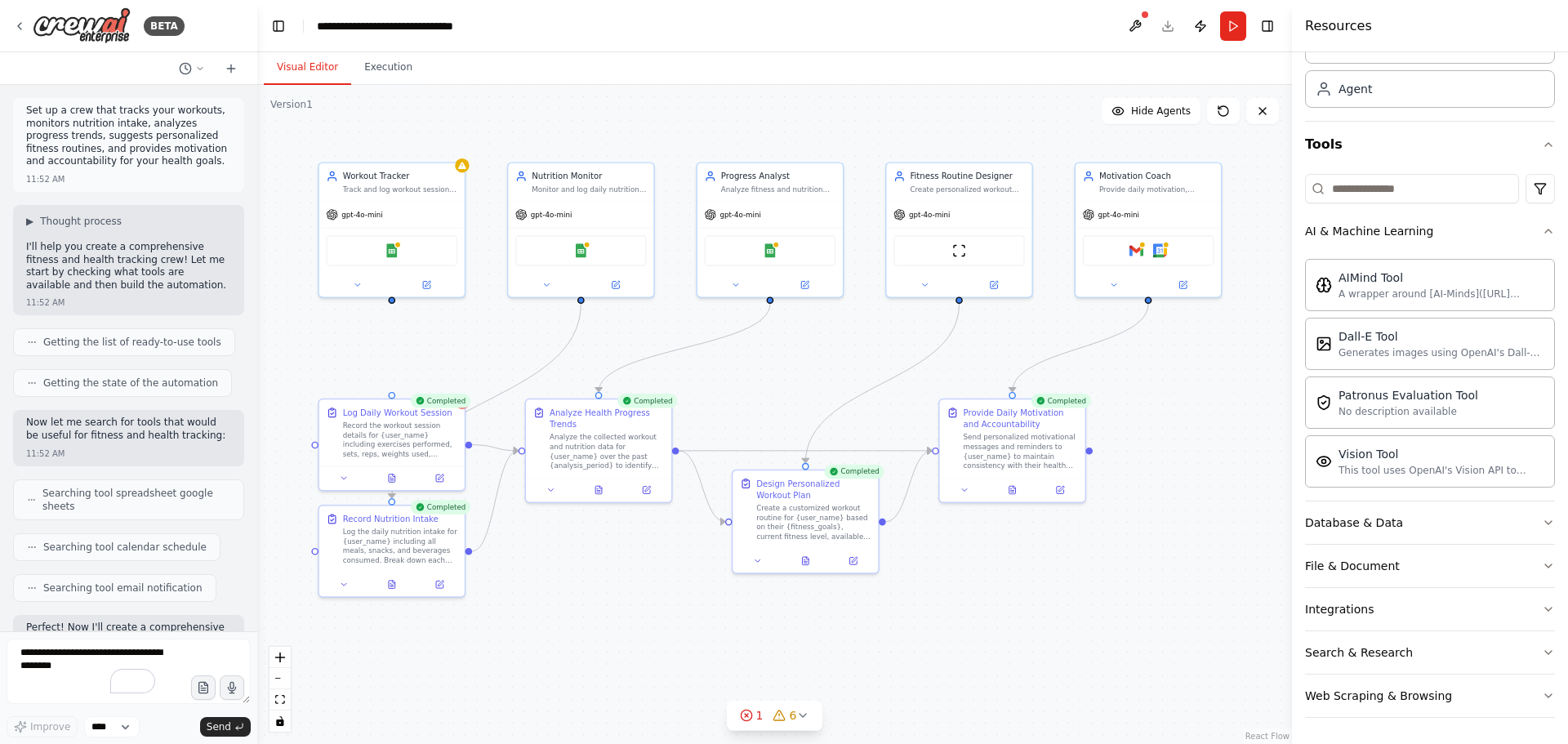
drag, startPoint x: 832, startPoint y: 578, endPoint x: 665, endPoint y: 586, distance: 167.2
click at [665, 586] on div ".deletable-edge-delete-btn { width: 20px; height: 20px; border: 0px solid #ffff…" at bounding box center [774, 414] width 1035 height 659
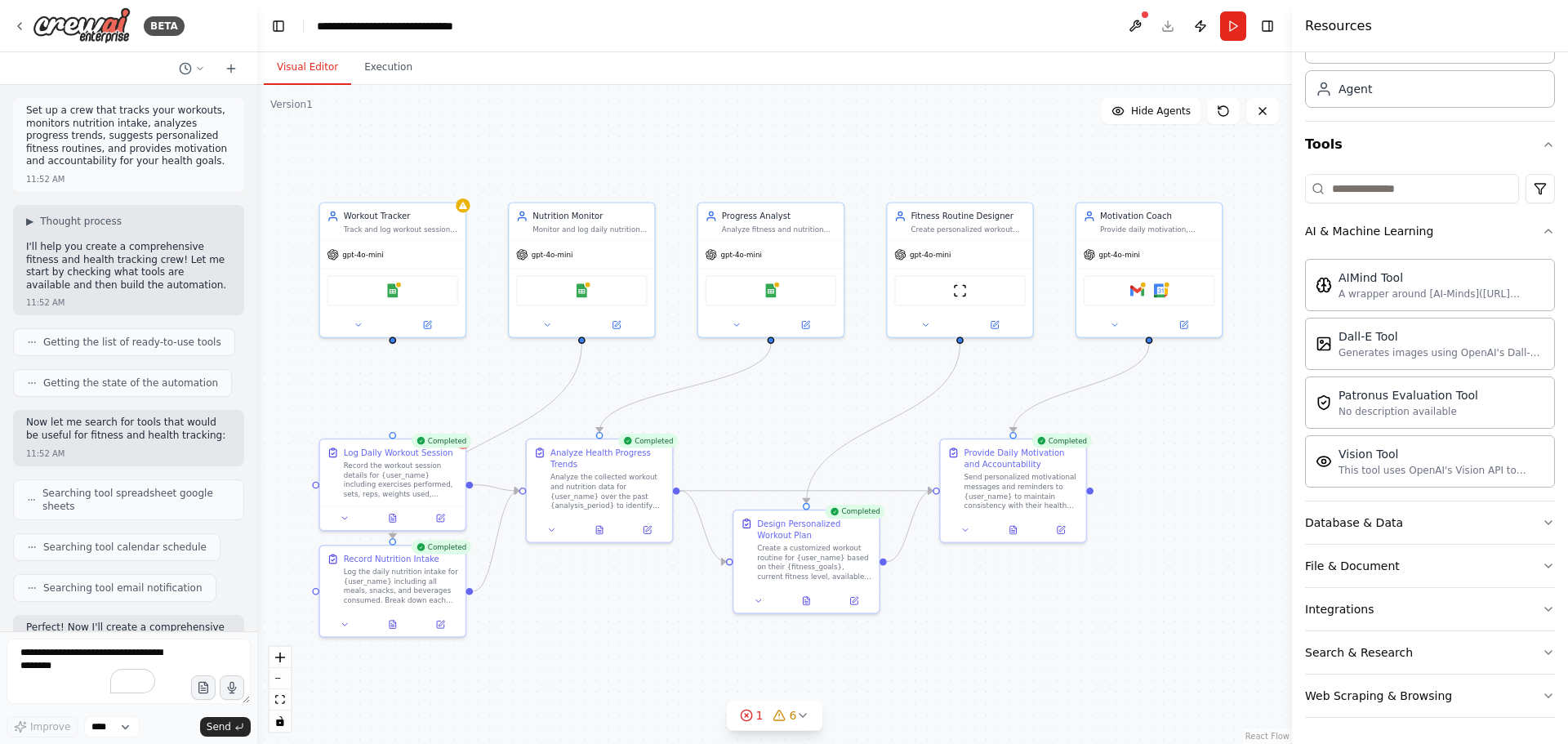
drag, startPoint x: 393, startPoint y: 305, endPoint x: 394, endPoint y: 344, distance: 39.0
click at [394, 344] on div ".deletable-edge-delete-btn { width: 20px; height: 20px; border: 0px solid #ffff…" at bounding box center [774, 414] width 1035 height 659
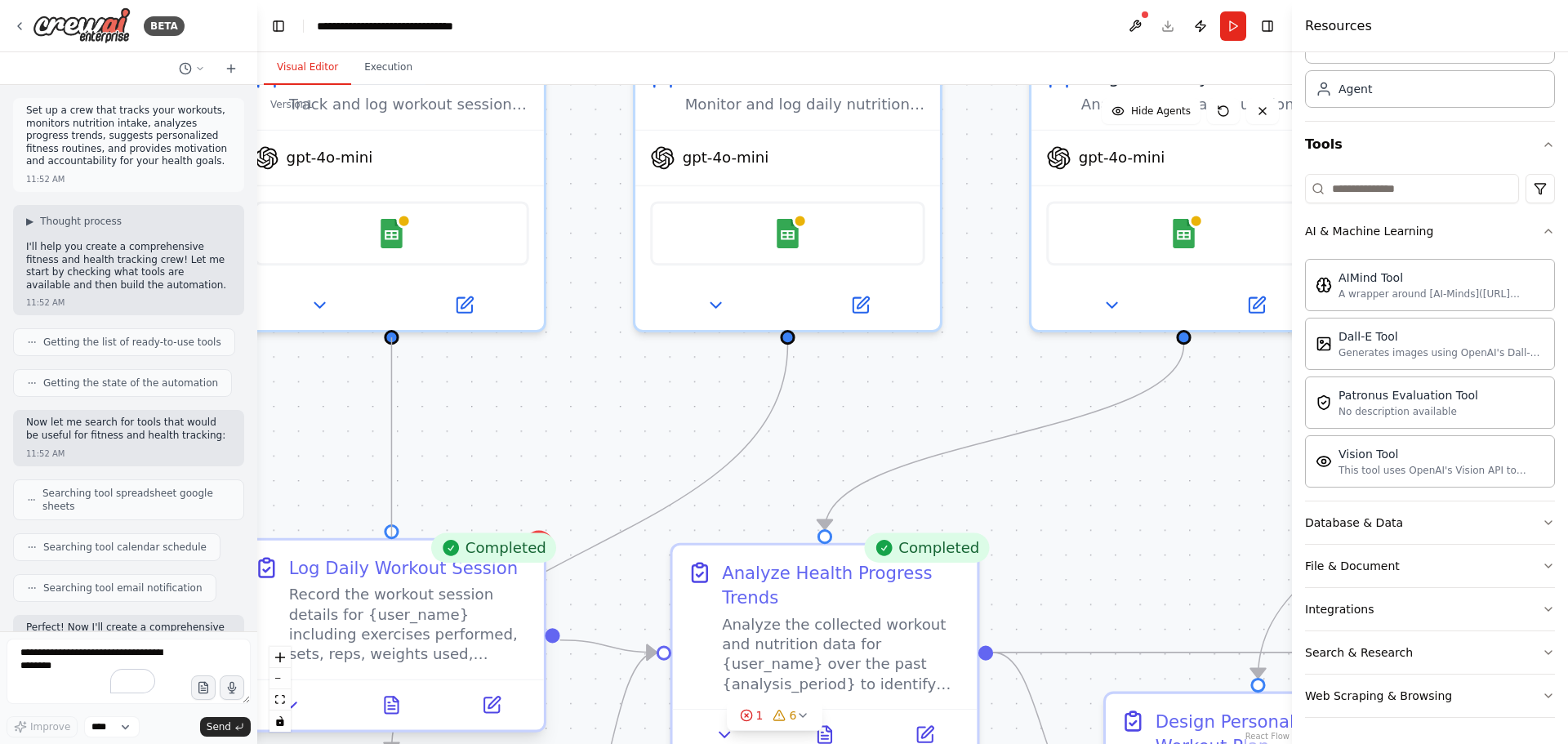
drag, startPoint x: 394, startPoint y: 331, endPoint x: 391, endPoint y: 530, distance: 199.0
click at [391, 530] on div "Workout Tracker Track and log workout sessions for {user_name}, recording exerc…" at bounding box center [897, 423] width 1568 height 999
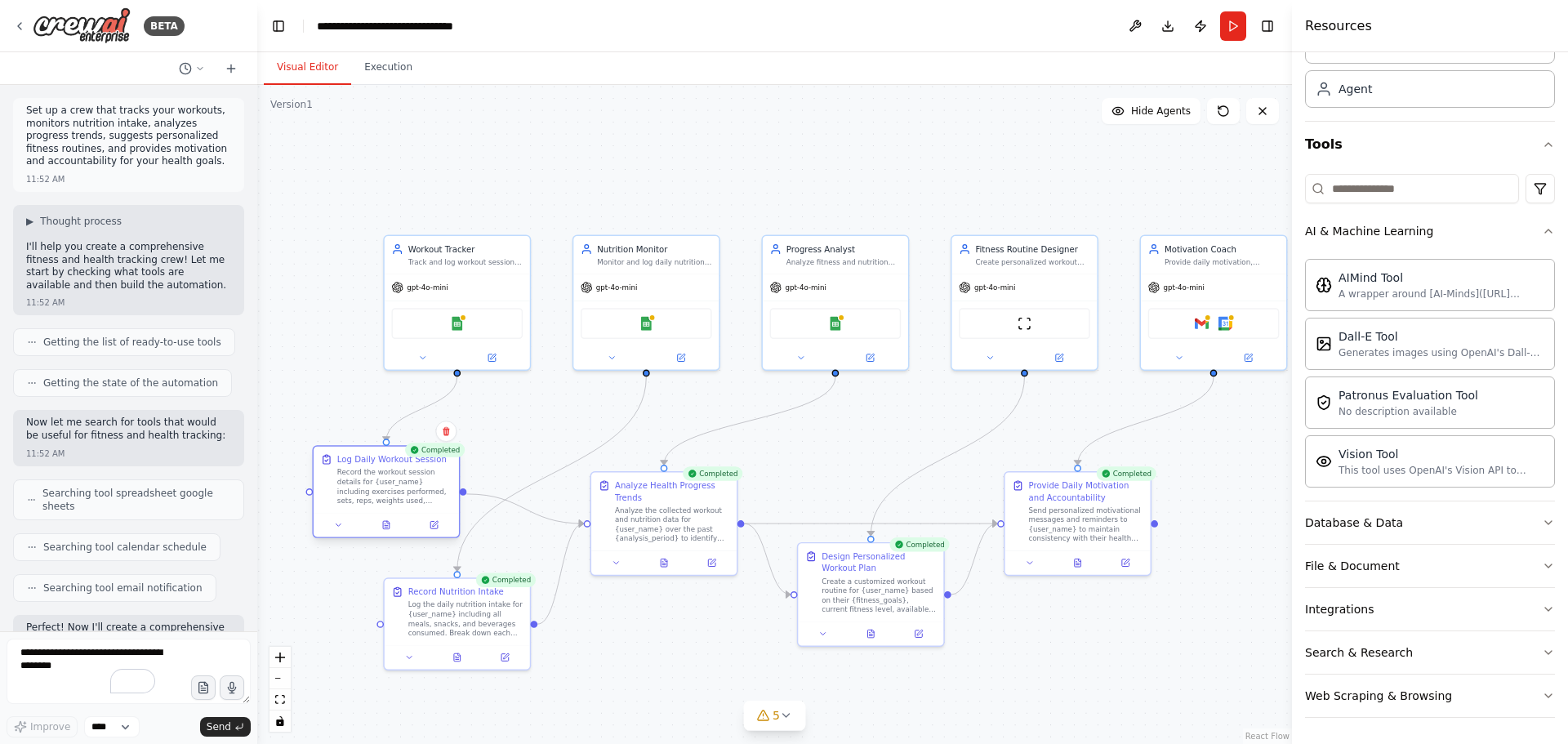
drag, startPoint x: 401, startPoint y: 501, endPoint x: 326, endPoint y: 473, distance: 80.1
click at [326, 473] on div "Log Daily Workout Session Record the workout session details for {user_name} in…" at bounding box center [386, 479] width 132 height 52
drag, startPoint x: 678, startPoint y: 528, endPoint x: 687, endPoint y: 548, distance: 21.9
click at [687, 548] on div "Analyze the collected workout and nutrition data for {user_name} over the past …" at bounding box center [678, 534] width 114 height 38
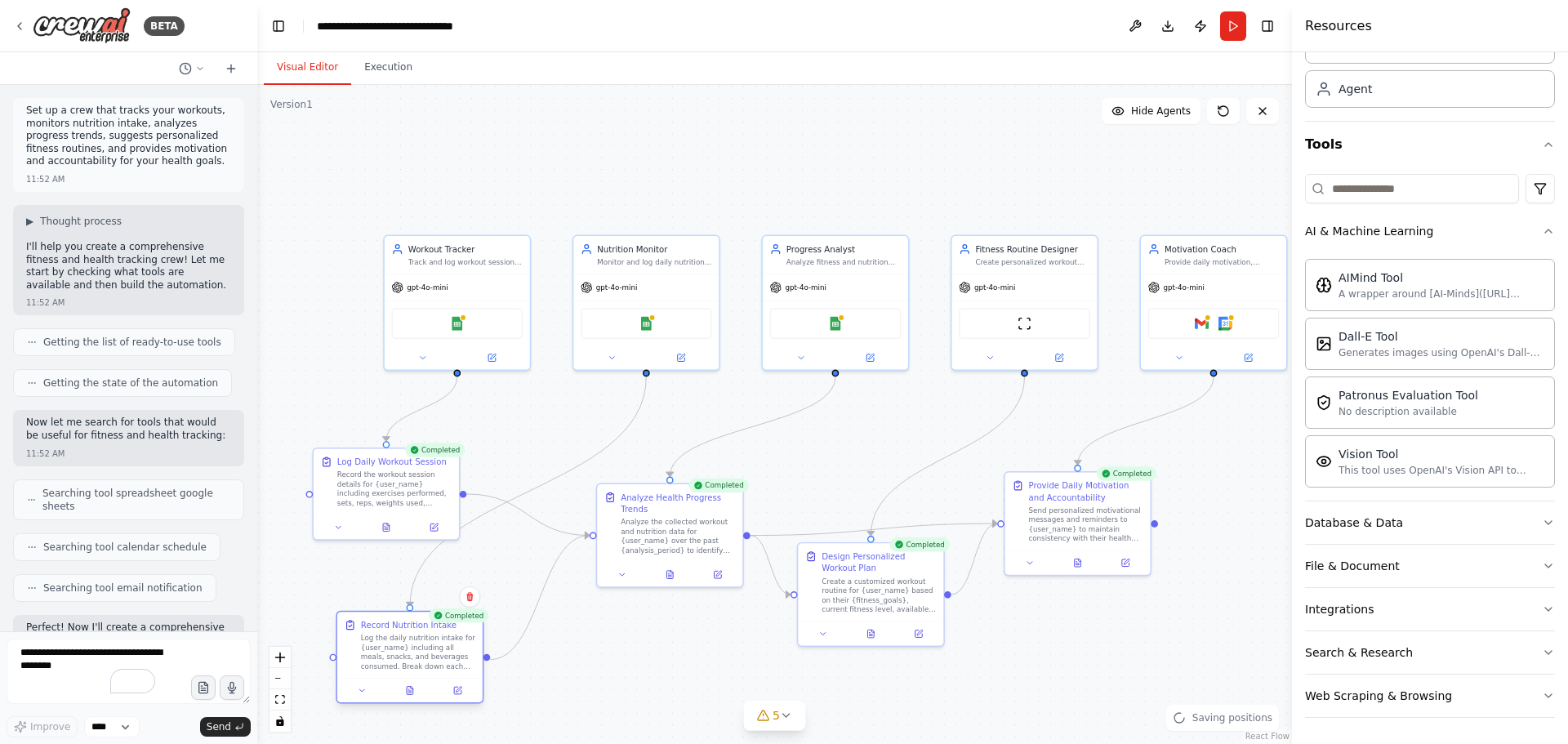
drag, startPoint x: 417, startPoint y: 620, endPoint x: 365, endPoint y: 654, distance: 62.1
click at [365, 654] on div "Log the daily nutrition intake for {user_name} including all meals, snacks, and…" at bounding box center [418, 651] width 114 height 38
drag, startPoint x: 401, startPoint y: 468, endPoint x: 362, endPoint y: 450, distance: 43.0
click at [362, 450] on div "Record the workout session details for {user_name} including exercises performe…" at bounding box center [359, 462] width 114 height 38
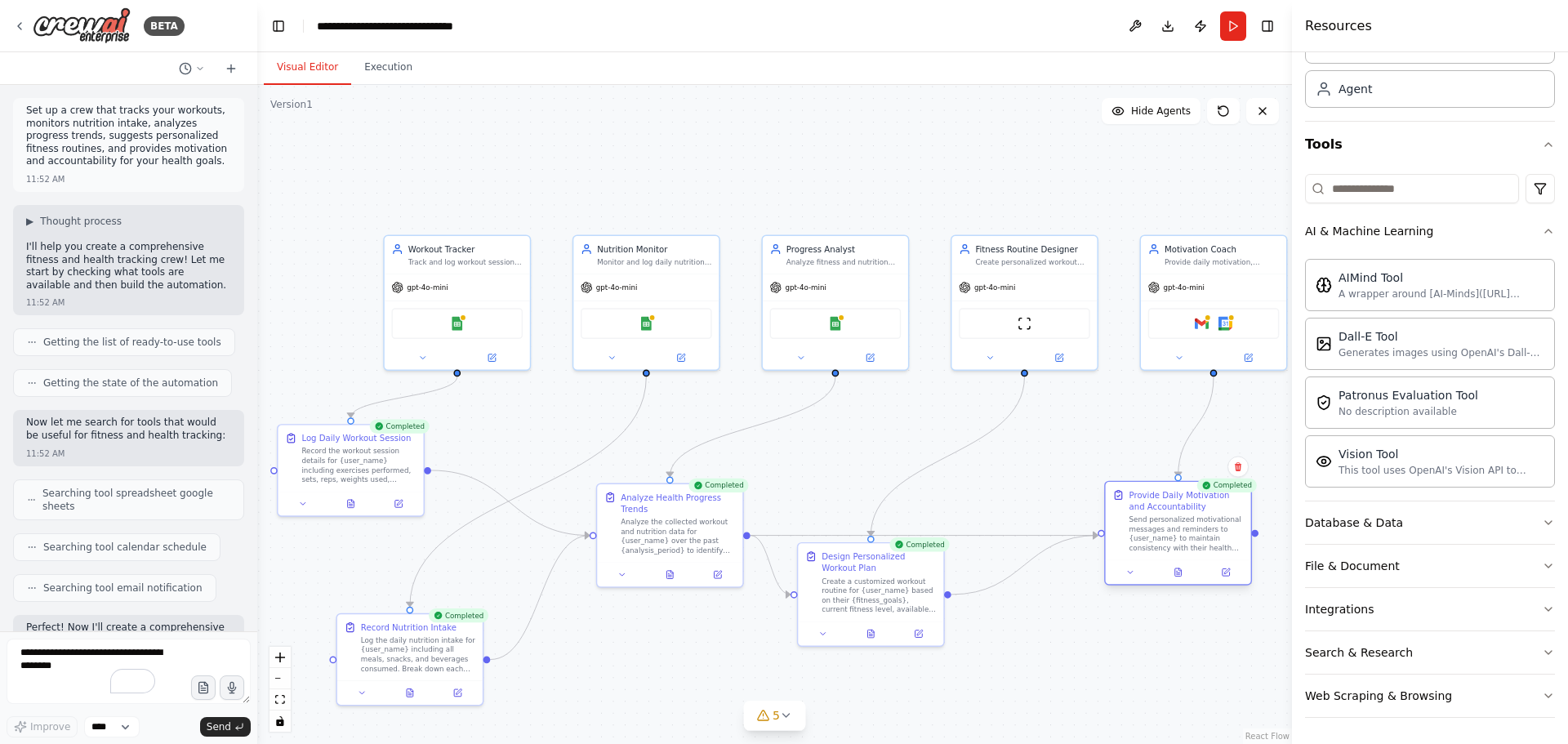
drag, startPoint x: 1079, startPoint y: 525, endPoint x: 1183, endPoint y: 538, distance: 104.8
click at [1183, 538] on div "Send personalized motivational messages and reminders to {user_name} to maintai…" at bounding box center [1187, 534] width 114 height 38
drag, startPoint x: 895, startPoint y: 594, endPoint x: 933, endPoint y: 602, distance: 38.8
click at [981, 613] on div "Create a customized workout routine for {user_name} based on their {fitness_goa…" at bounding box center [962, 616] width 114 height 38
click at [784, 721] on icon at bounding box center [787, 716] width 13 height 13
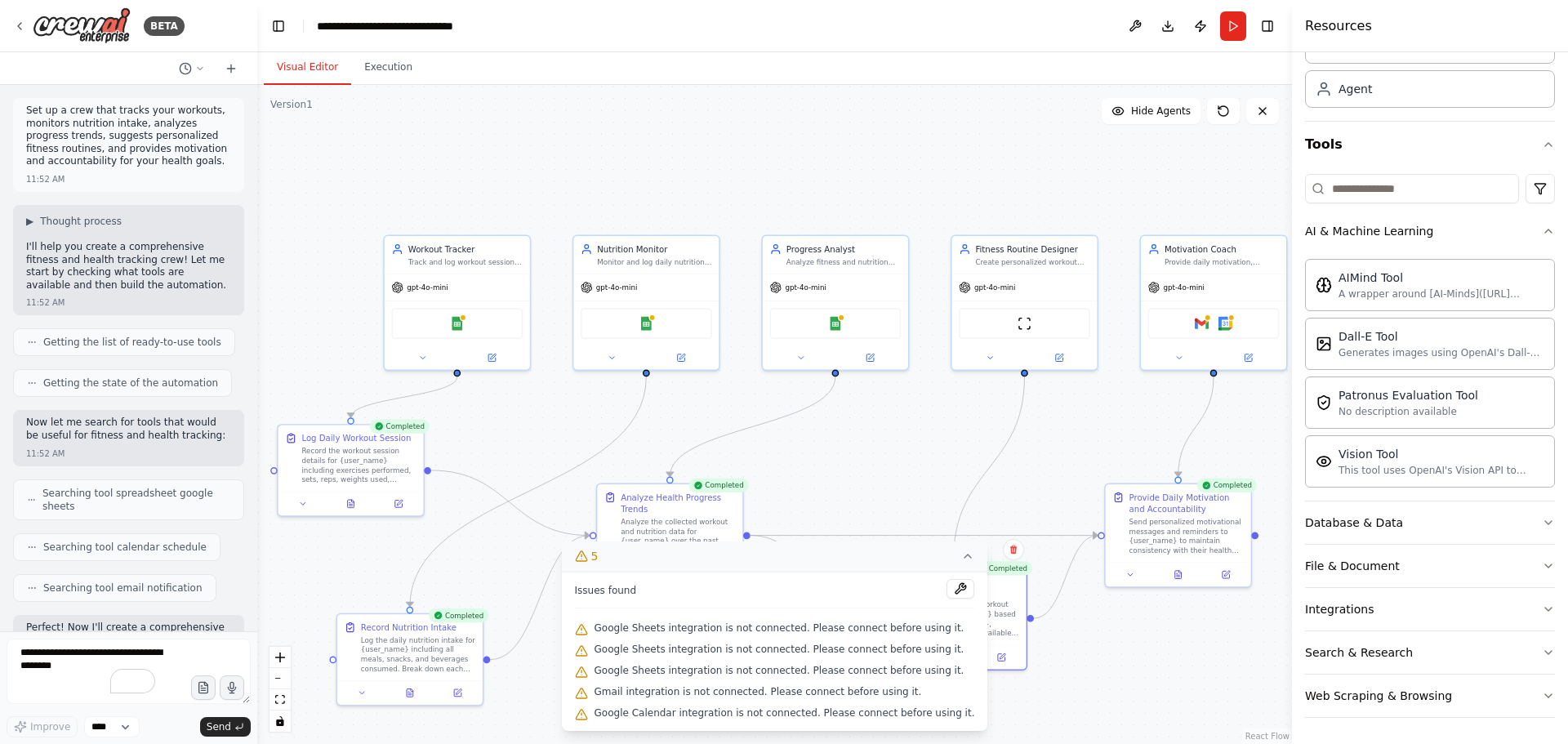
click at [856, 464] on div ".deletable-edge-delete-btn { width: 20px; height: 20px; border: 0px solid #ffff…" at bounding box center [774, 414] width 1035 height 659
click at [961, 559] on icon at bounding box center [968, 556] width 13 height 13
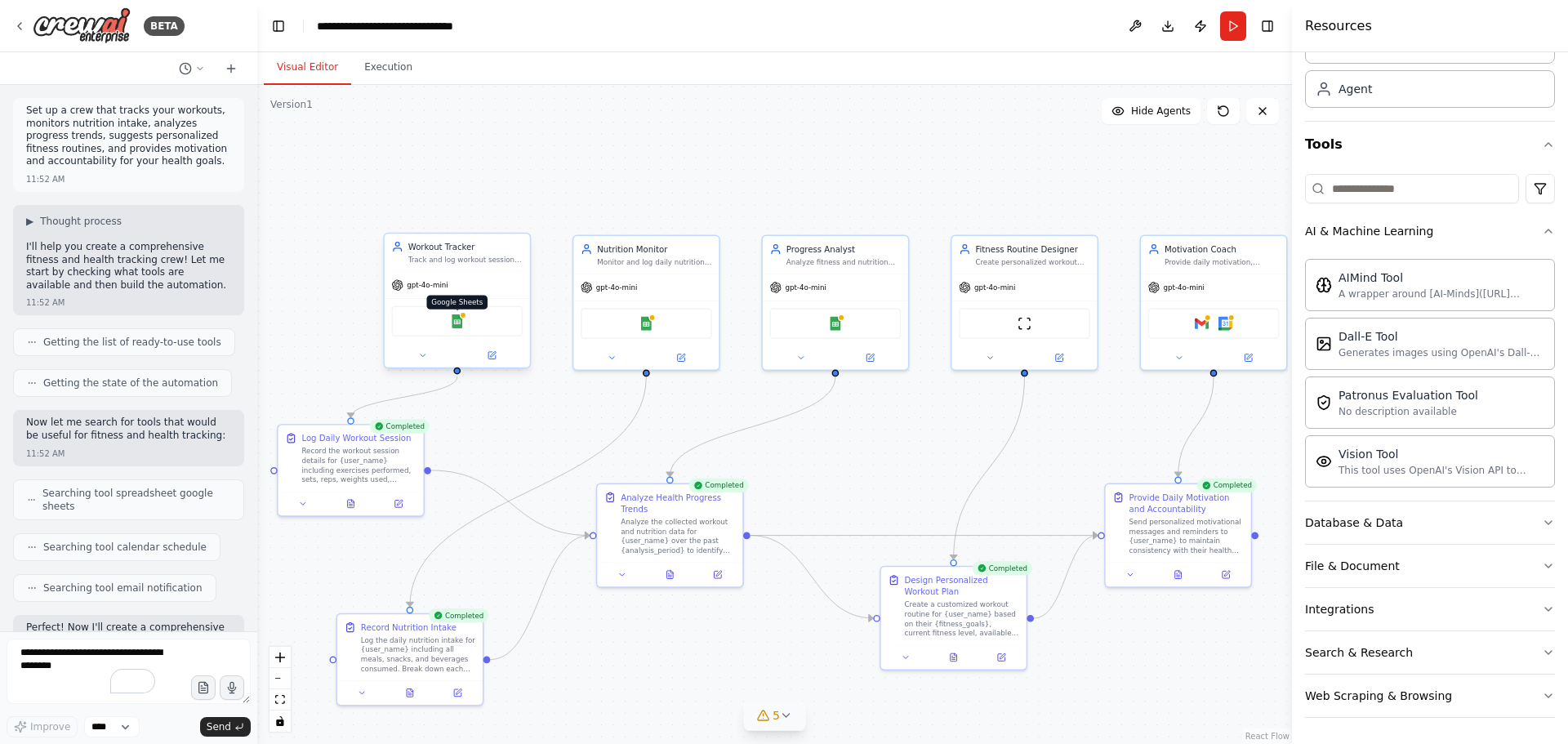
click at [455, 328] on img at bounding box center [457, 321] width 14 height 14
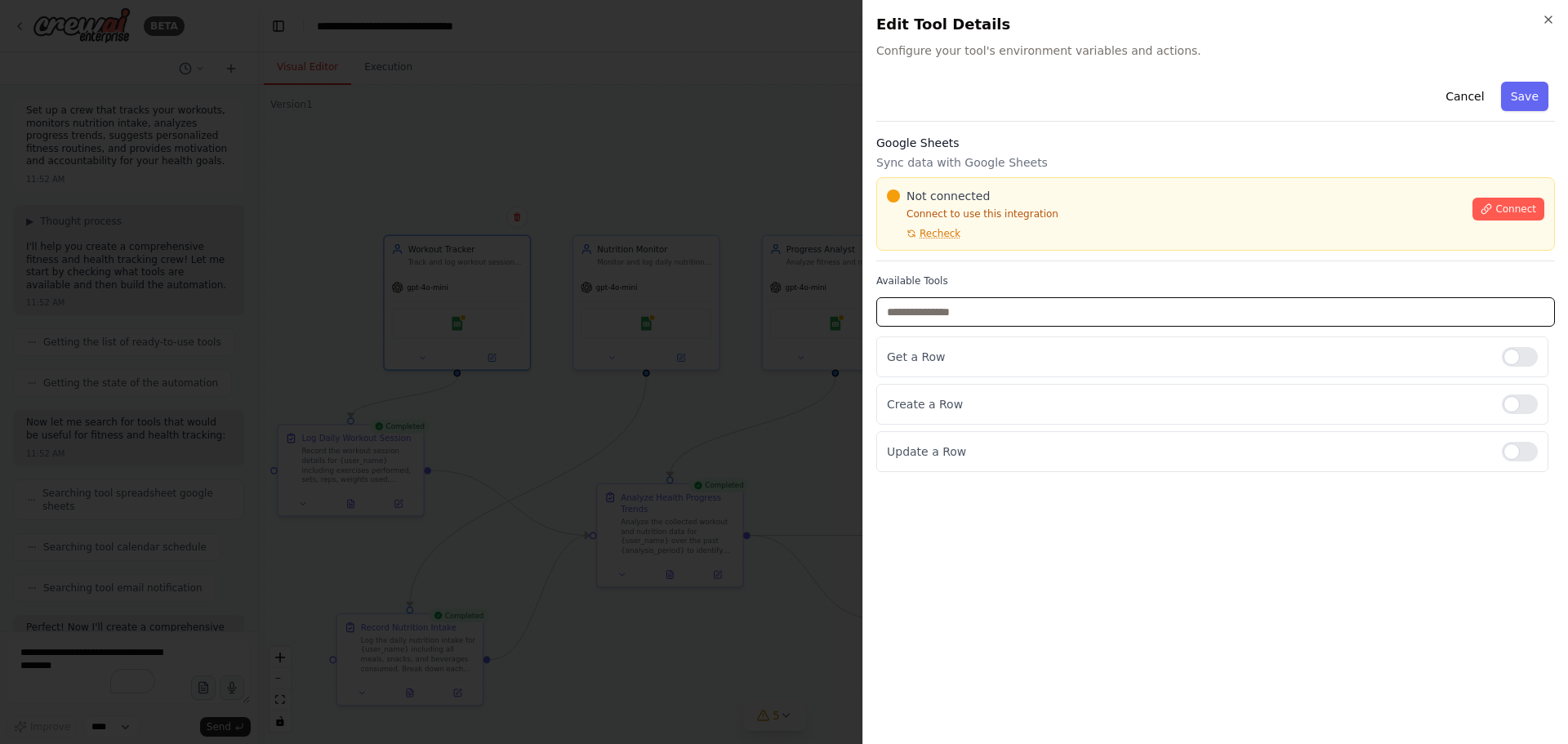
click at [927, 307] on input "text" at bounding box center [1216, 312] width 679 height 29
click at [919, 368] on div "Get a Row" at bounding box center [1213, 357] width 672 height 41
click at [1550, 18] on icon "button" at bounding box center [1549, 19] width 7 height 7
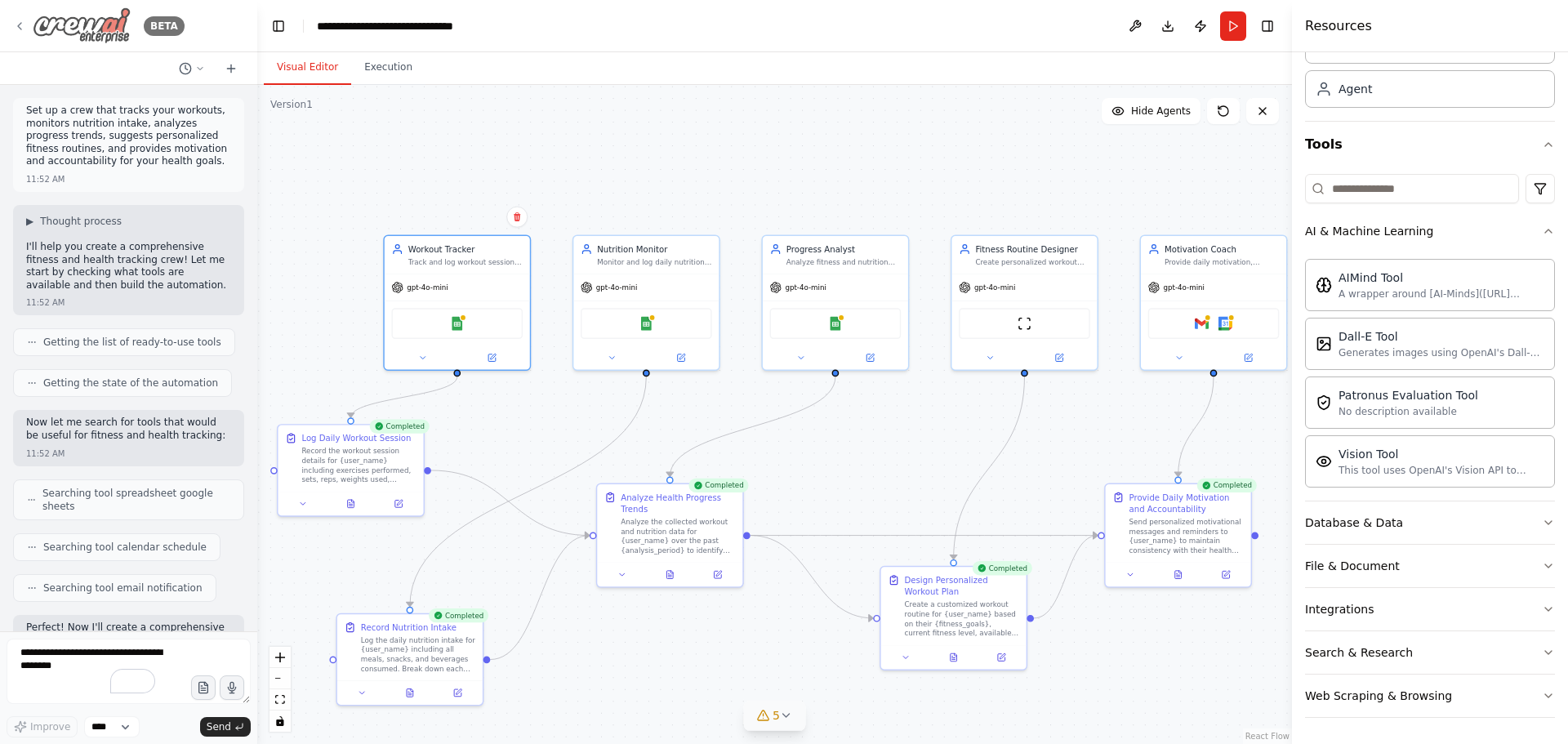
click at [15, 26] on icon at bounding box center [20, 26] width 13 height 13
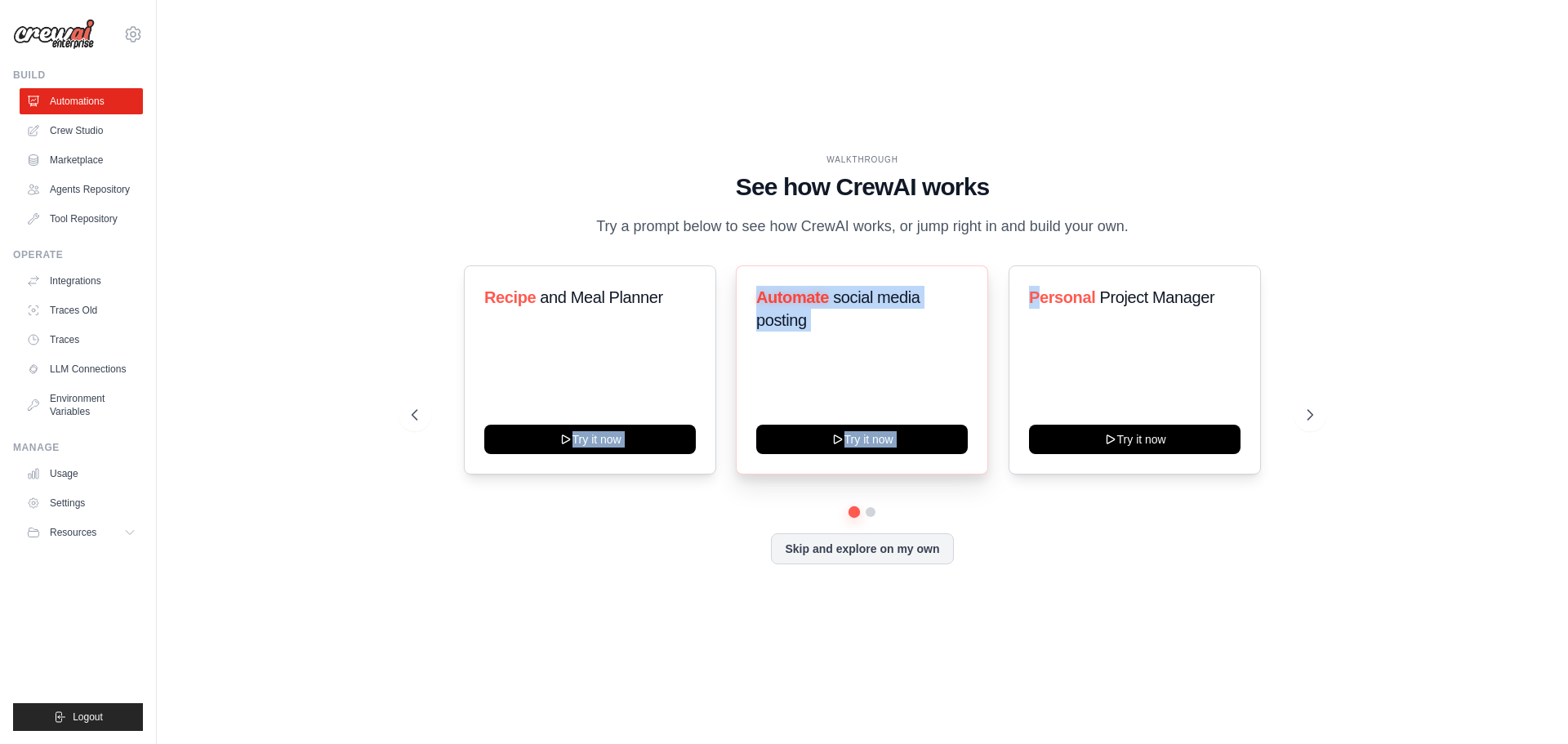
drag, startPoint x: 1032, startPoint y: 345, endPoint x: 939, endPoint y: 359, distance: 94.0
click at [693, 344] on div "Recipe and Meal Planner Try it now Automate social media posting Try it now Per…" at bounding box center [862, 370] width 902 height 209
click at [1319, 423] on icon at bounding box center [1312, 414] width 16 height 16
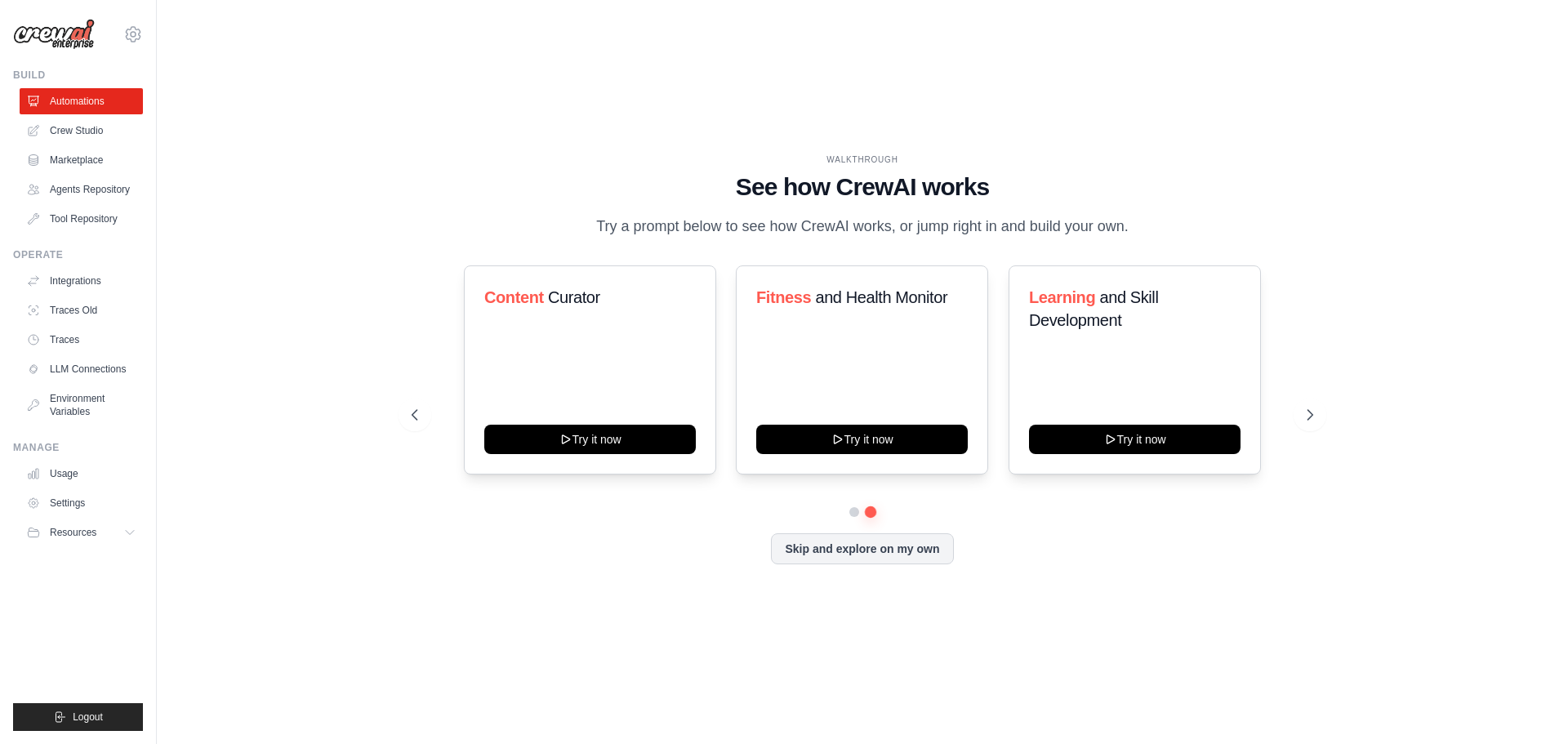
click at [296, 382] on div "WALKTHROUGH See how CrewAI works Try a prompt below to see how CrewAI works, or…" at bounding box center [862, 371] width 1359 height 711
click at [112, 541] on button "Resources" at bounding box center [82, 532] width 123 height 26
click at [88, 136] on link "Crew Studio" at bounding box center [82, 130] width 123 height 26
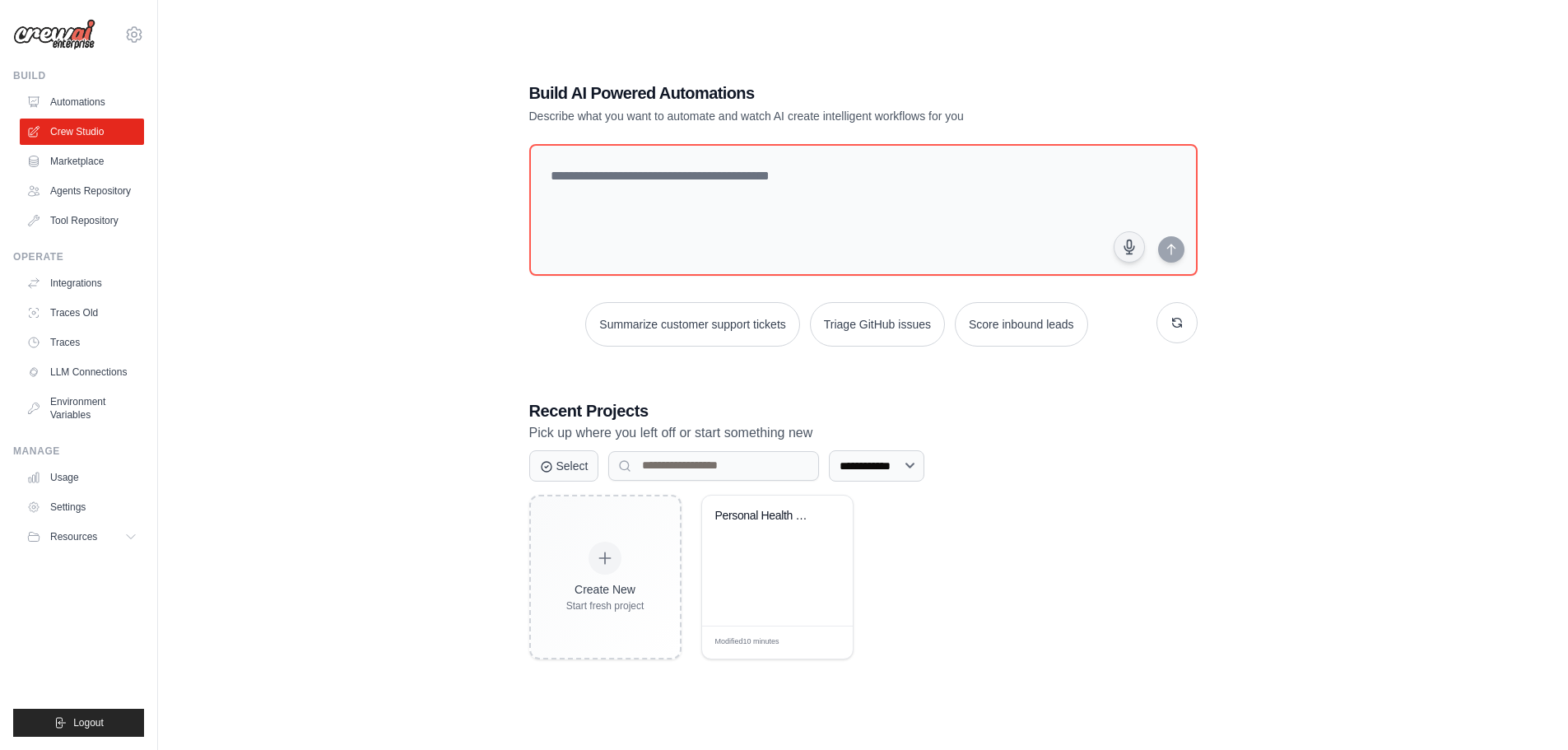
scroll to position [33, 0]
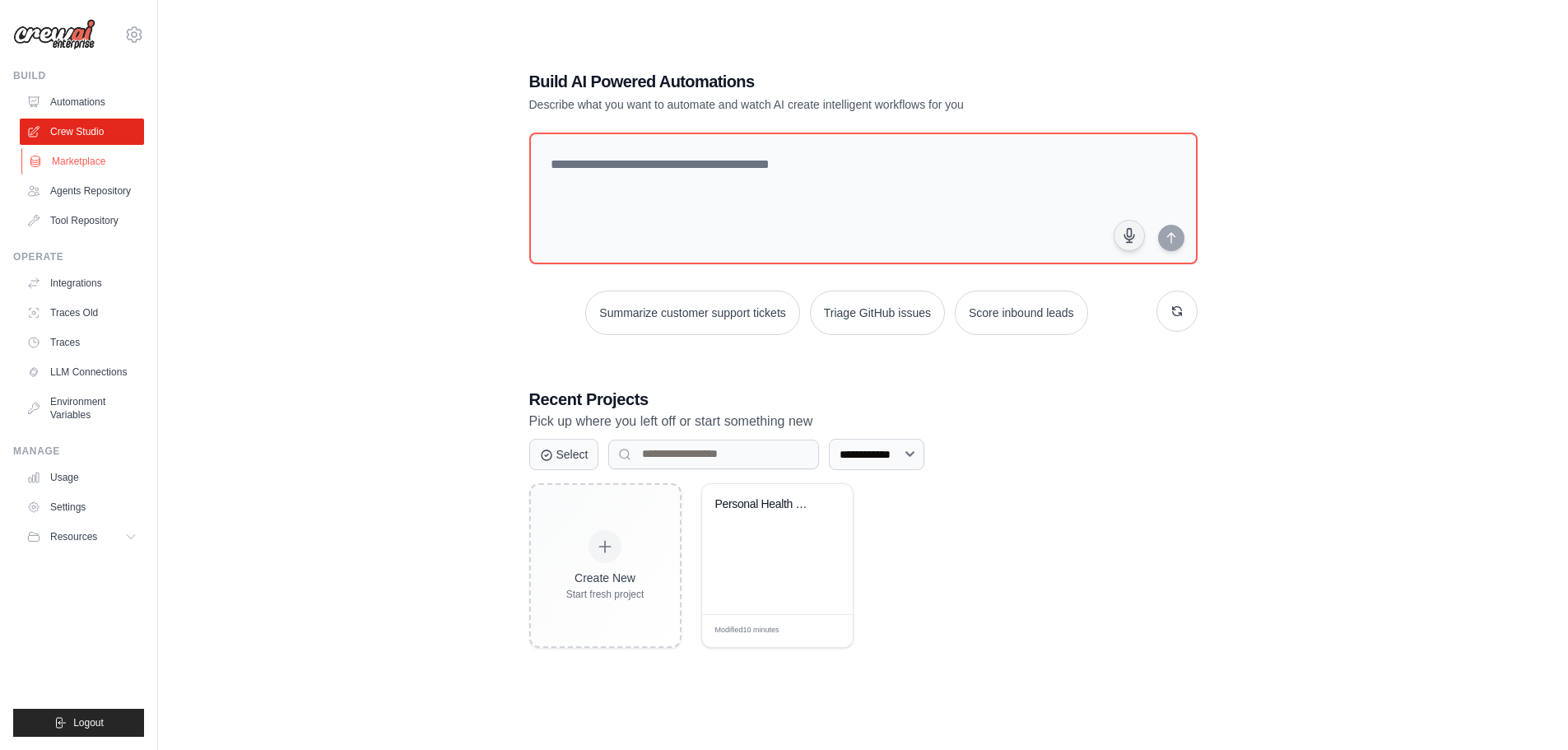
click at [54, 167] on link "Marketplace" at bounding box center [83, 160] width 124 height 26
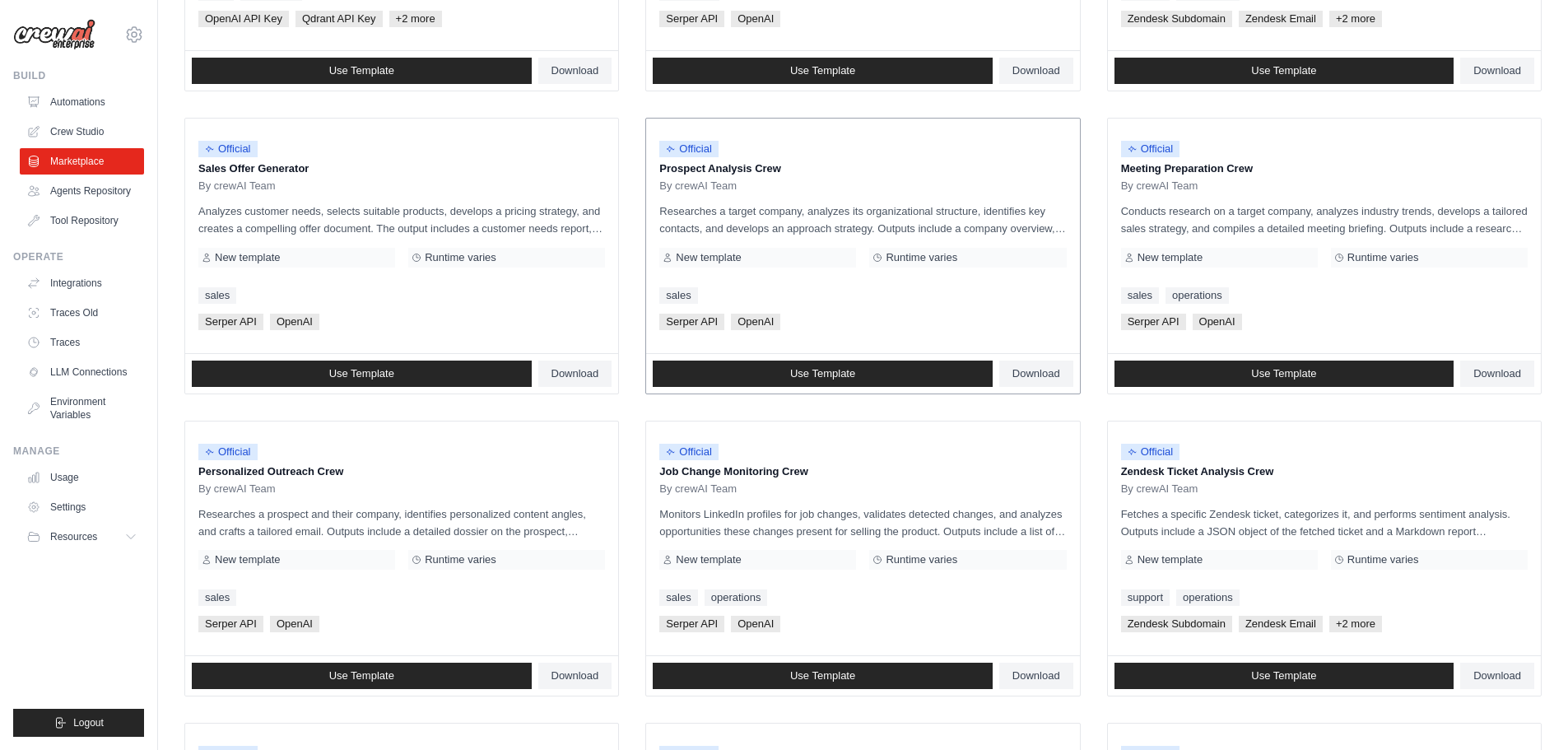
scroll to position [438, 0]
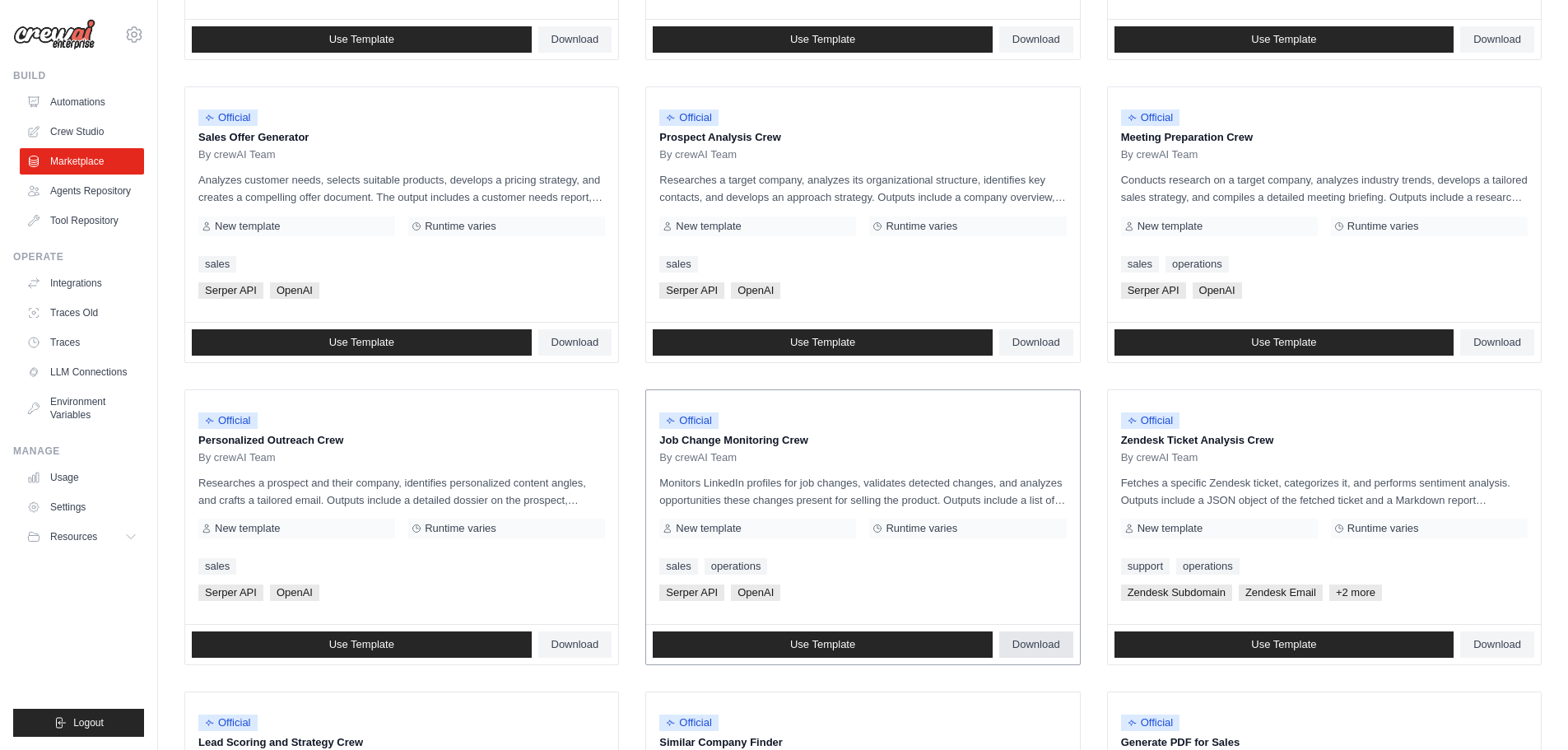
click at [1047, 652] on link "Download" at bounding box center [1036, 644] width 74 height 26
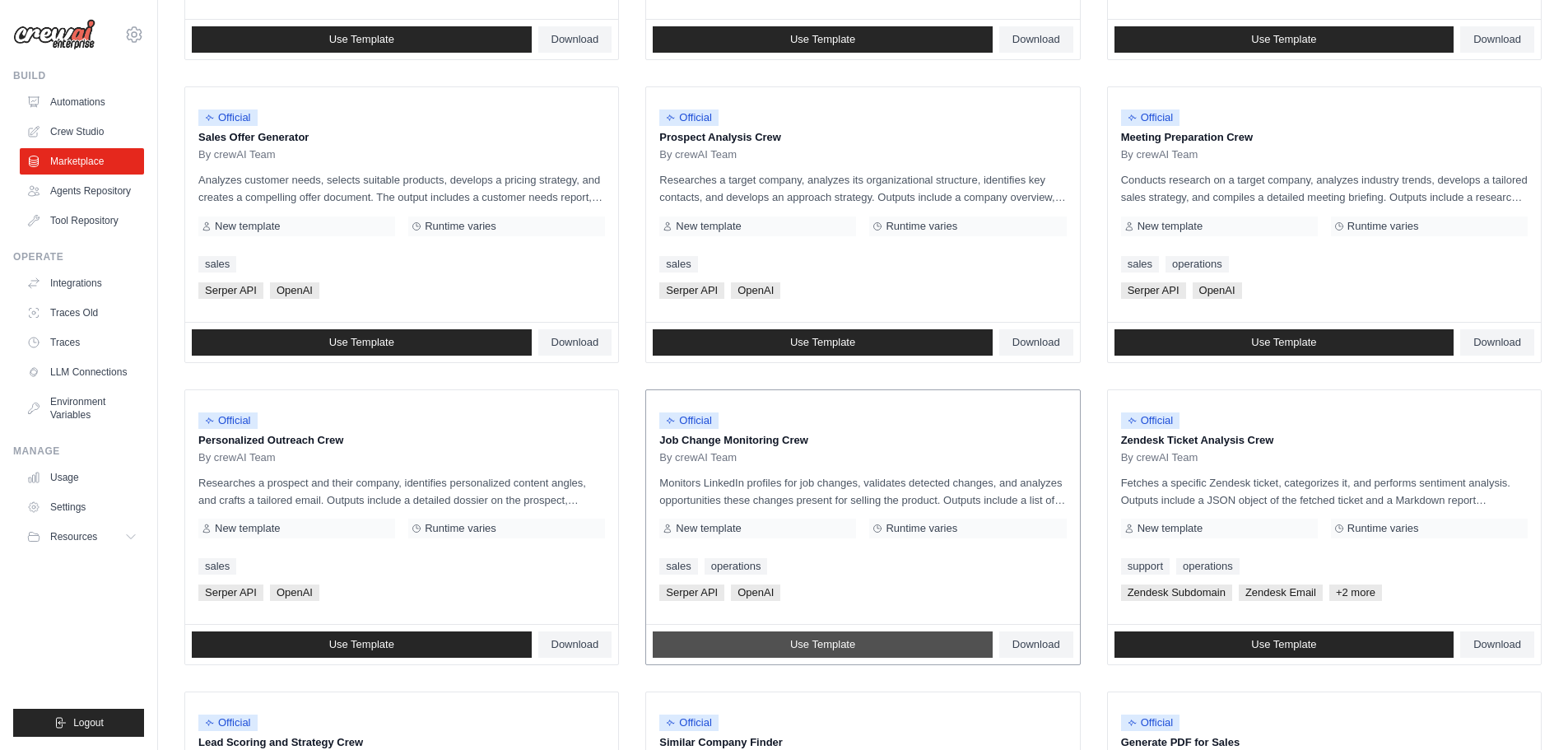
click at [812, 645] on span "Use Template" at bounding box center [822, 644] width 65 height 14
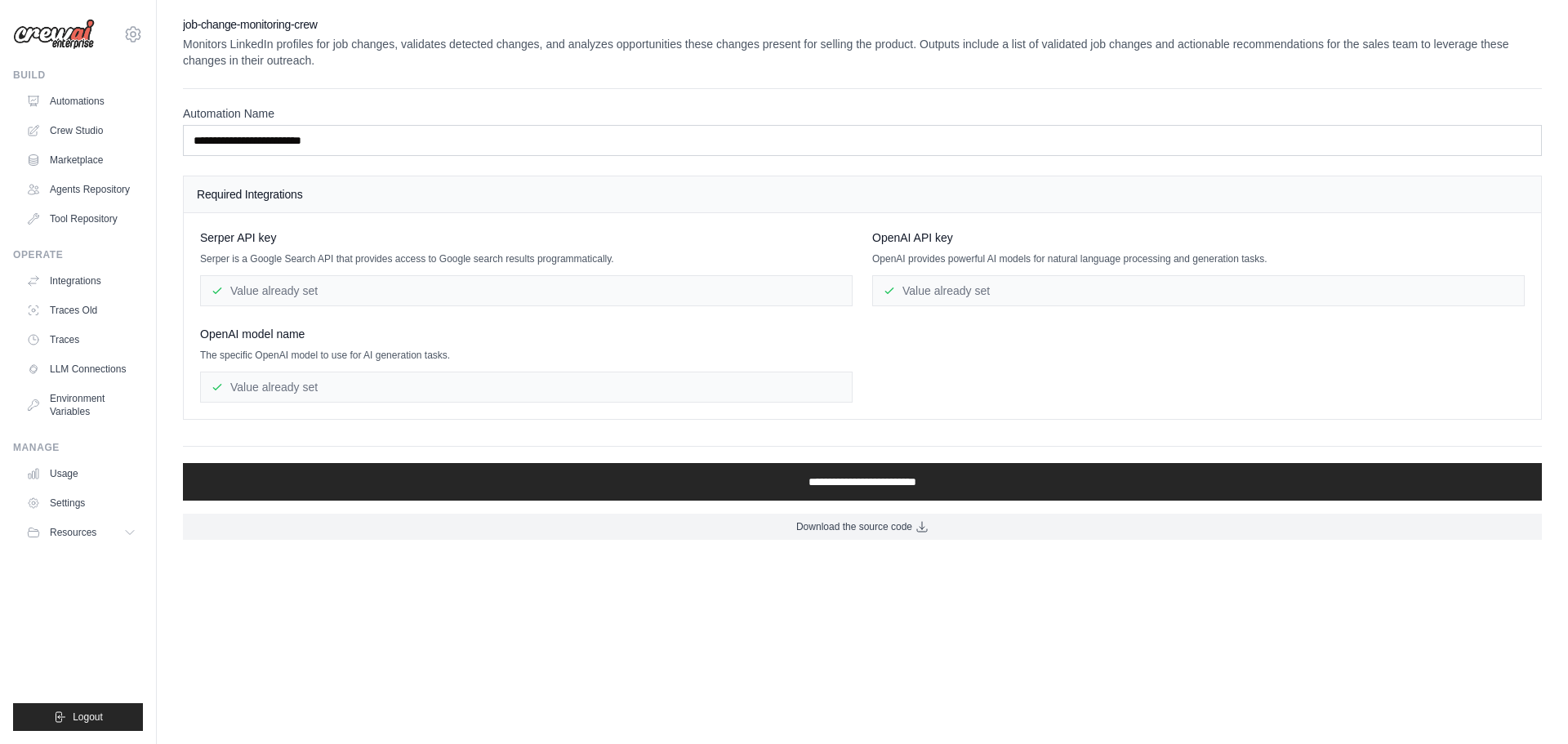
click at [332, 289] on div "Value already set" at bounding box center [526, 290] width 653 height 31
click at [327, 204] on div "Required Integrations" at bounding box center [862, 195] width 1358 height 37
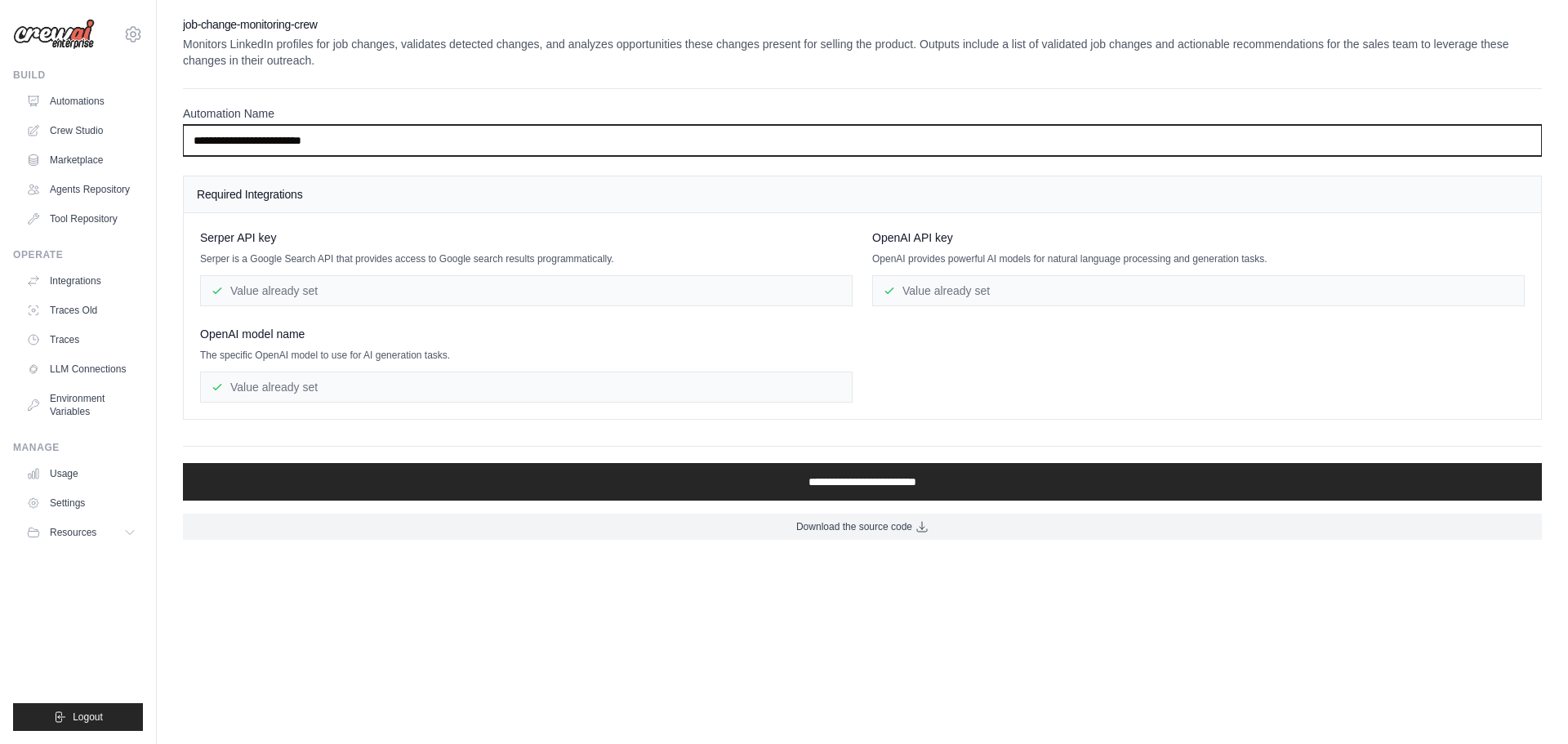
click at [390, 143] on input "**********" at bounding box center [862, 140] width 1359 height 31
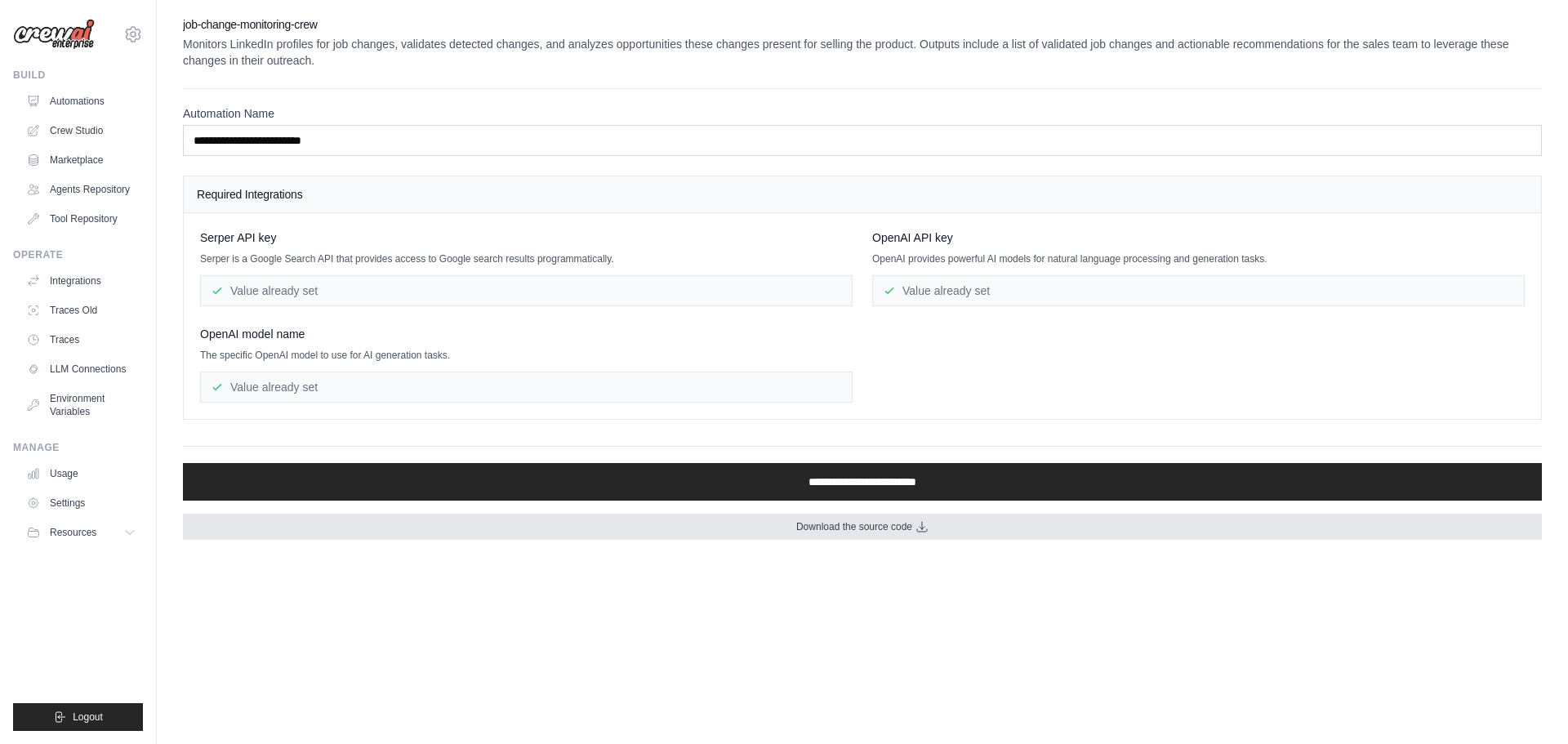
click at [951, 530] on link "Download the source code" at bounding box center [862, 526] width 1359 height 26
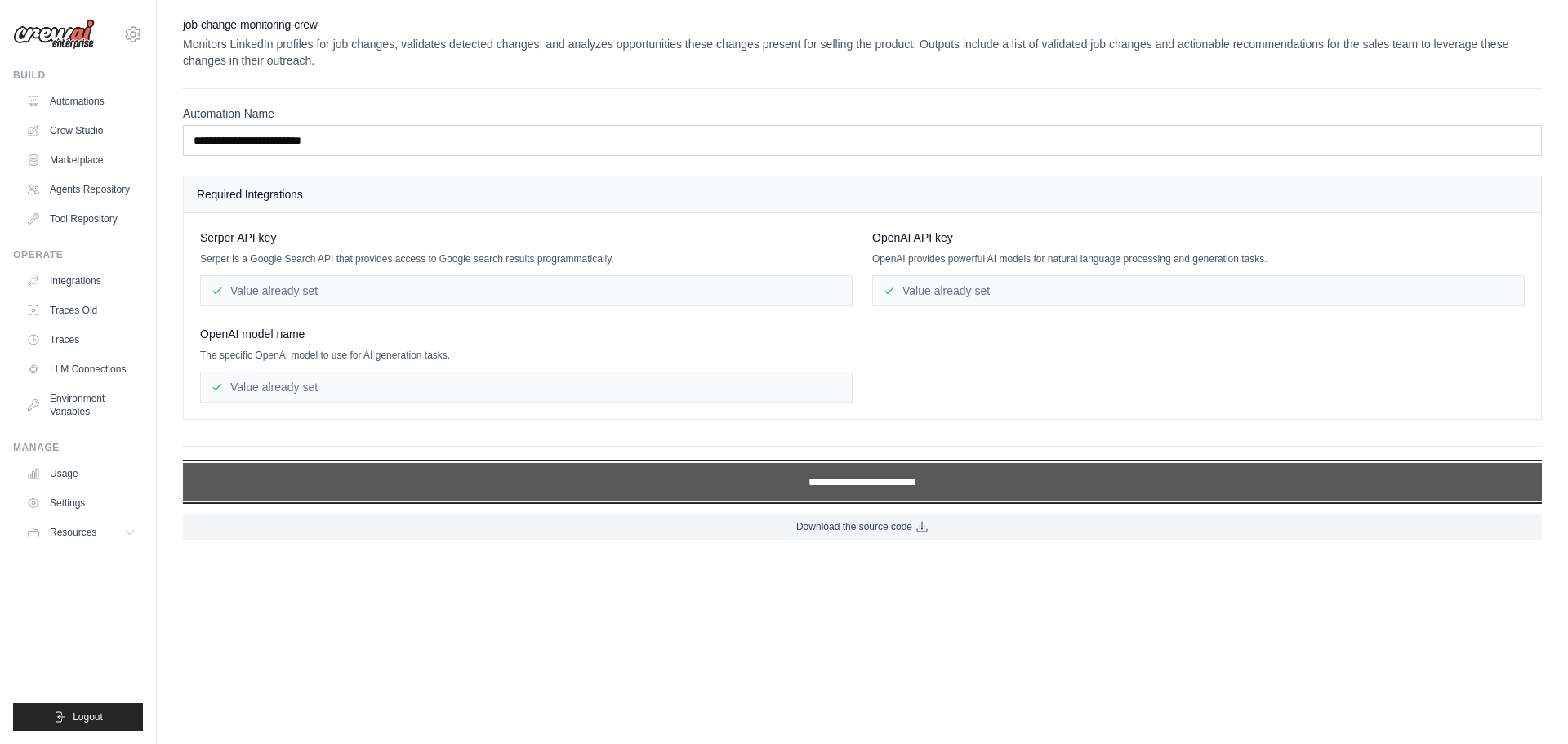
click at [949, 489] on input "**********" at bounding box center [862, 482] width 1359 height 38
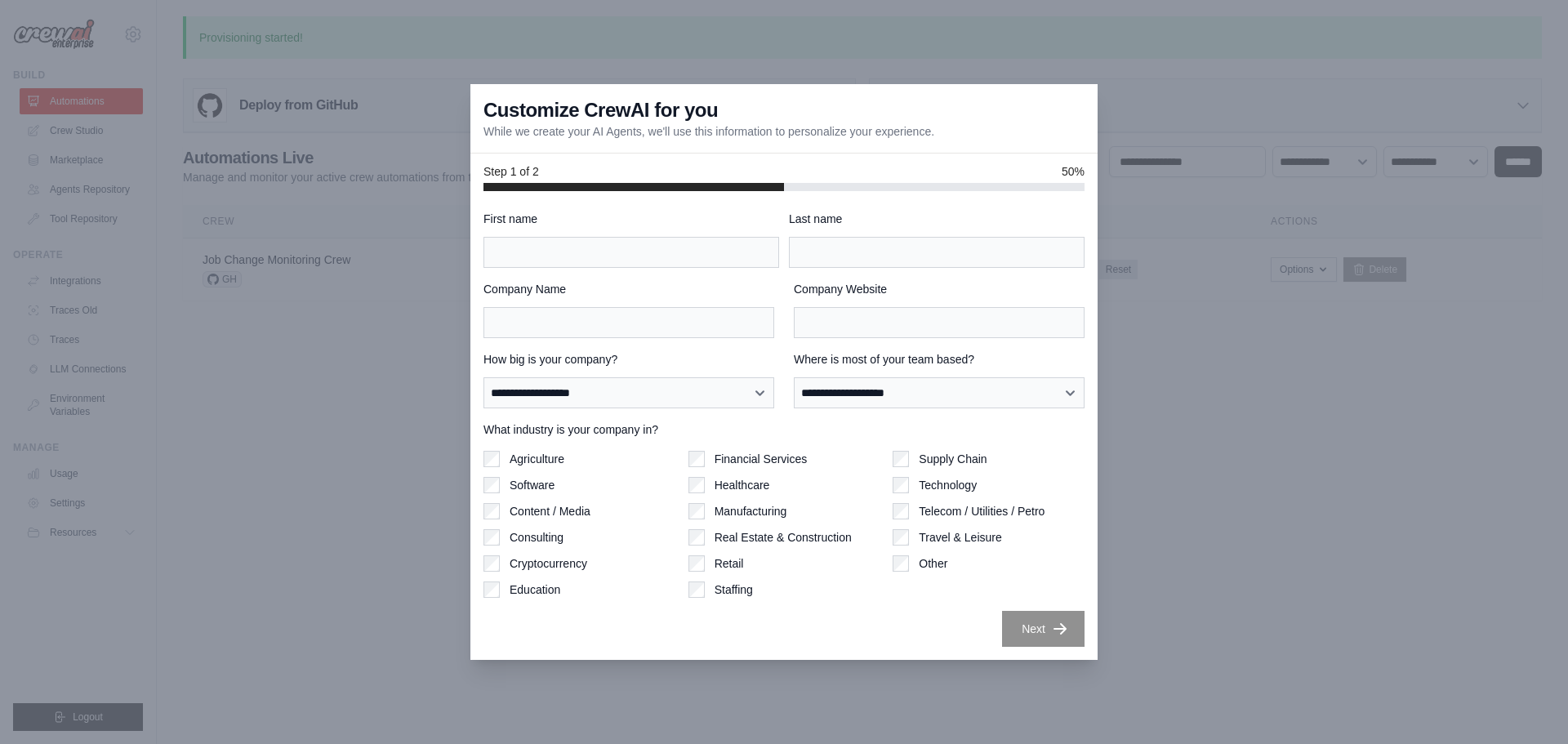
click at [1205, 316] on div at bounding box center [784, 372] width 1568 height 744
click at [1209, 316] on div at bounding box center [784, 372] width 1568 height 744
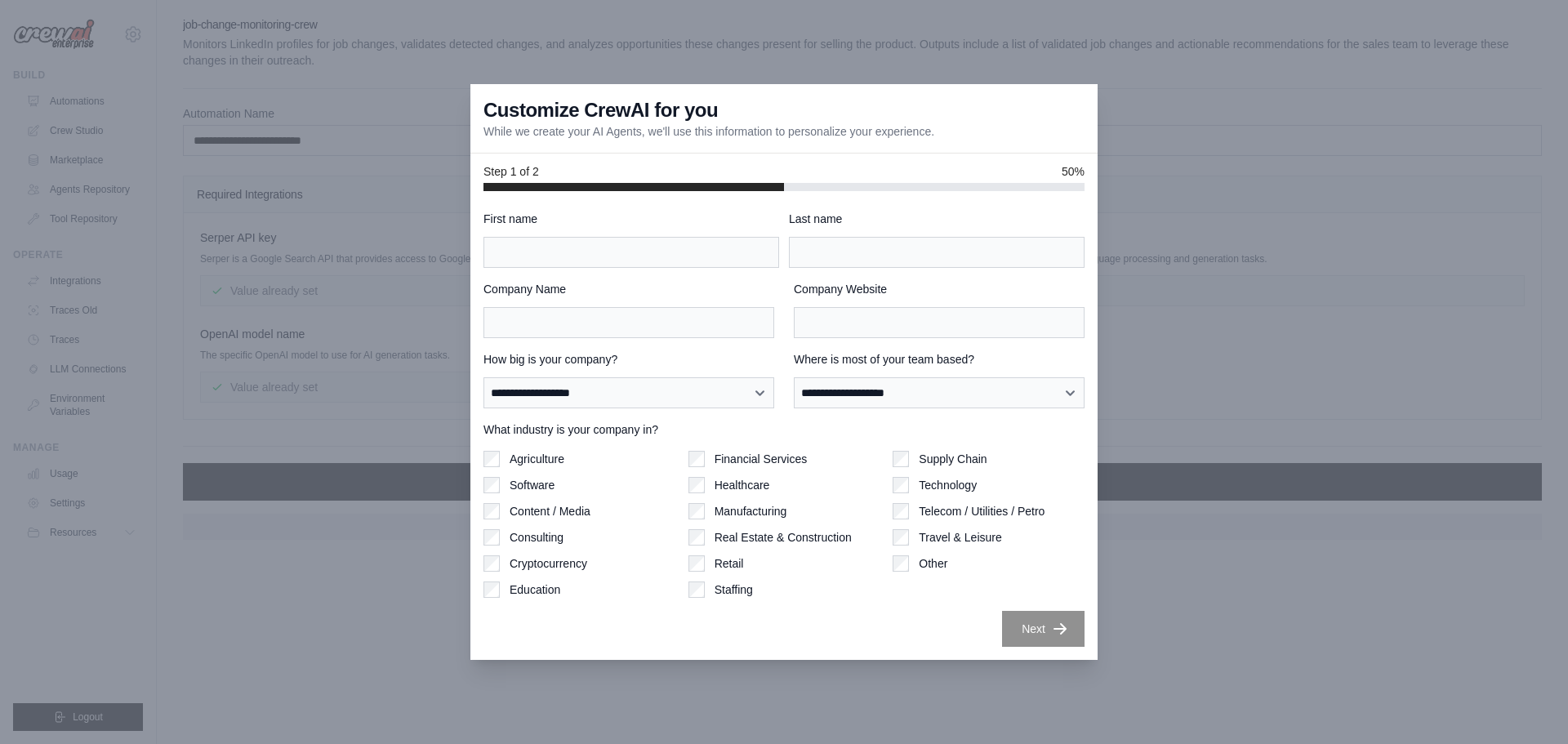
click at [1193, 345] on div at bounding box center [784, 372] width 1568 height 744
click at [528, 310] on input "Company Name" at bounding box center [629, 322] width 291 height 31
click at [530, 231] on div "First name" at bounding box center [631, 239] width 296 height 57
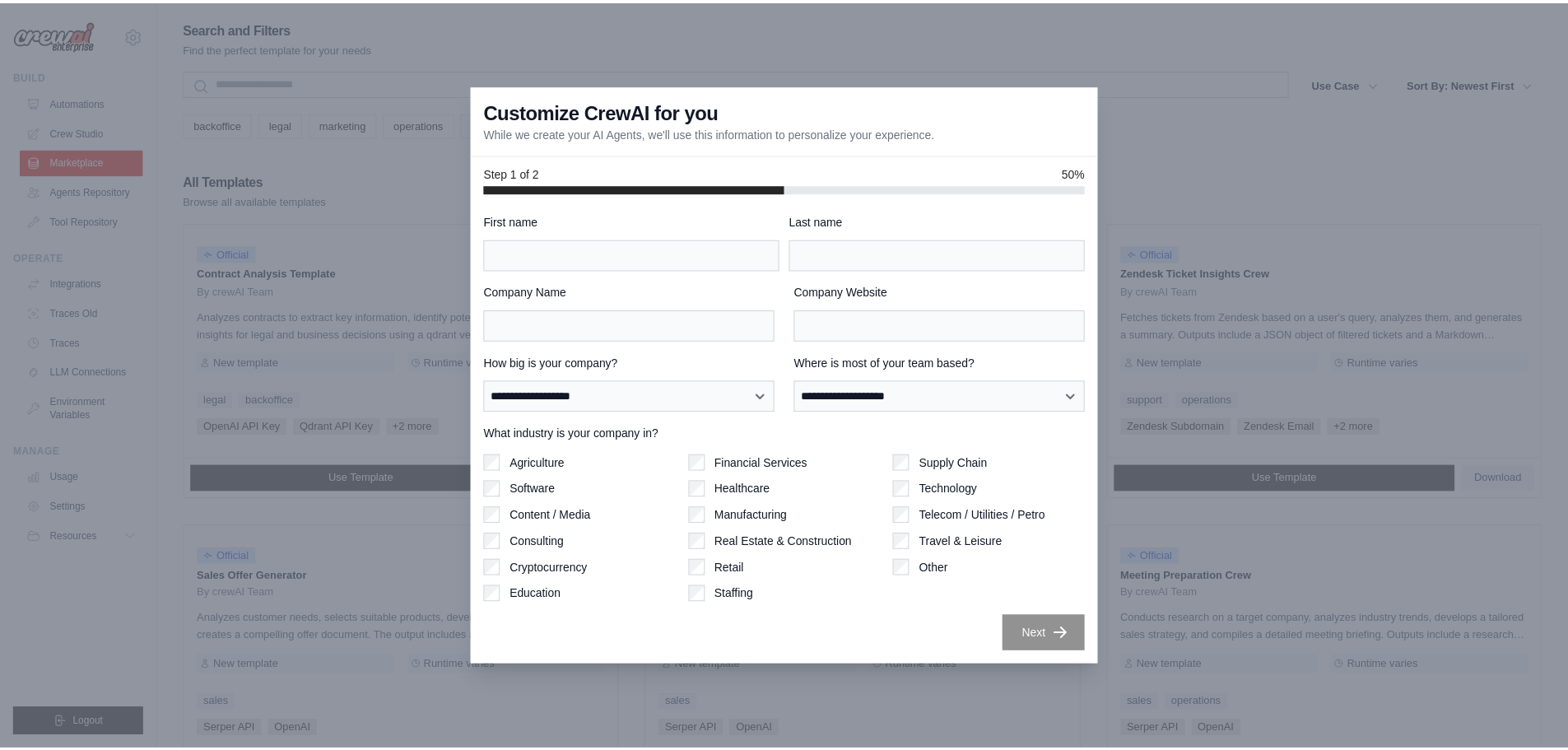
scroll to position [438, 0]
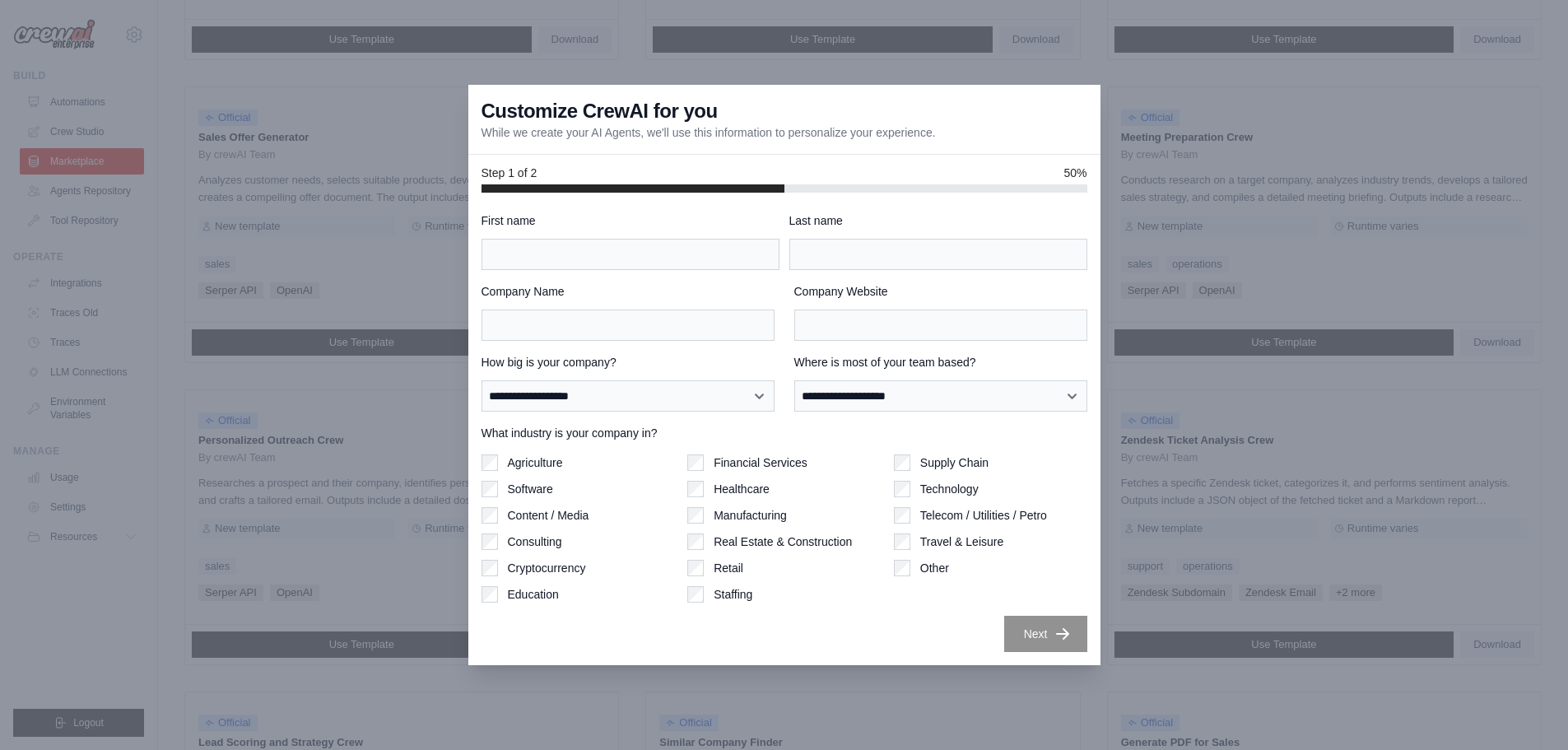
click at [1294, 463] on div at bounding box center [784, 375] width 1568 height 750
click at [1466, 657] on div at bounding box center [784, 375] width 1568 height 750
click at [590, 247] on input "First name" at bounding box center [630, 254] width 298 height 31
drag, startPoint x: 965, startPoint y: 167, endPoint x: 945, endPoint y: 177, distance: 22.4
click at [967, 167] on div "Step 1 of 2 50%" at bounding box center [784, 172] width 605 height 16
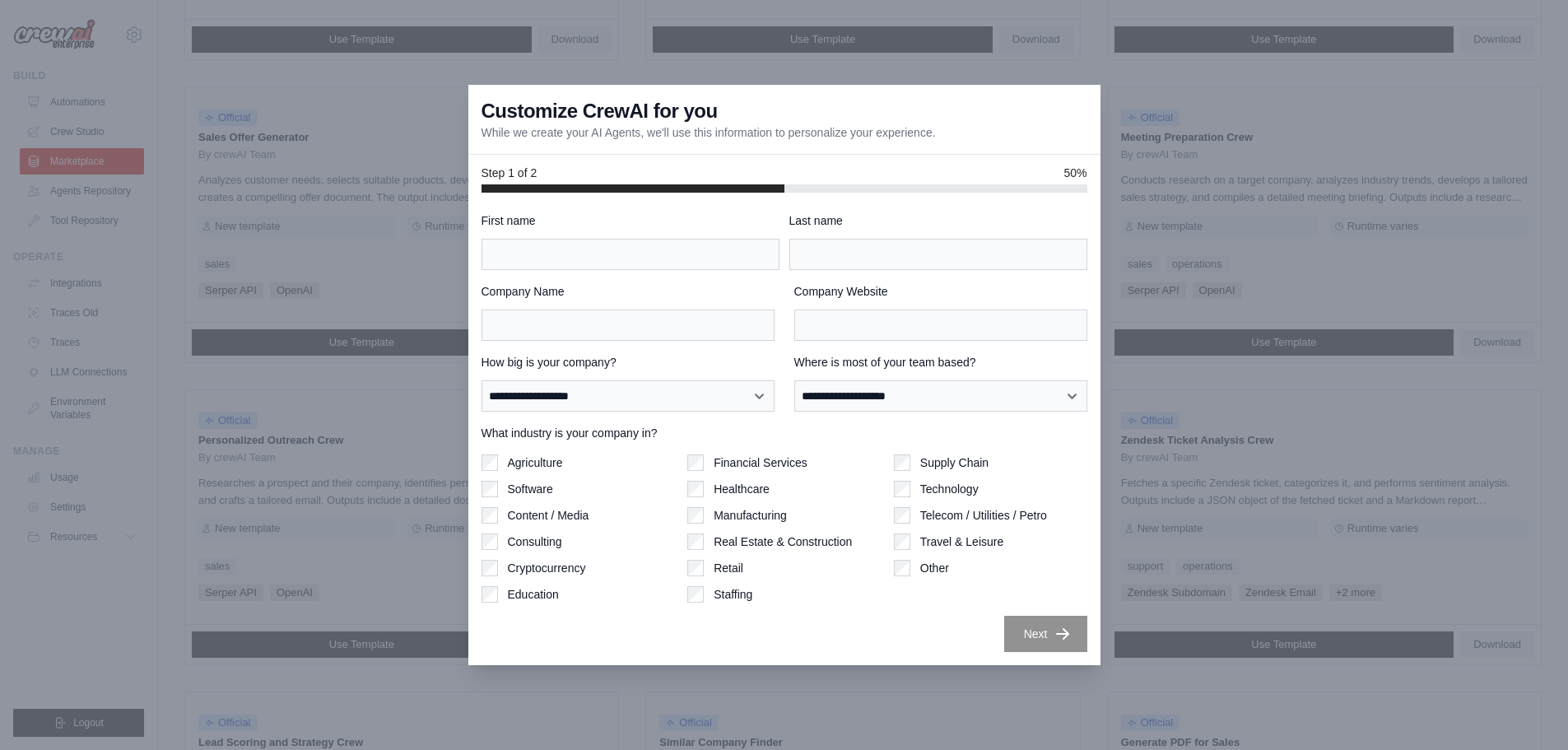
click at [498, 464] on div "Agriculture" at bounding box center [578, 462] width 193 height 16
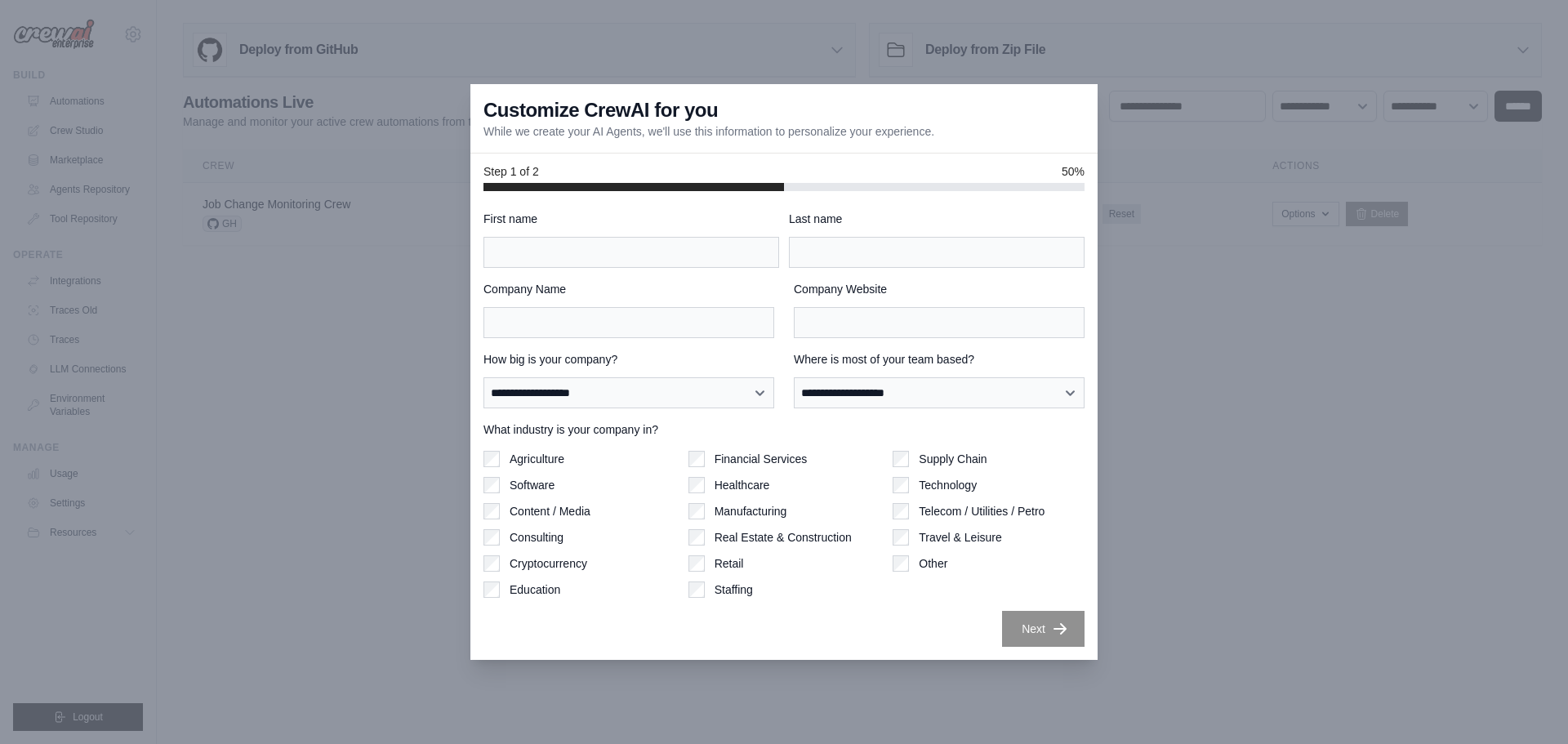
click at [1163, 356] on div at bounding box center [784, 372] width 1568 height 744
click at [1306, 38] on div at bounding box center [784, 372] width 1568 height 744
